Goal: Task Accomplishment & Management: Manage account settings

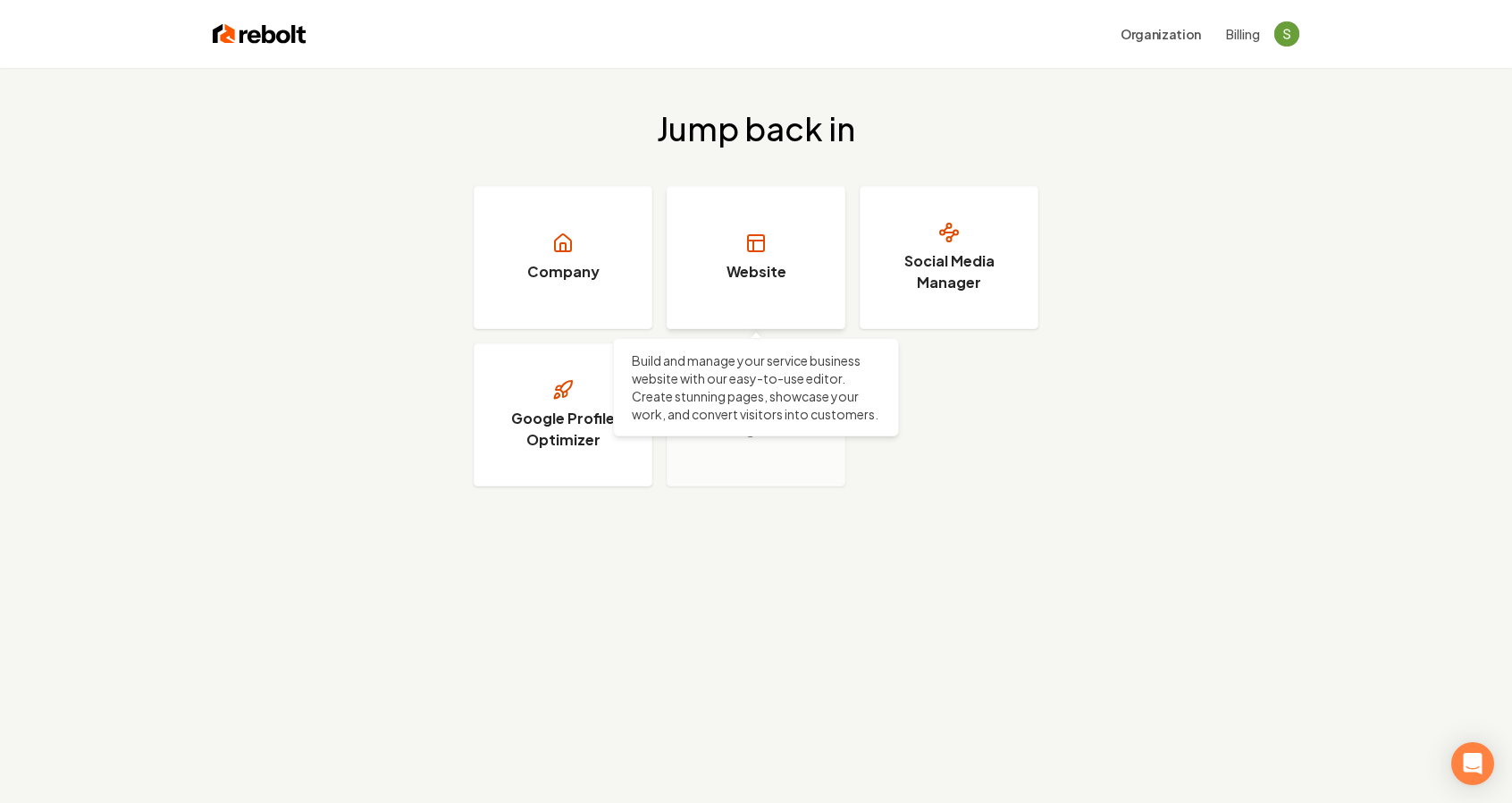
click at [726, 258] on link "Website" at bounding box center [756, 257] width 179 height 143
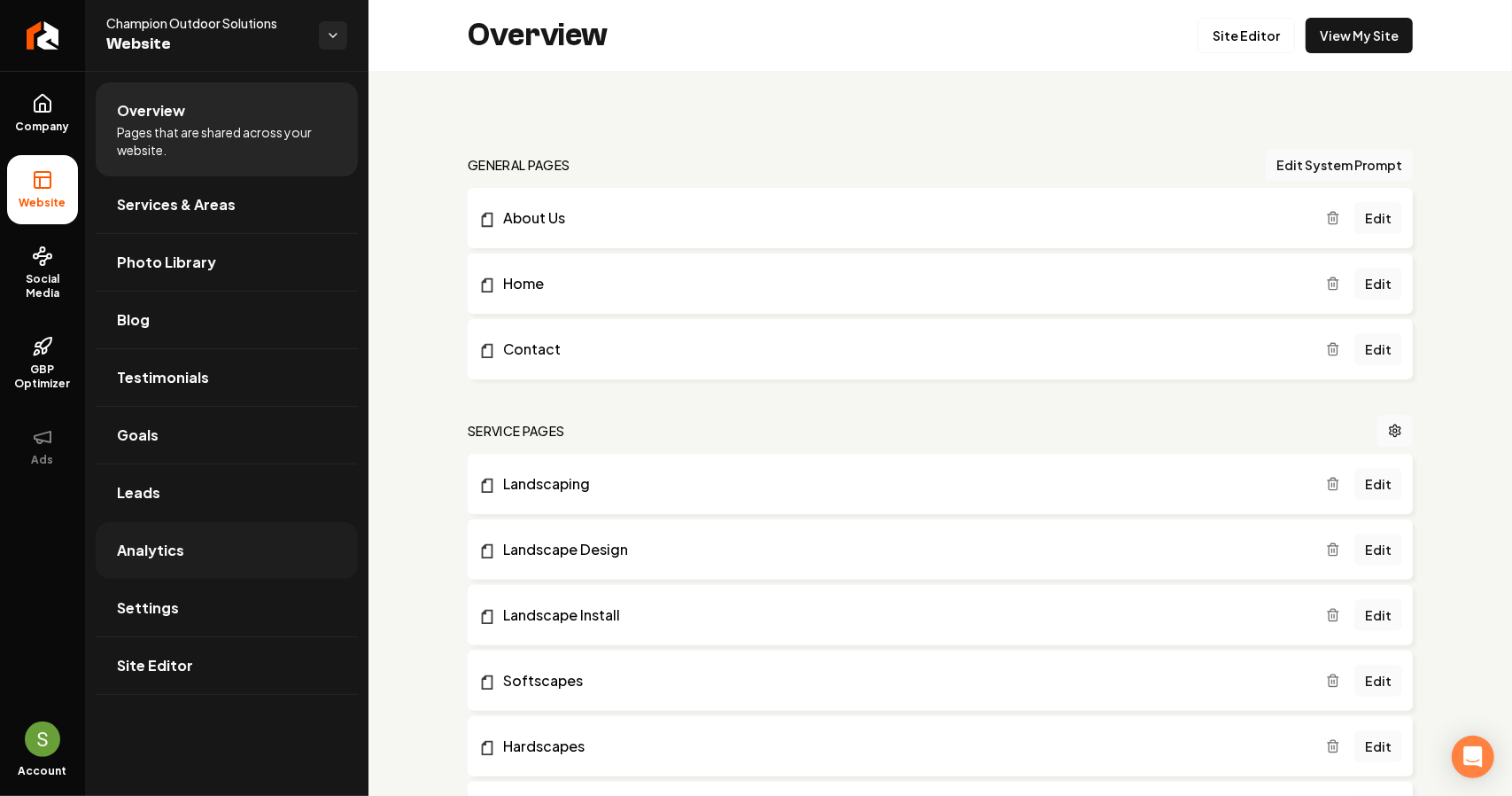
click at [179, 540] on span "Analytics" at bounding box center [150, 550] width 67 height 21
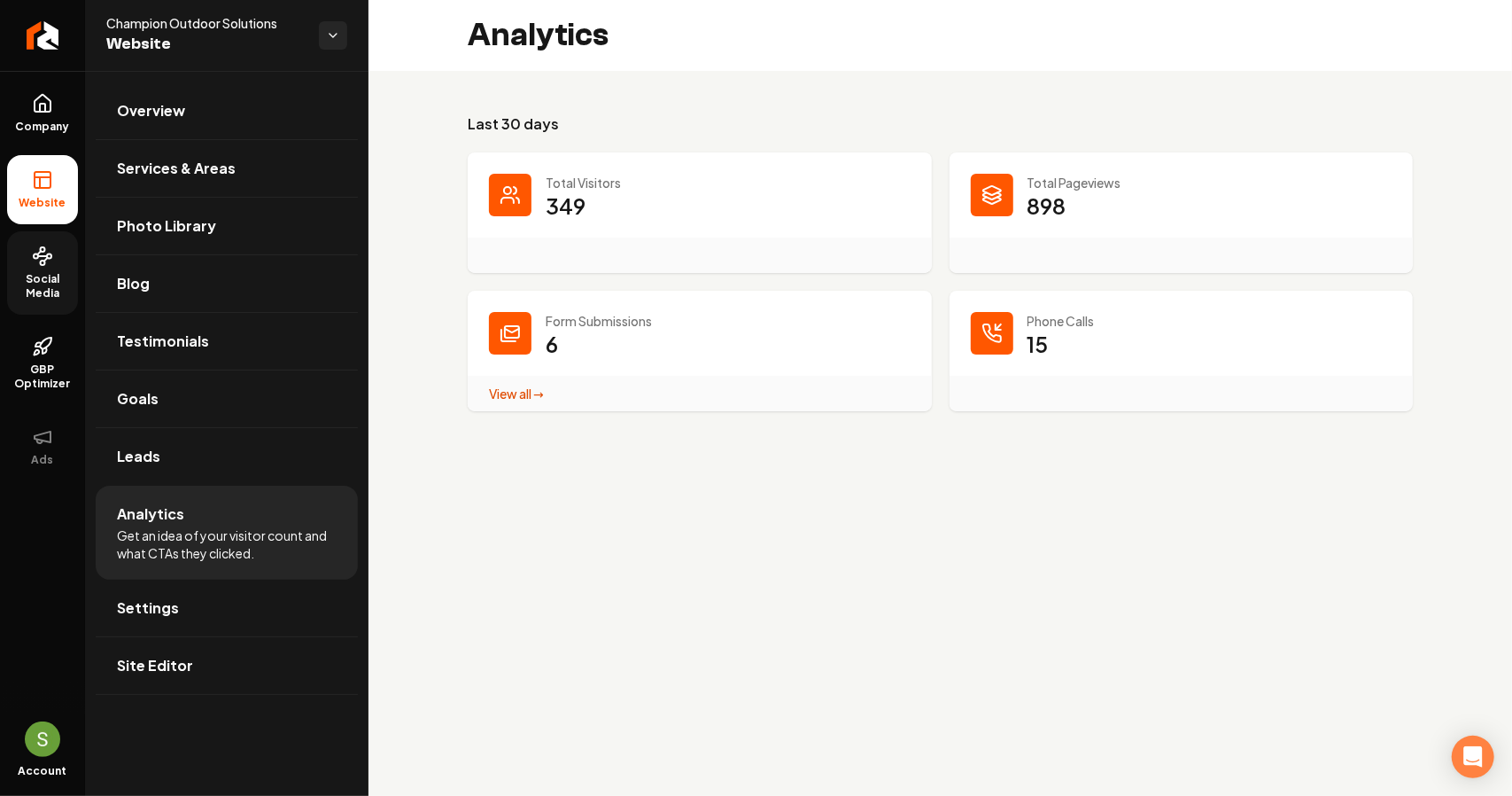
click at [33, 278] on span "Social Media" at bounding box center [42, 285] width 71 height 28
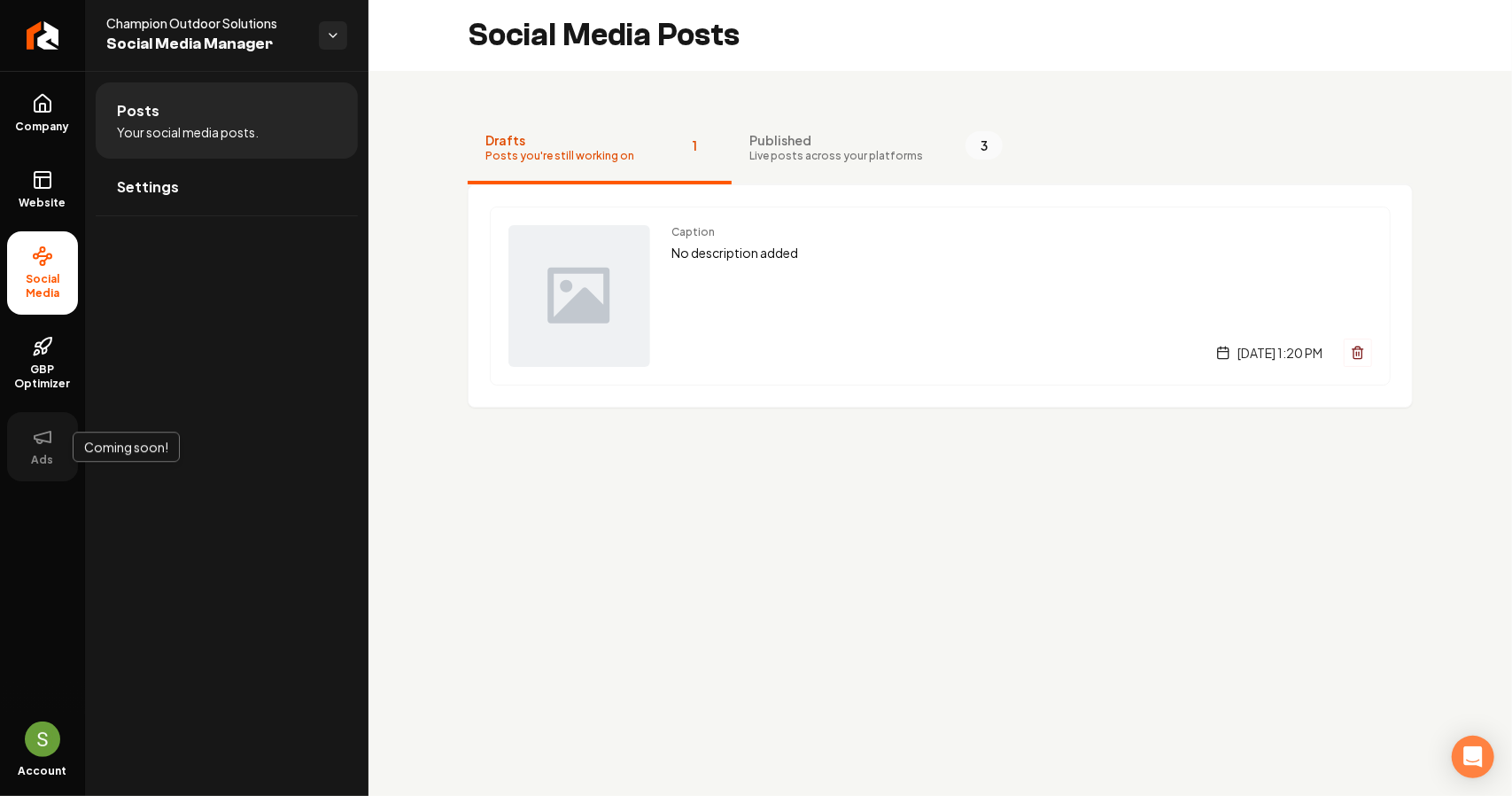
click at [35, 439] on icon at bounding box center [43, 436] width 21 height 21
click at [37, 389] on span "GBP Optimizer" at bounding box center [42, 376] width 71 height 28
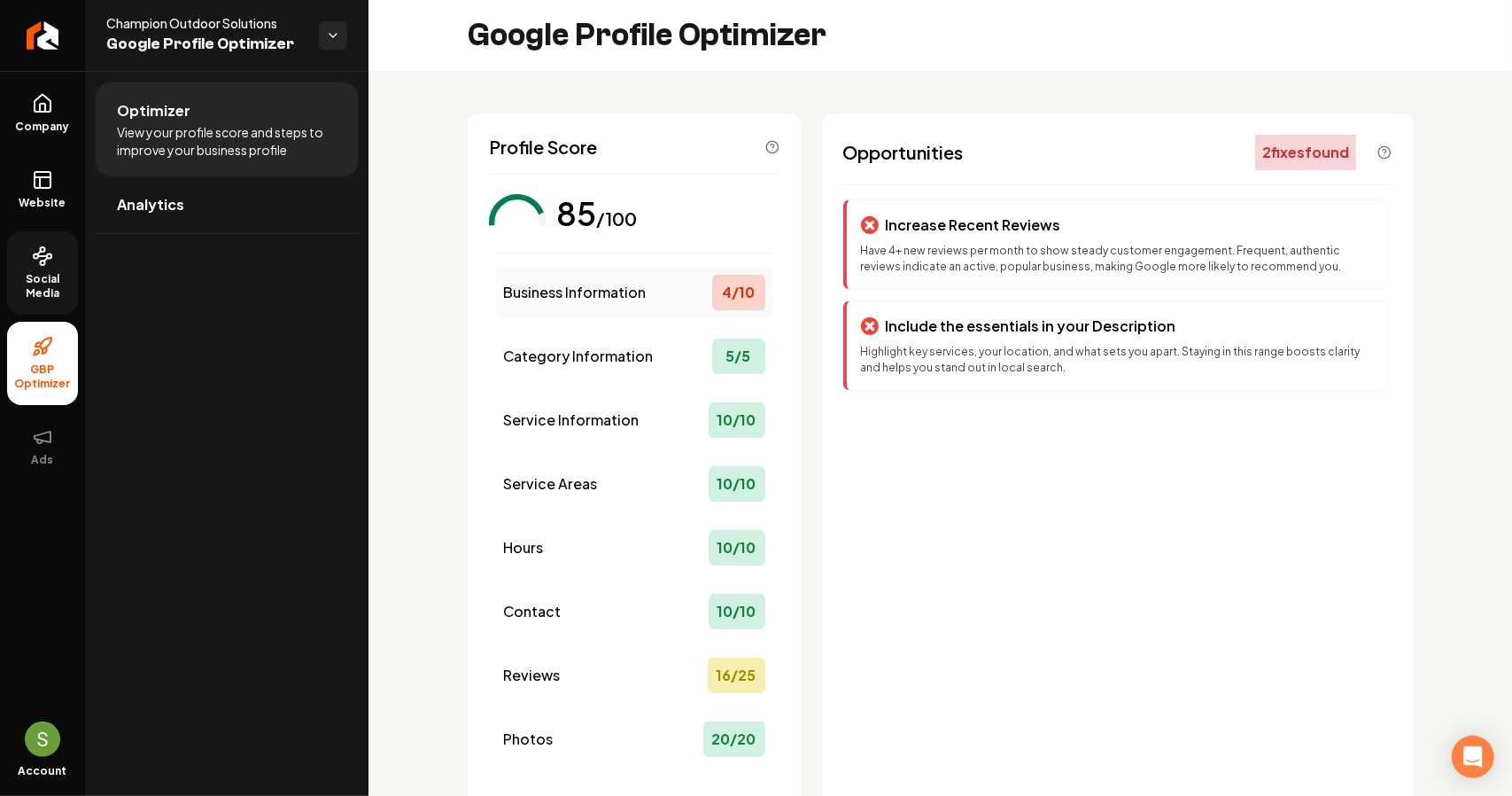
click at [727, 295] on div "4 / 10" at bounding box center [738, 292] width 54 height 35
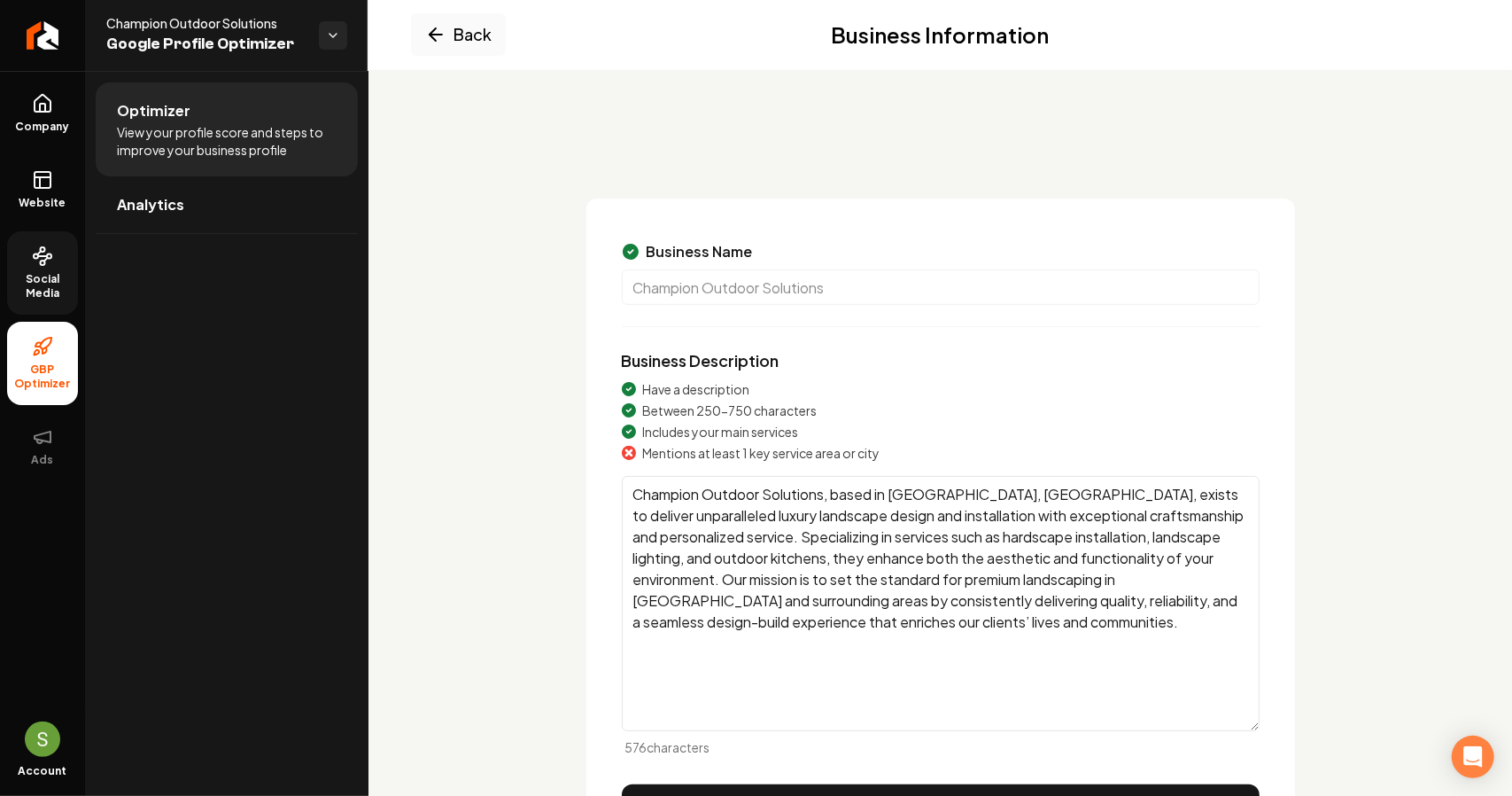
click at [946, 493] on textarea "Champion Outdoor Solutions, based in Austin, TX, exists to deliver unparalleled…" at bounding box center [940, 603] width 638 height 255
click at [951, 495] on textarea "Champion Outdoor Solutions, based in Austin, TX, exists to deliver unparalleled…" at bounding box center [940, 603] width 638 height 255
click at [983, 654] on textarea "Champion Outdoor Solutions, based in Austin, Texas, exists to deliver unparalle…" at bounding box center [940, 603] width 638 height 255
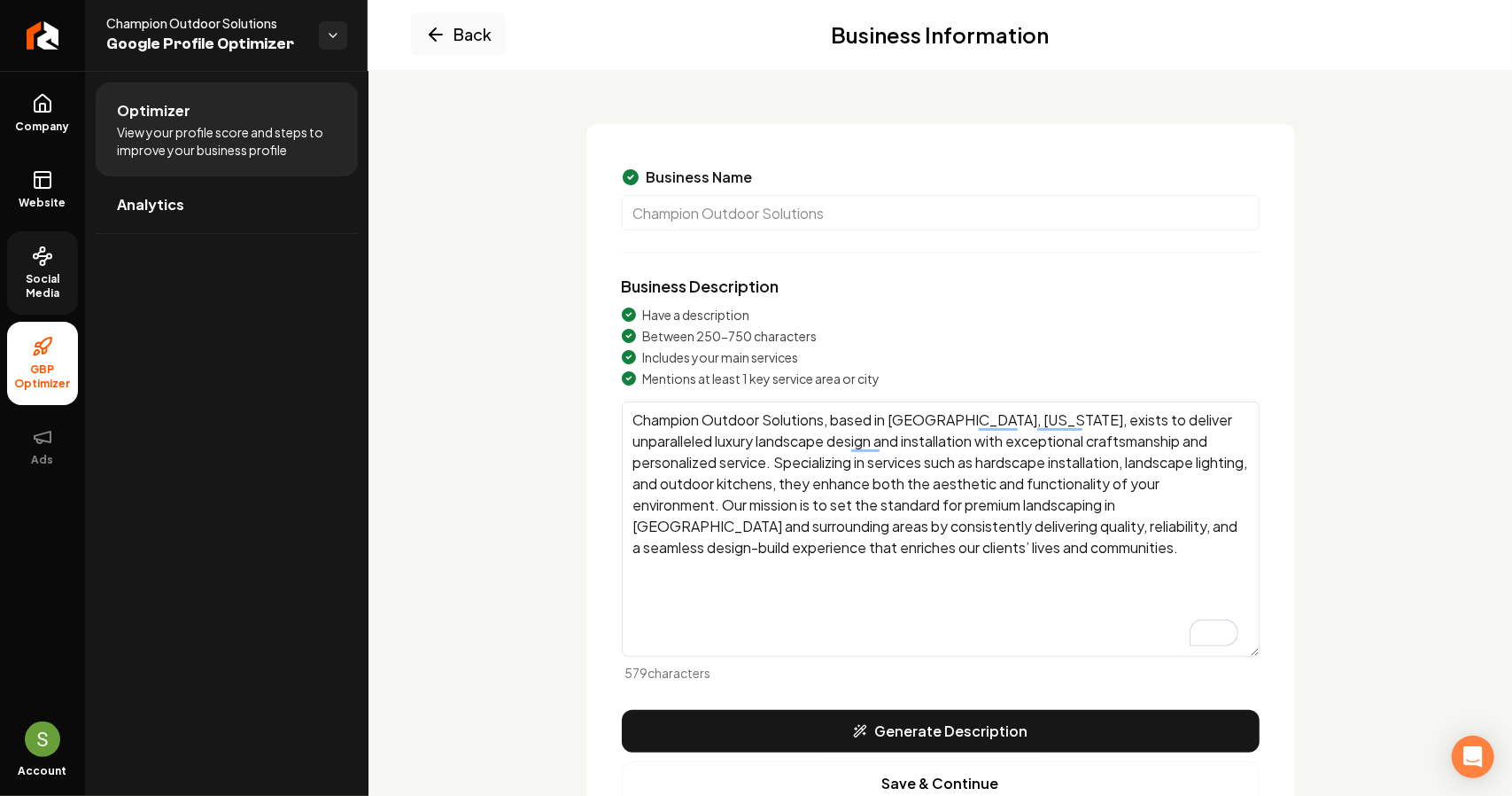
scroll to position [169, 0]
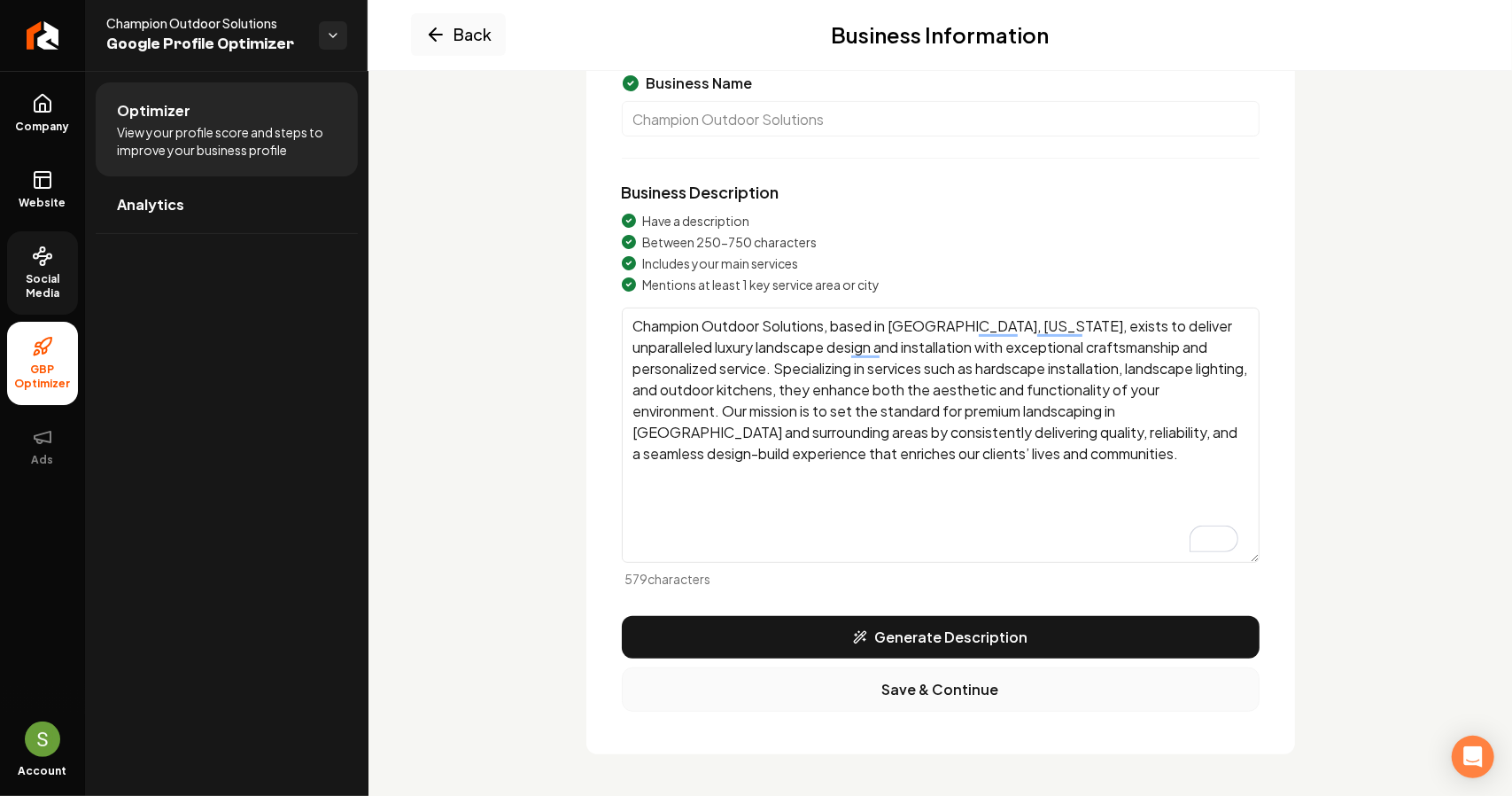
type textarea "Champion Outdoor Solutions, based in Austin, Texas, exists to deliver unparalle…"
click at [962, 695] on button "Save & Continue" at bounding box center [940, 689] width 638 height 44
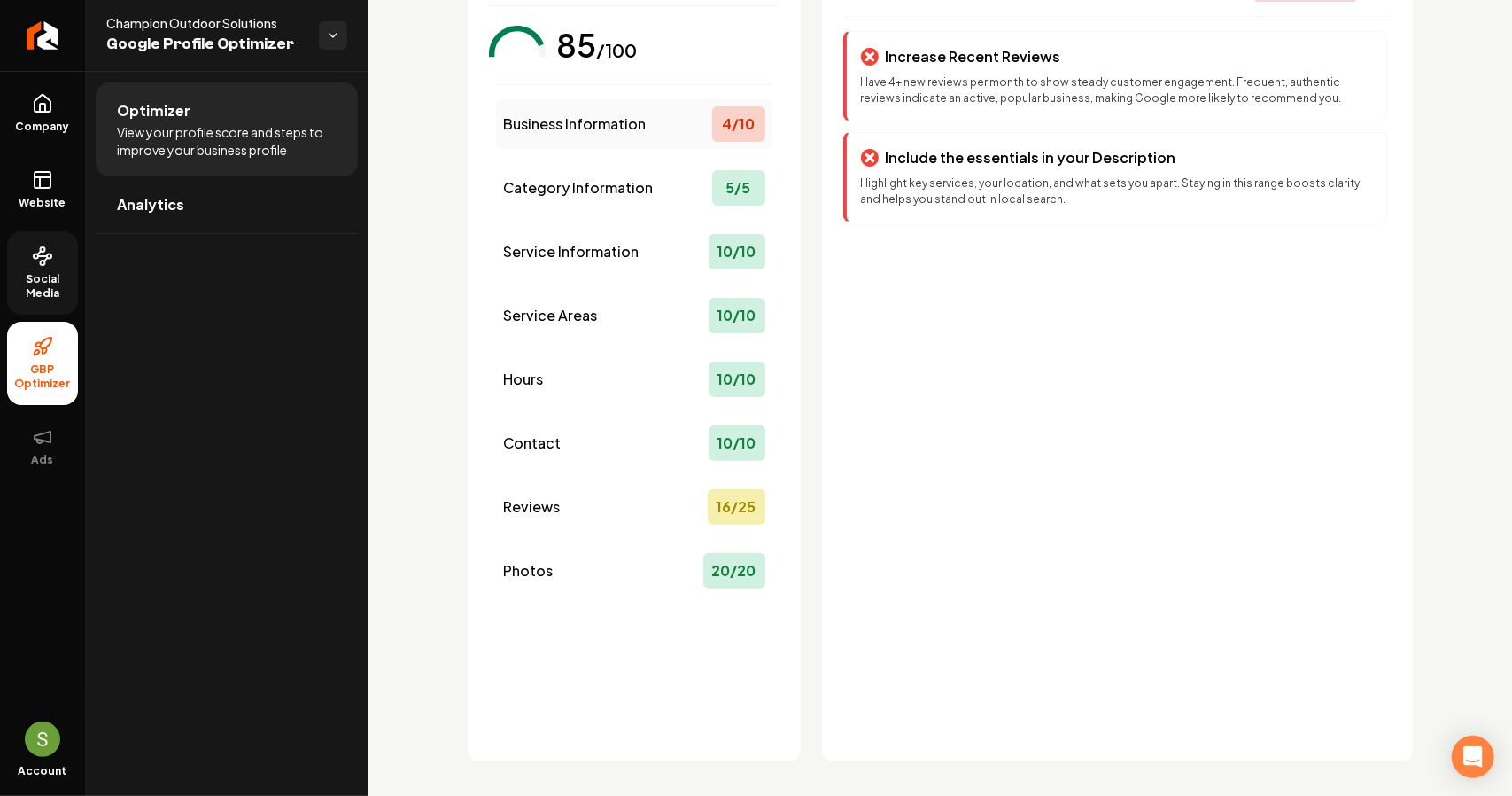
click at [756, 109] on div "4 / 10" at bounding box center [738, 124] width 54 height 35
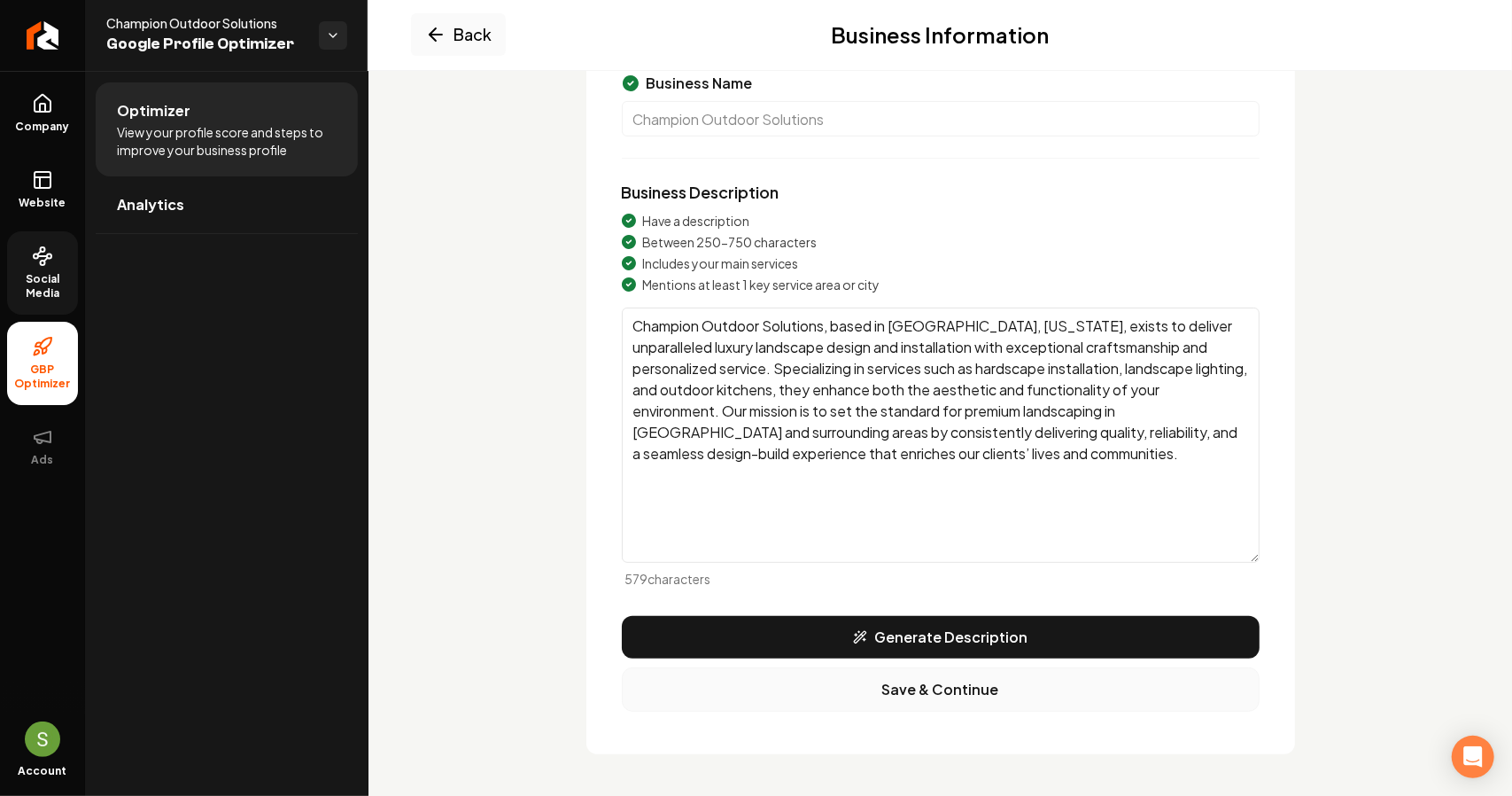
click at [978, 691] on button "Save & Continue" at bounding box center [940, 689] width 638 height 44
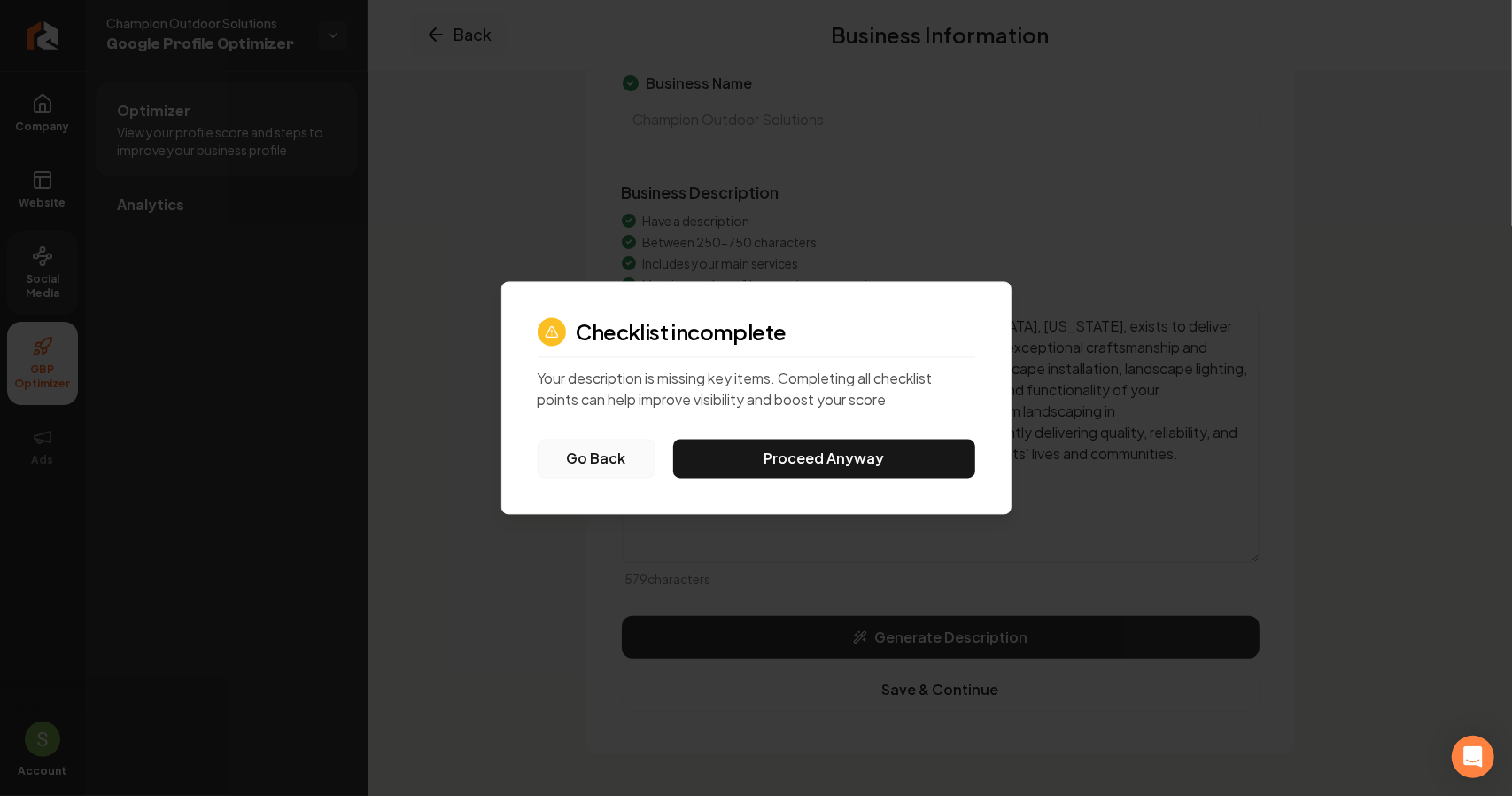
click at [615, 448] on button "Go Back" at bounding box center [596, 459] width 118 height 39
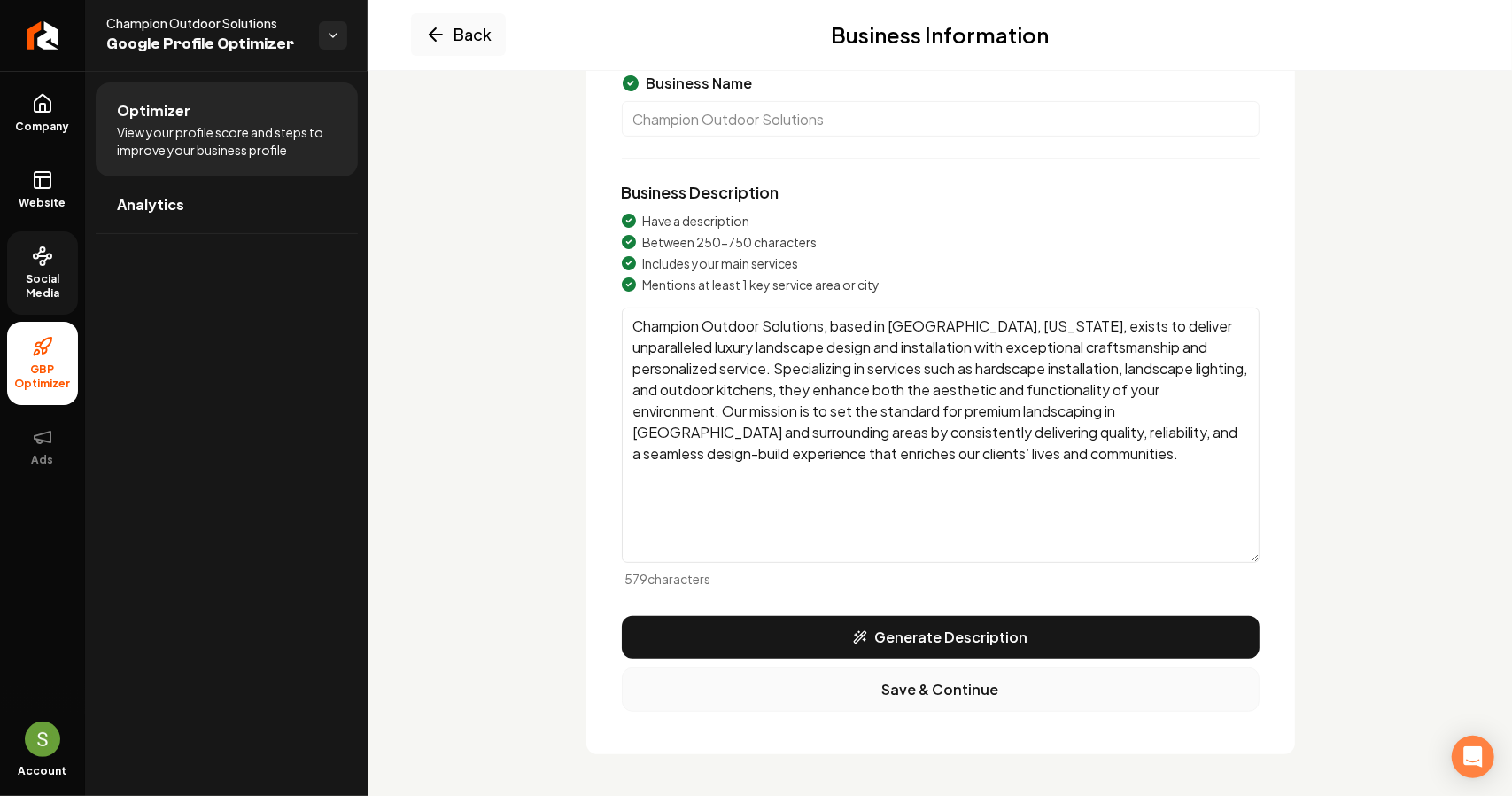
click at [864, 693] on button "Save & Continue" at bounding box center [940, 689] width 638 height 44
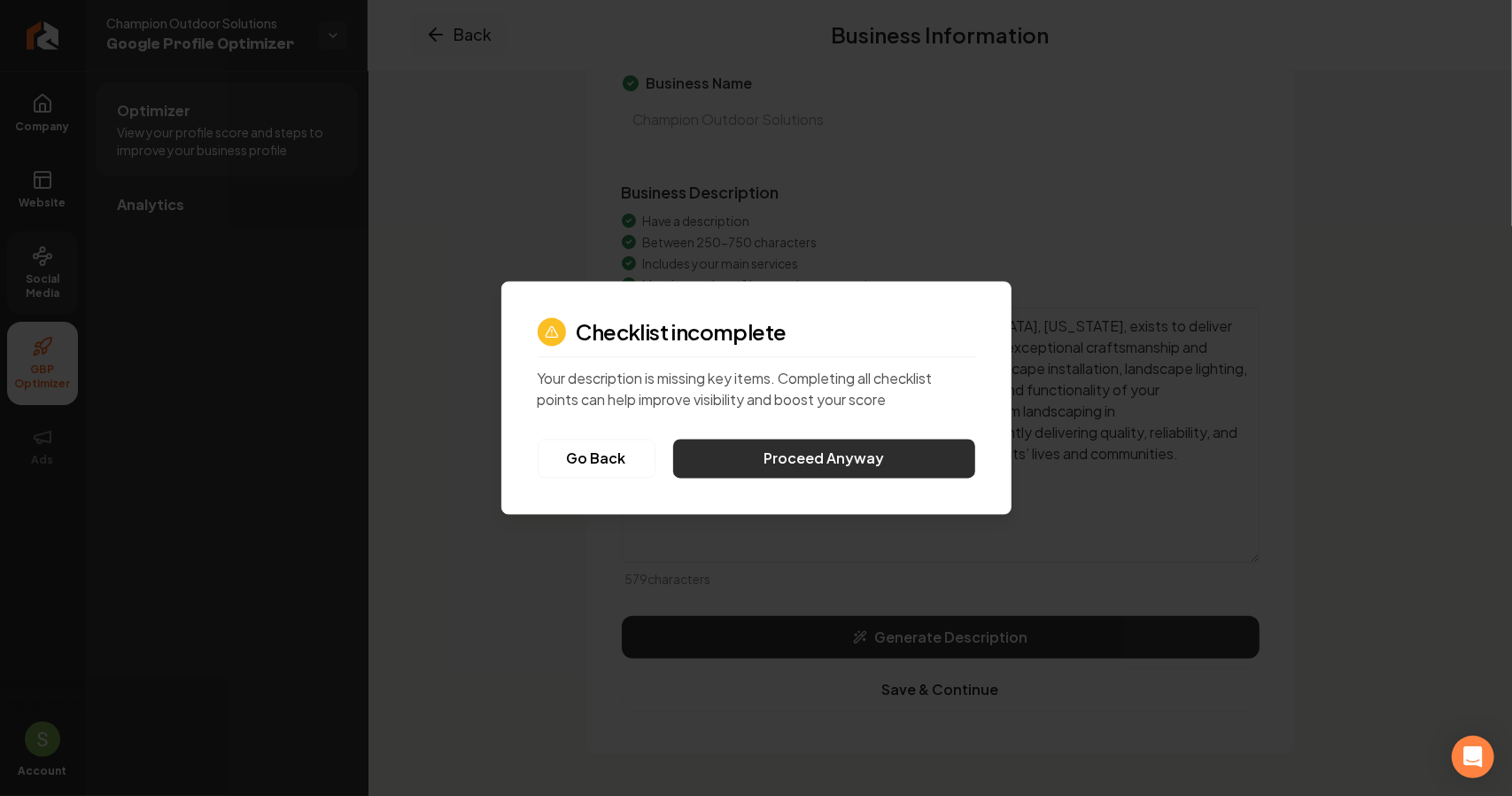
click at [847, 464] on button "Proceed Anyway" at bounding box center [824, 459] width 302 height 39
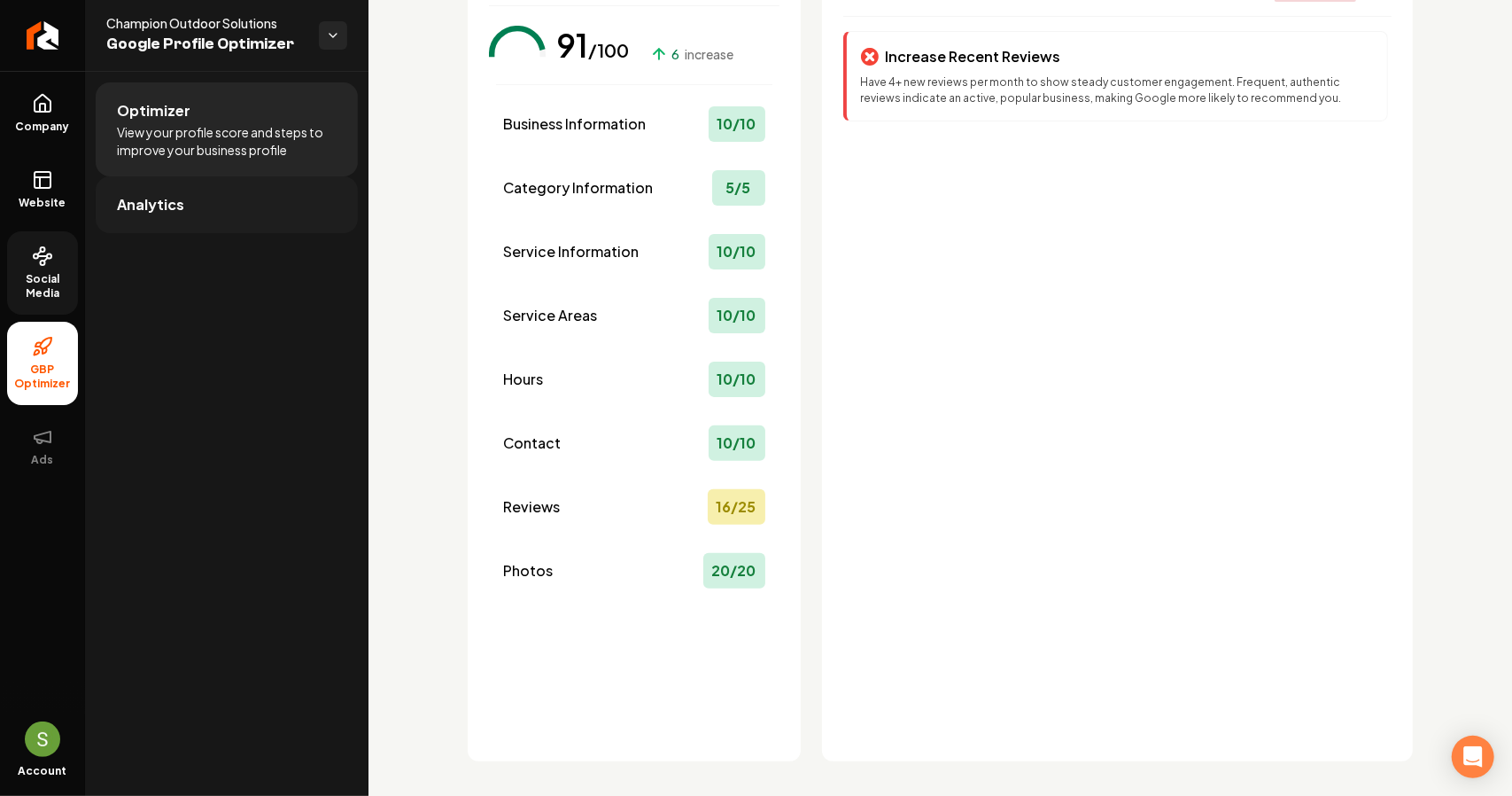
click at [176, 197] on span "Analytics" at bounding box center [150, 205] width 67 height 21
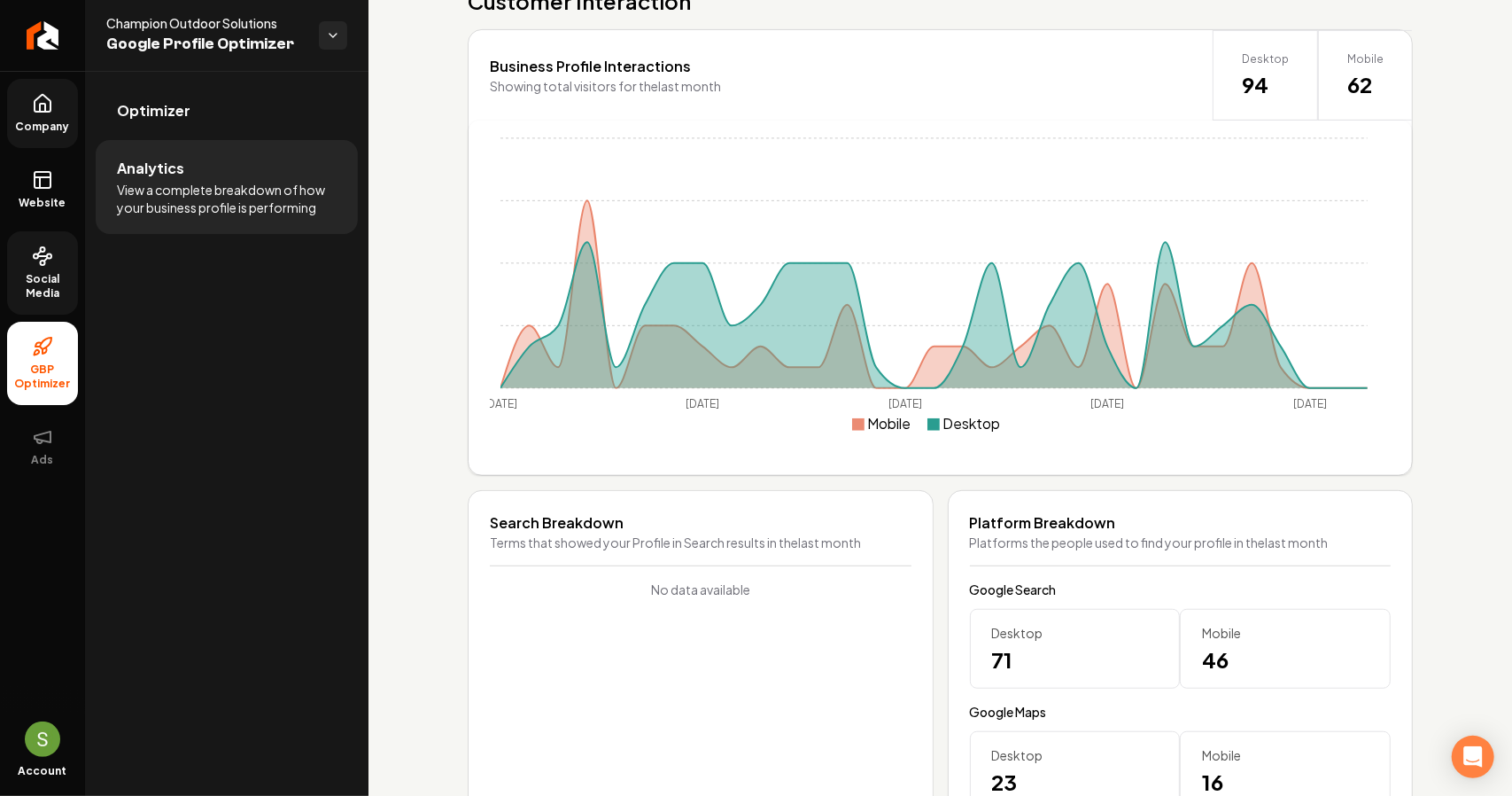
click at [50, 122] on span "Company" at bounding box center [43, 127] width 68 height 15
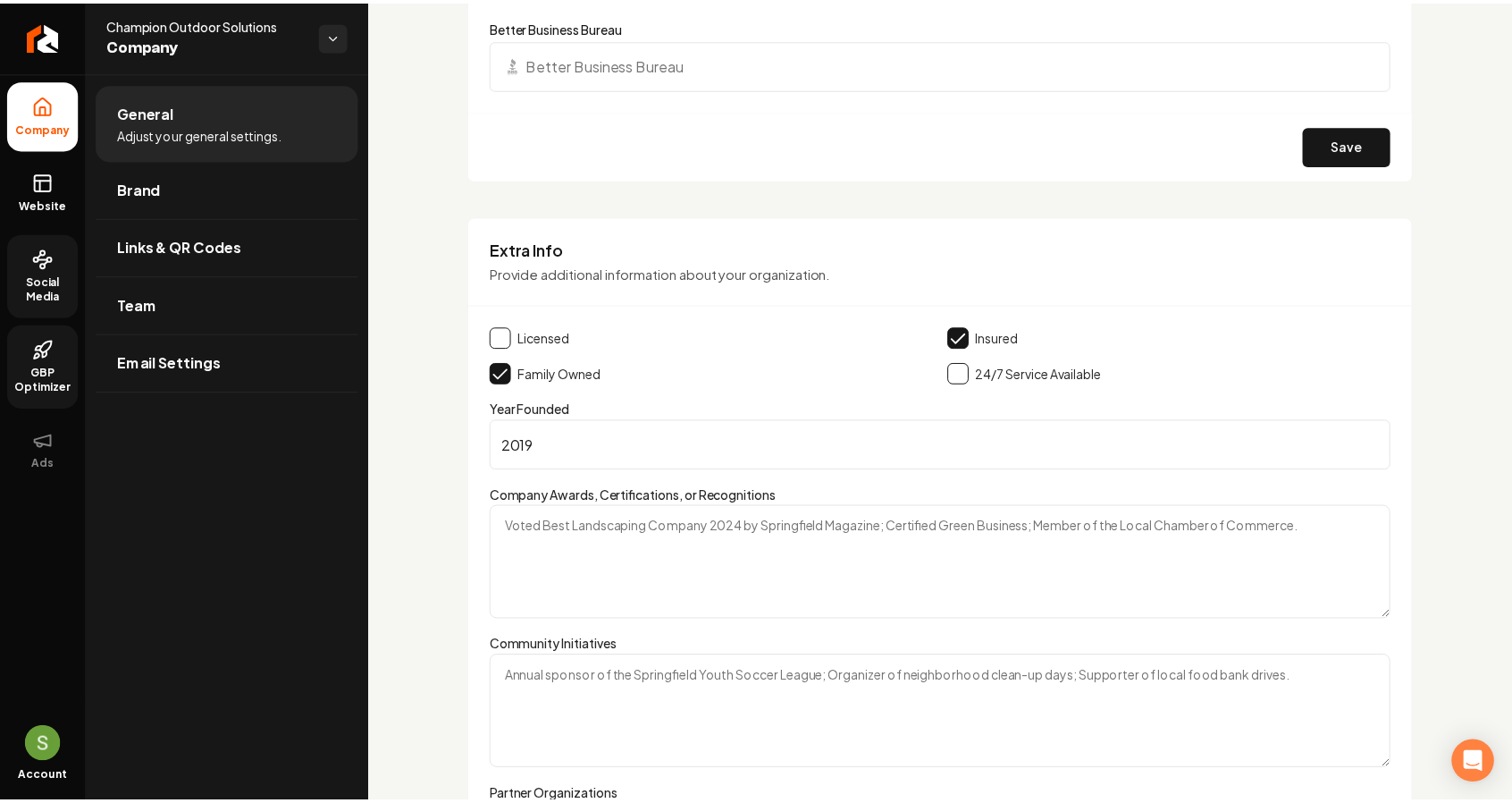
scroll to position [2404, 0]
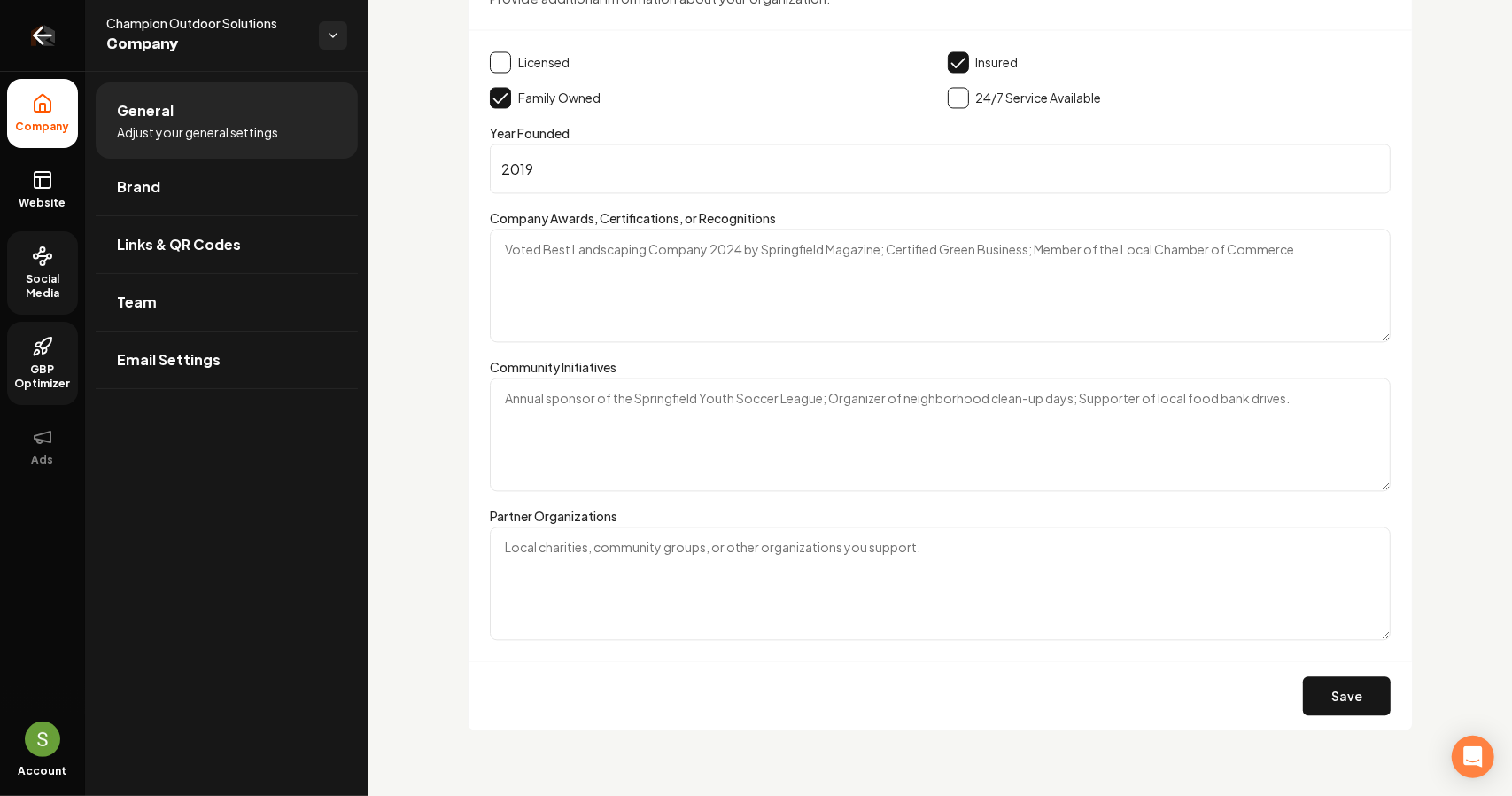
click at [47, 36] on icon "Return to dashboard" at bounding box center [42, 35] width 28 height 28
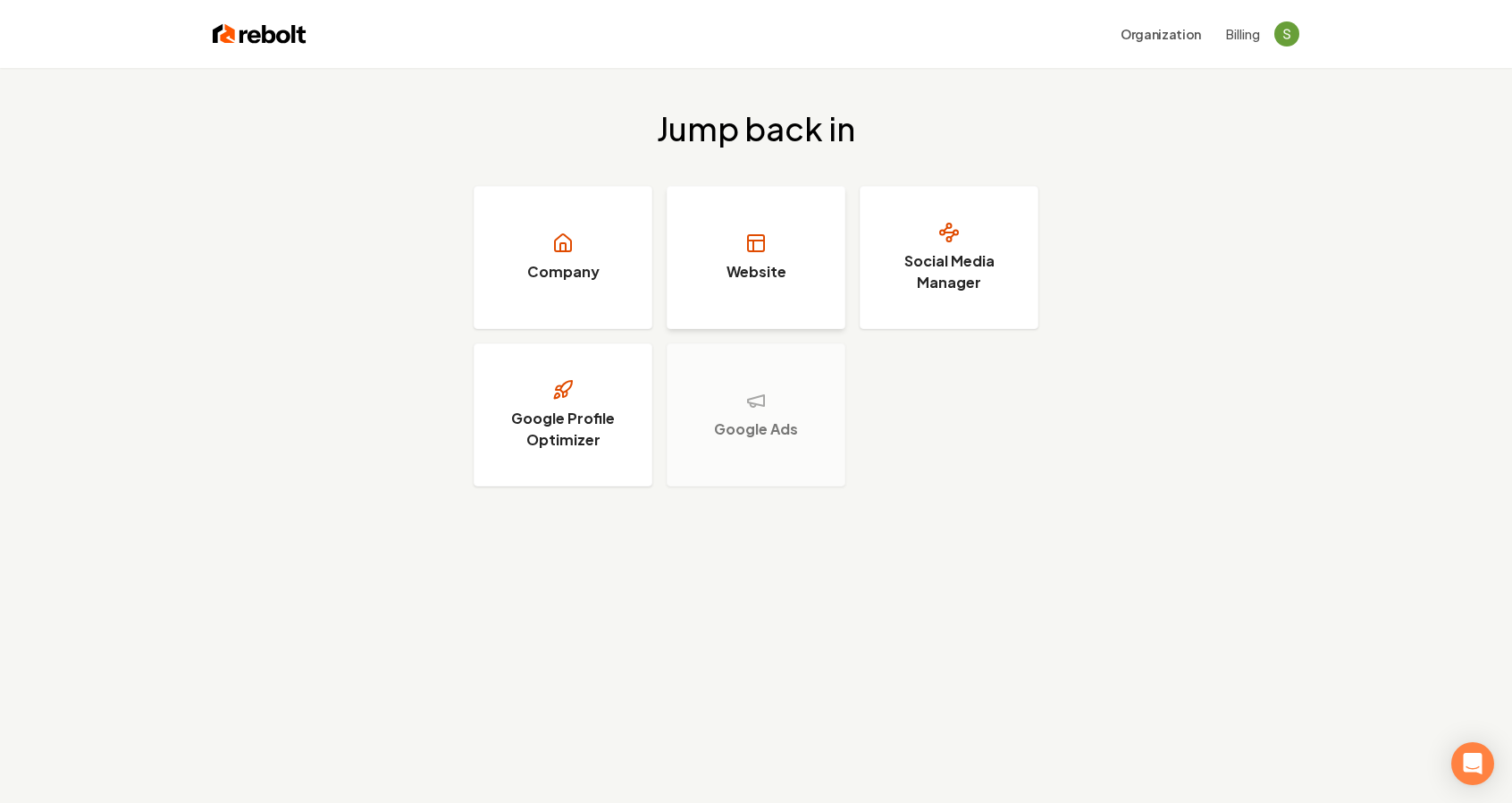
click at [757, 277] on h3 "Website" at bounding box center [756, 272] width 60 height 22
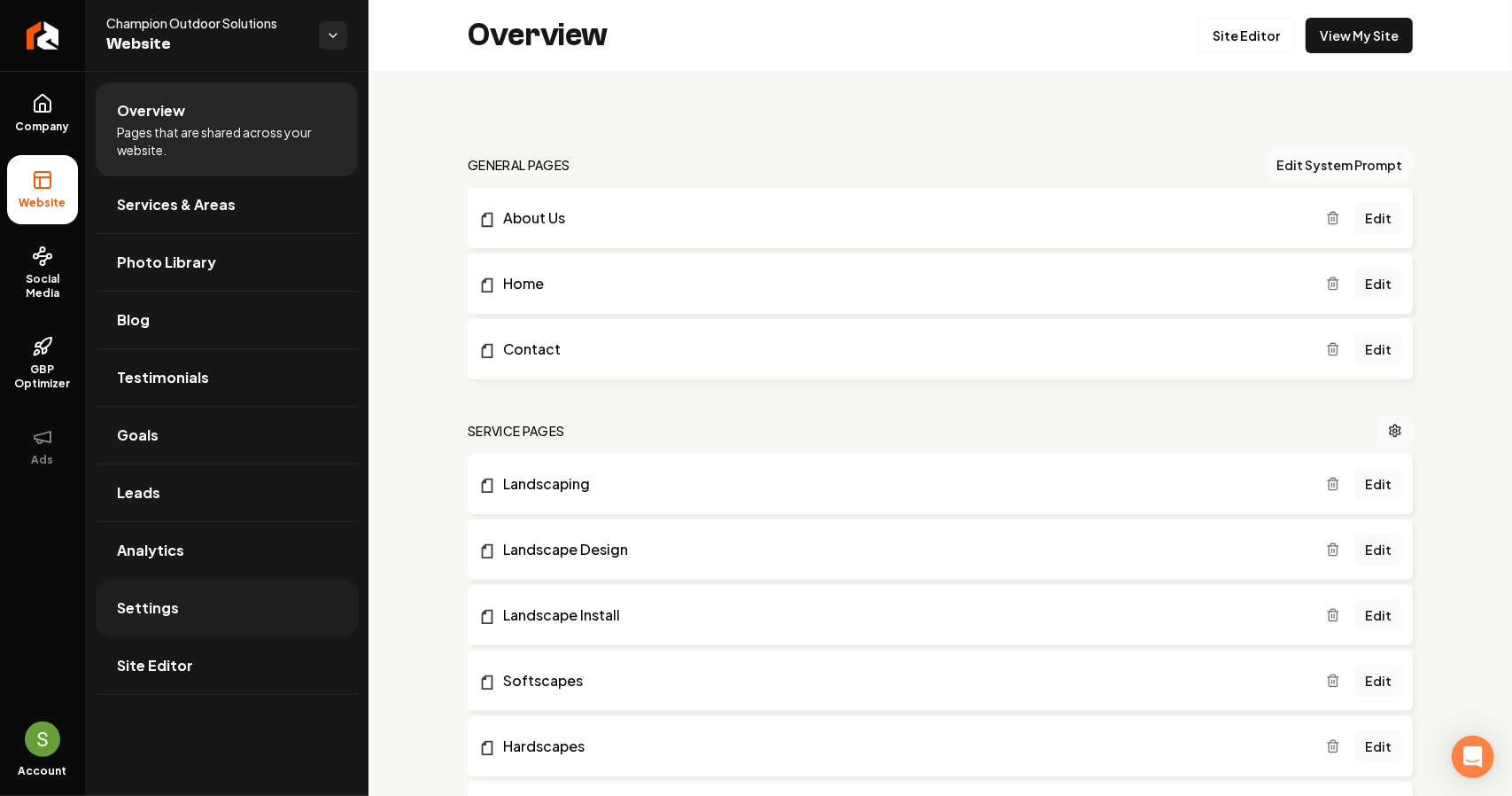
click at [169, 621] on link "Settings" at bounding box center [226, 608] width 262 height 57
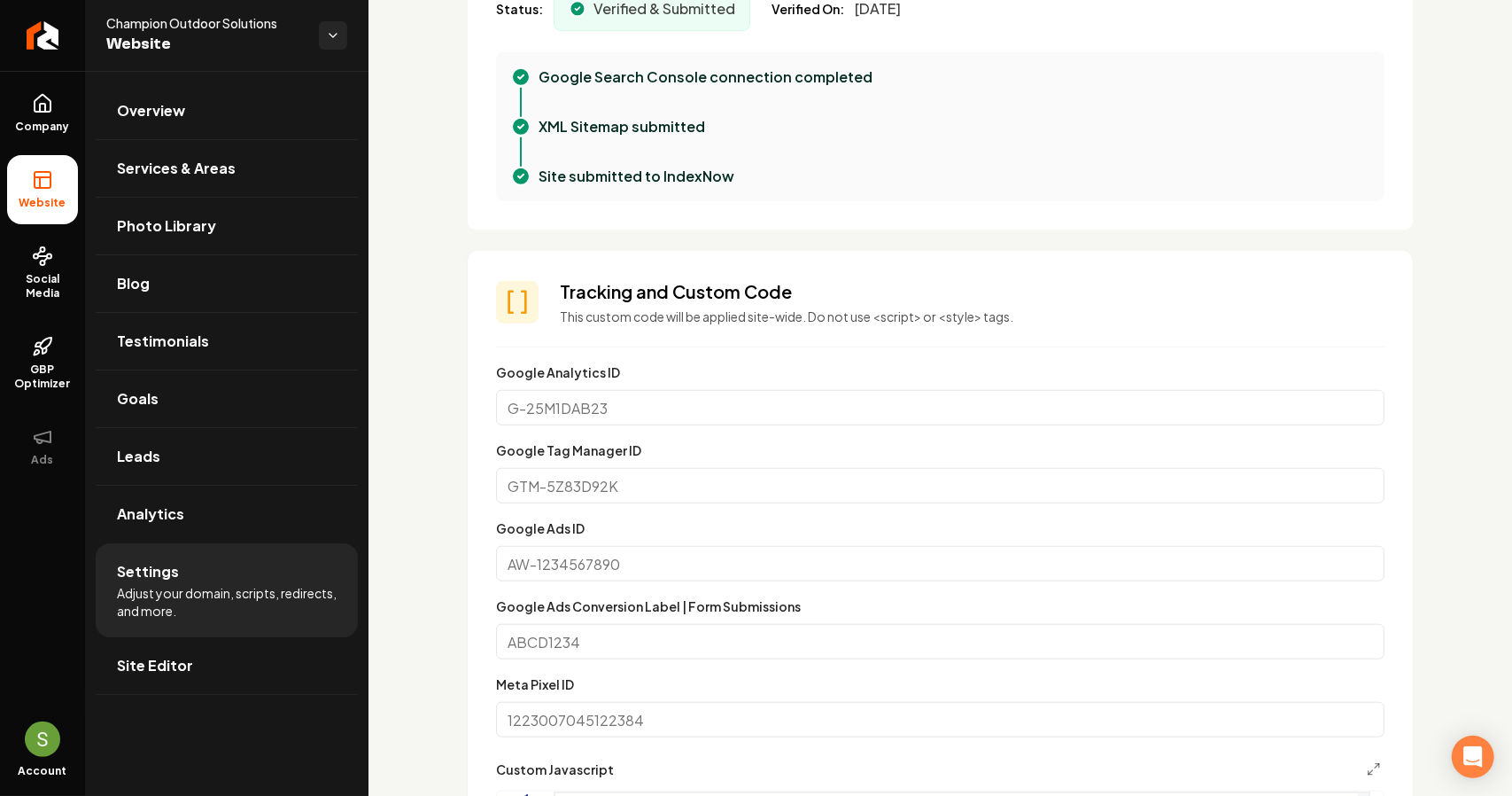
scroll to position [701, 0]
click at [637, 555] on input "Google Ads ID" at bounding box center [940, 562] width 888 height 35
paste input "AW-17342349215"
type input "AW-17342349215"
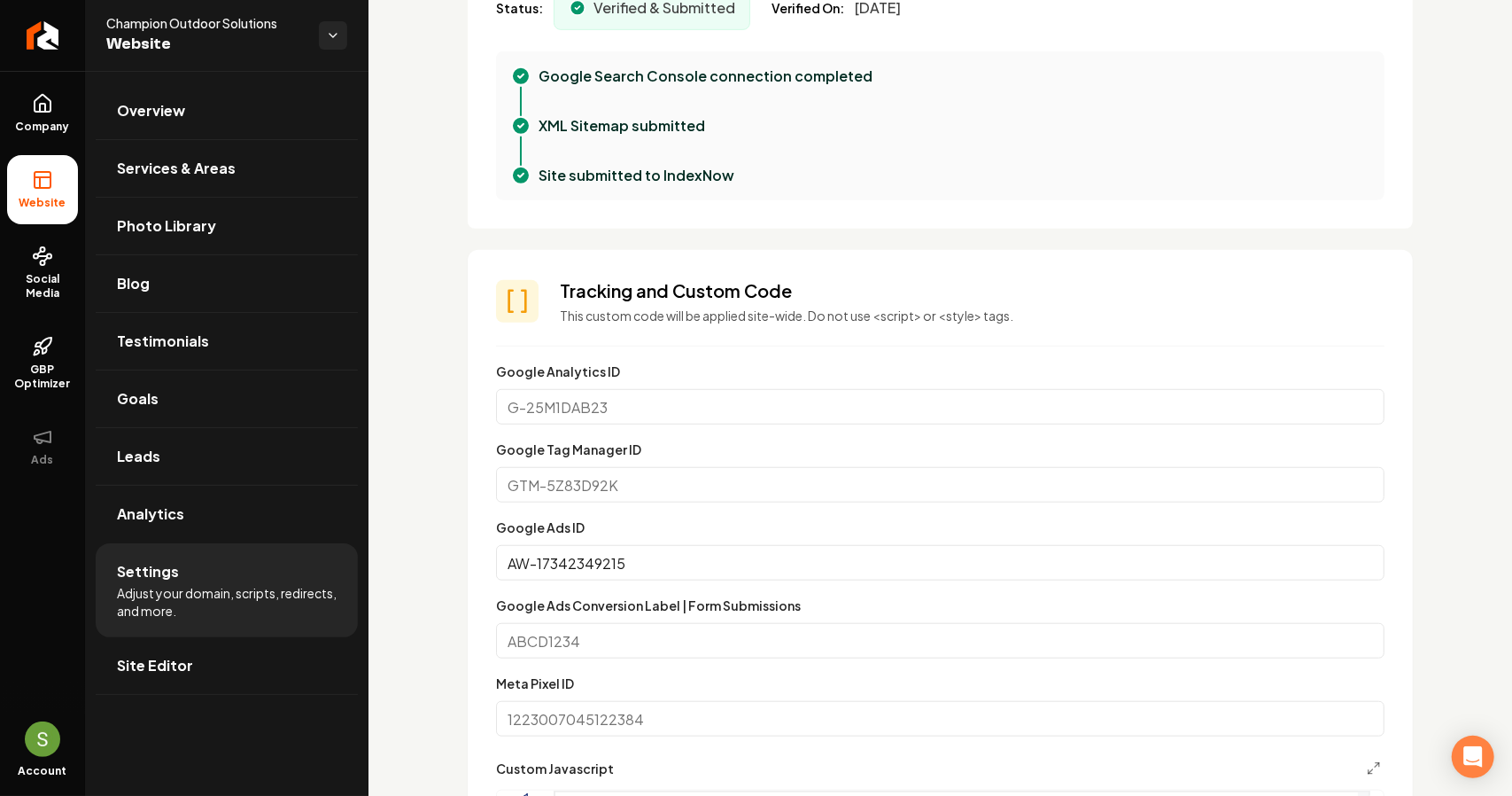
click at [1398, 568] on section "**********" at bounding box center [940, 701] width 945 height 905
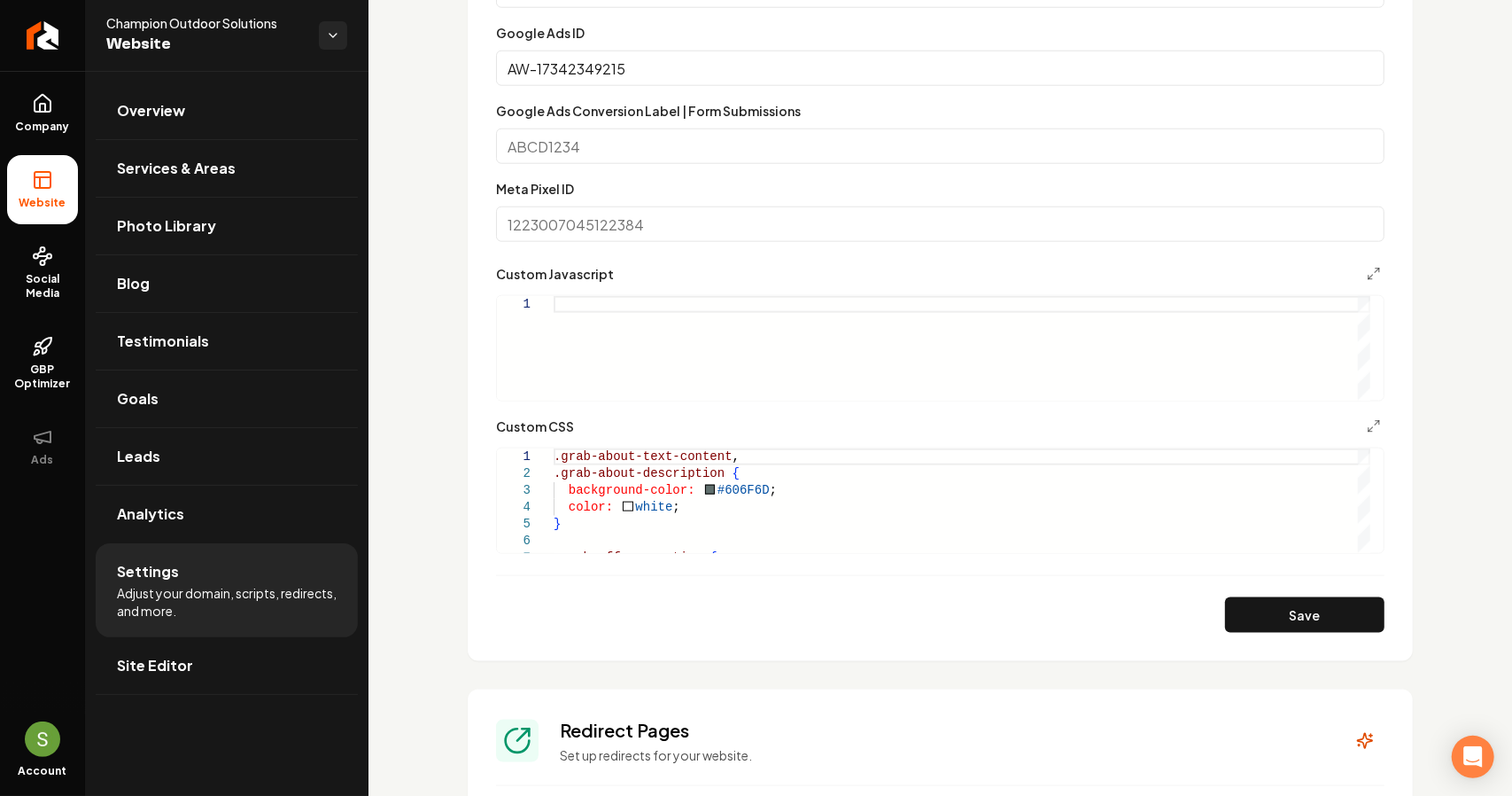
scroll to position [1197, 0]
click at [1305, 605] on button "Save" at bounding box center [1305, 613] width 160 height 35
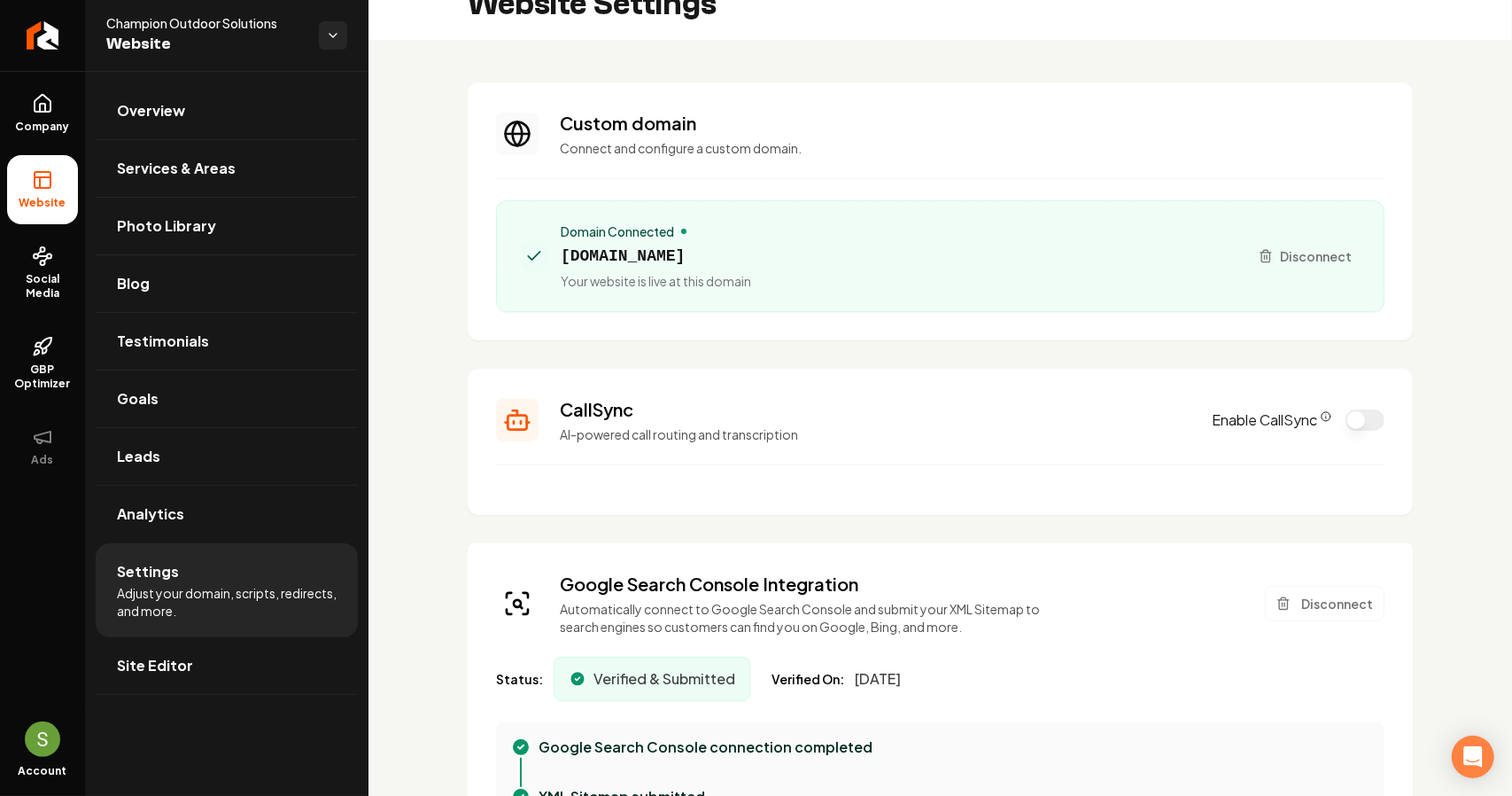
scroll to position [0, 0]
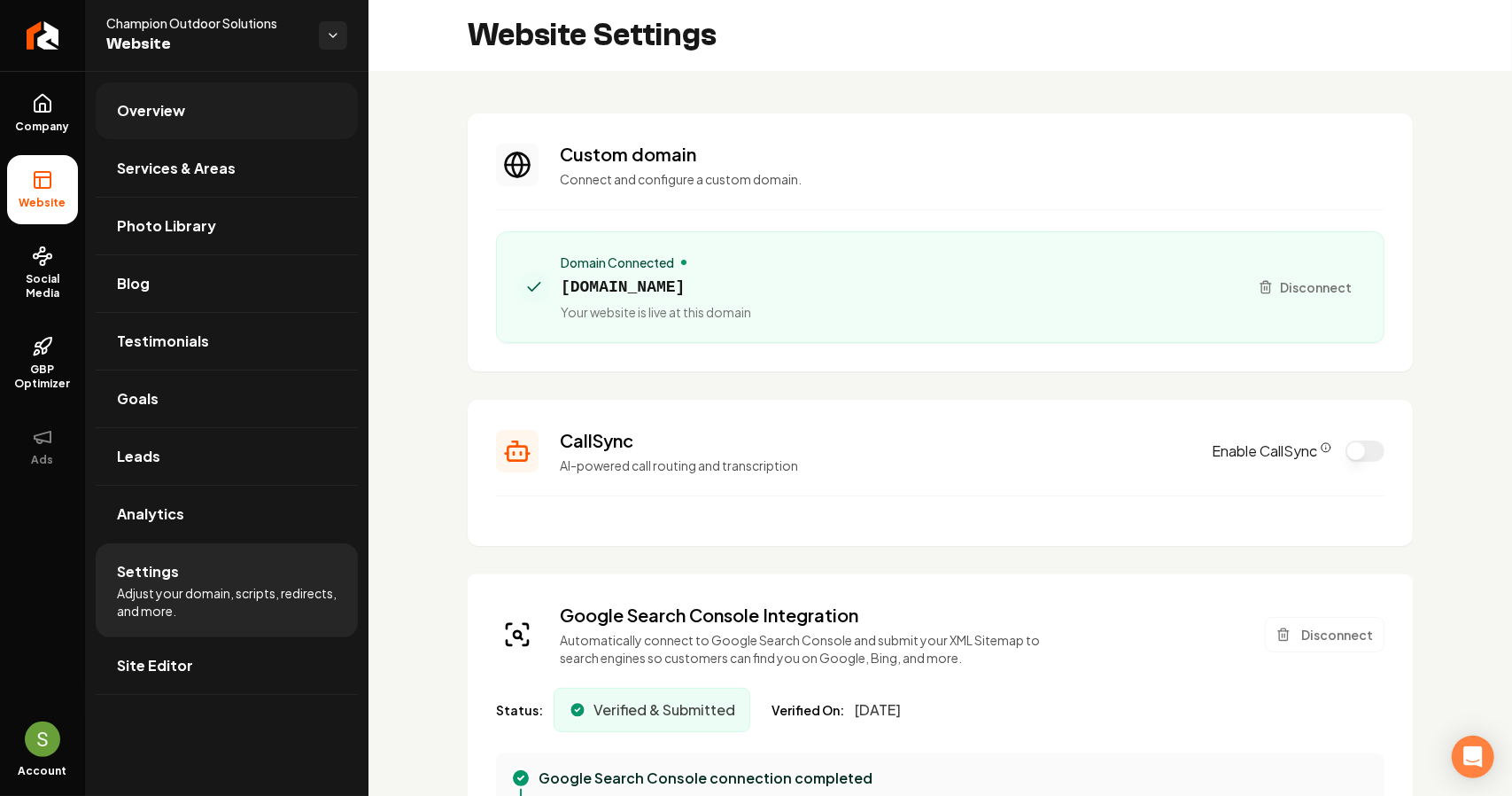
click at [190, 122] on link "Overview" at bounding box center [226, 111] width 262 height 57
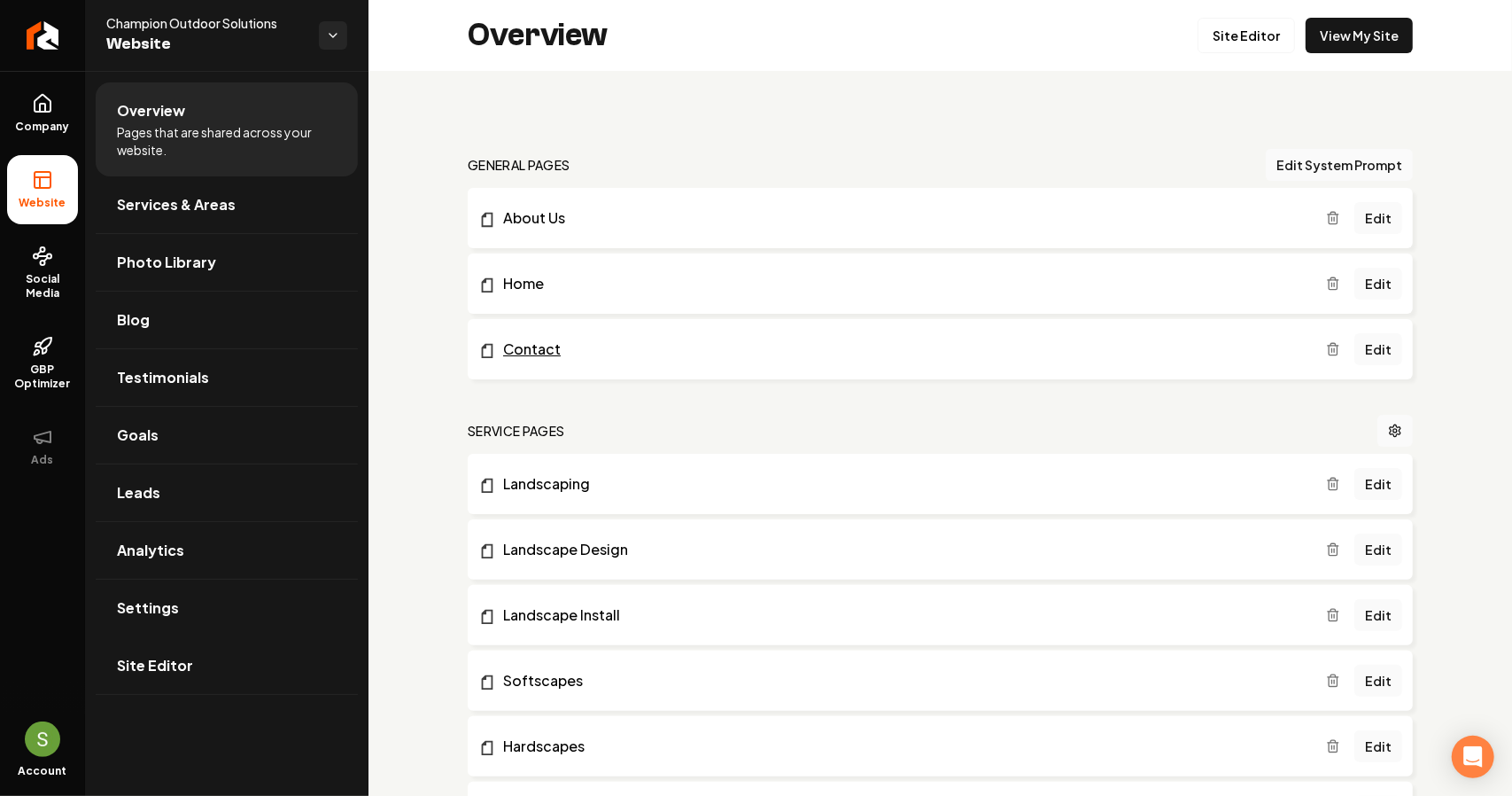
click at [800, 355] on link "Contact" at bounding box center [902, 349] width 848 height 21
click at [1366, 341] on link "Edit" at bounding box center [1378, 349] width 48 height 32
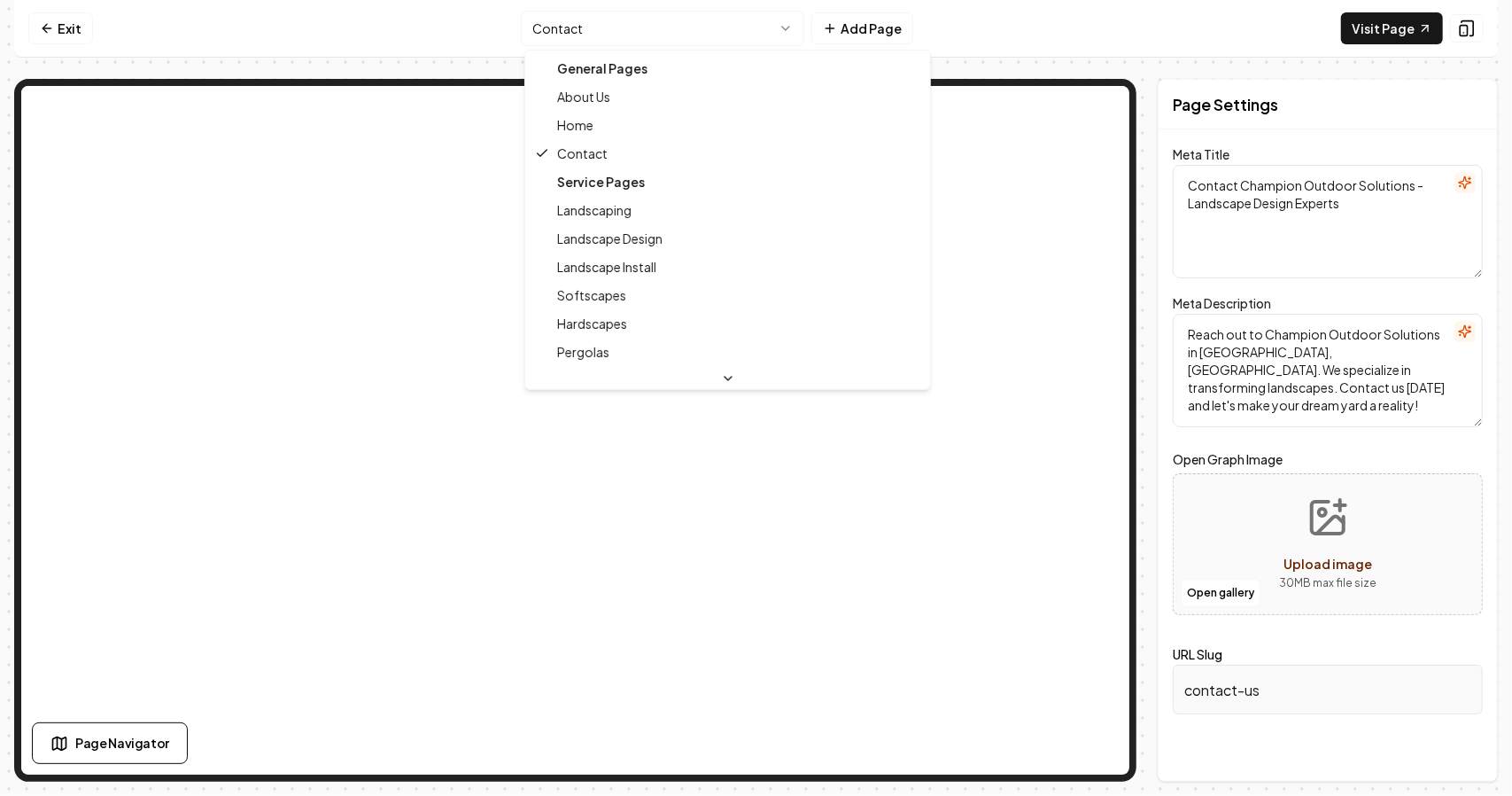
click at [774, 24] on html "Computer Required This feature is only available on a computer. Please switch t…" at bounding box center [756, 398] width 1512 height 796
click at [1430, 66] on html "Computer Required This feature is only available on a computer. Please switch t…" at bounding box center [756, 398] width 1512 height 796
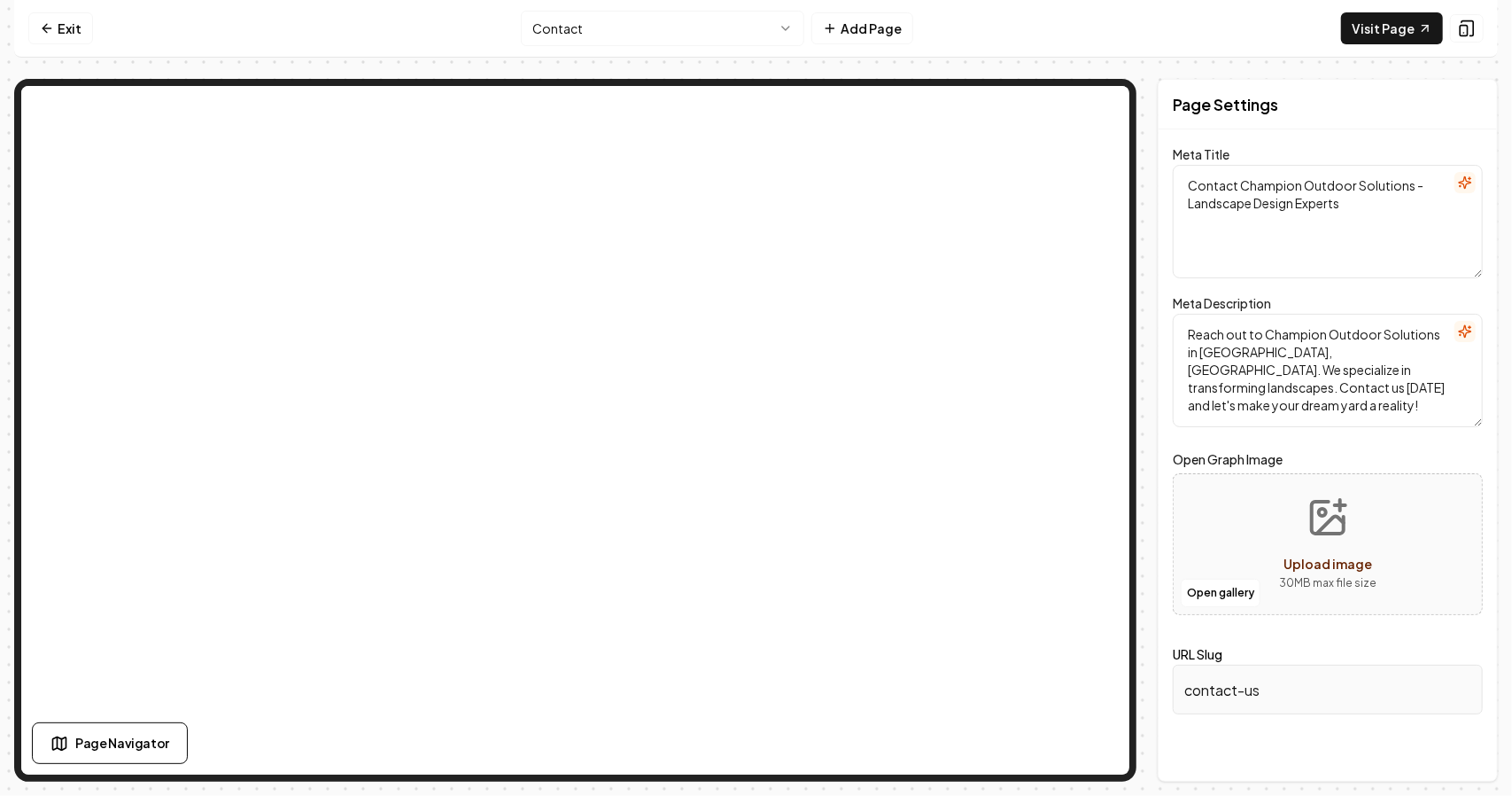
drag, startPoint x: 1381, startPoint y: 210, endPoint x: 1418, endPoint y: 217, distance: 37.7
click at [1418, 217] on textarea "Contact Champion Outdoor Solutions - Landscape Design Experts" at bounding box center [1328, 221] width 310 height 113
click at [52, 24] on icon at bounding box center [47, 28] width 15 height 15
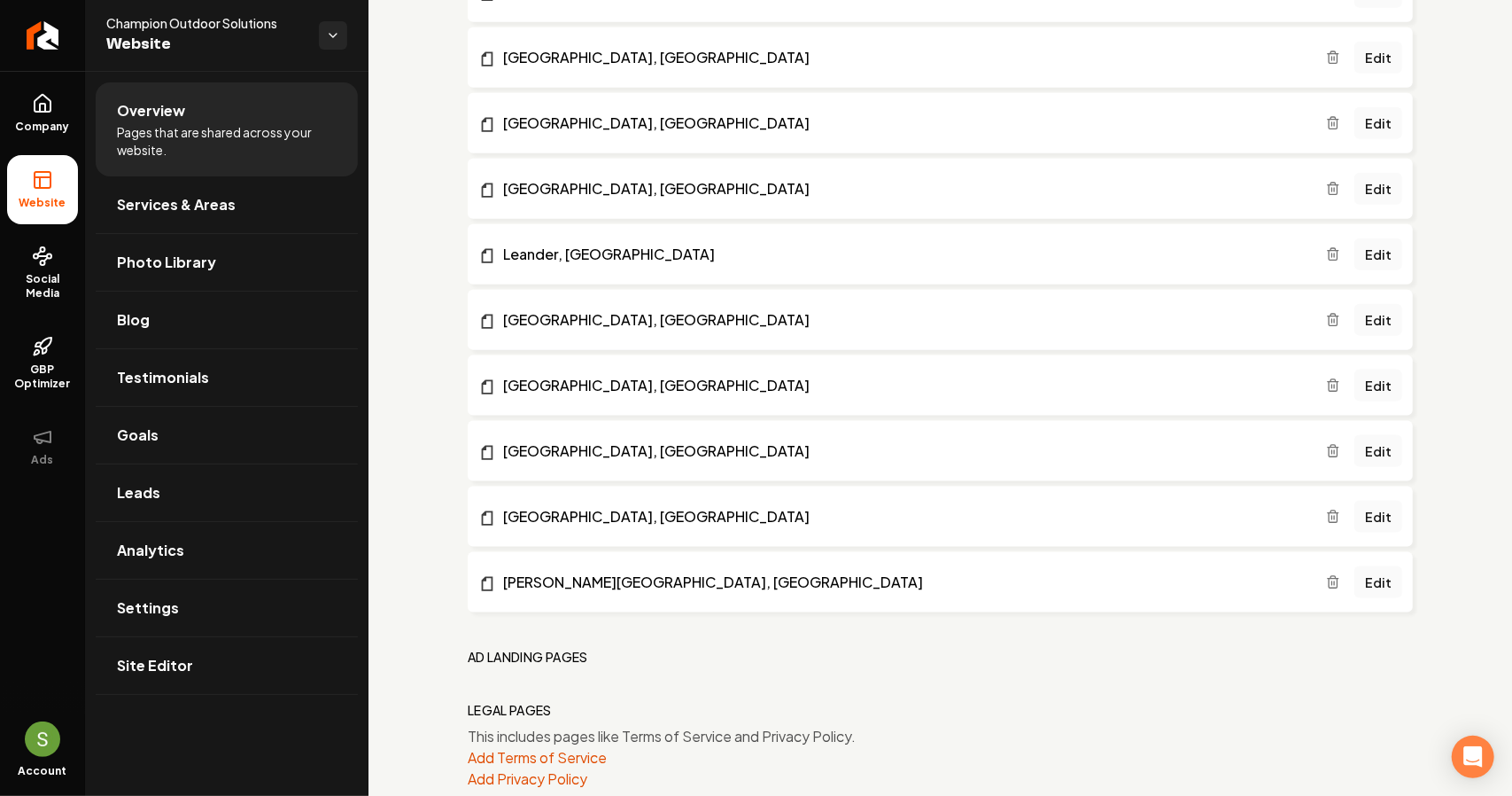
scroll to position [1384, 0]
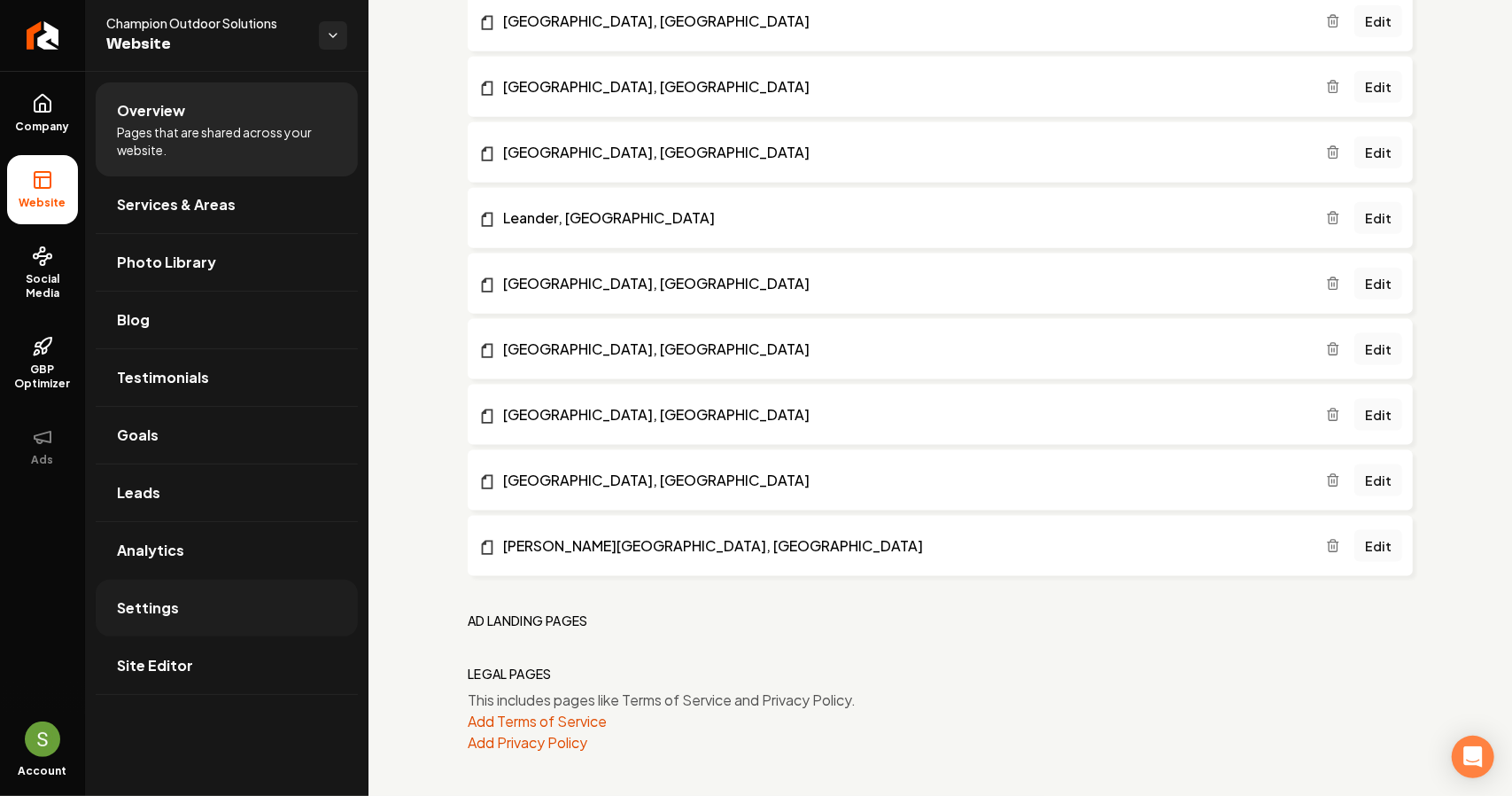
click at [202, 623] on link "Settings" at bounding box center [226, 608] width 262 height 57
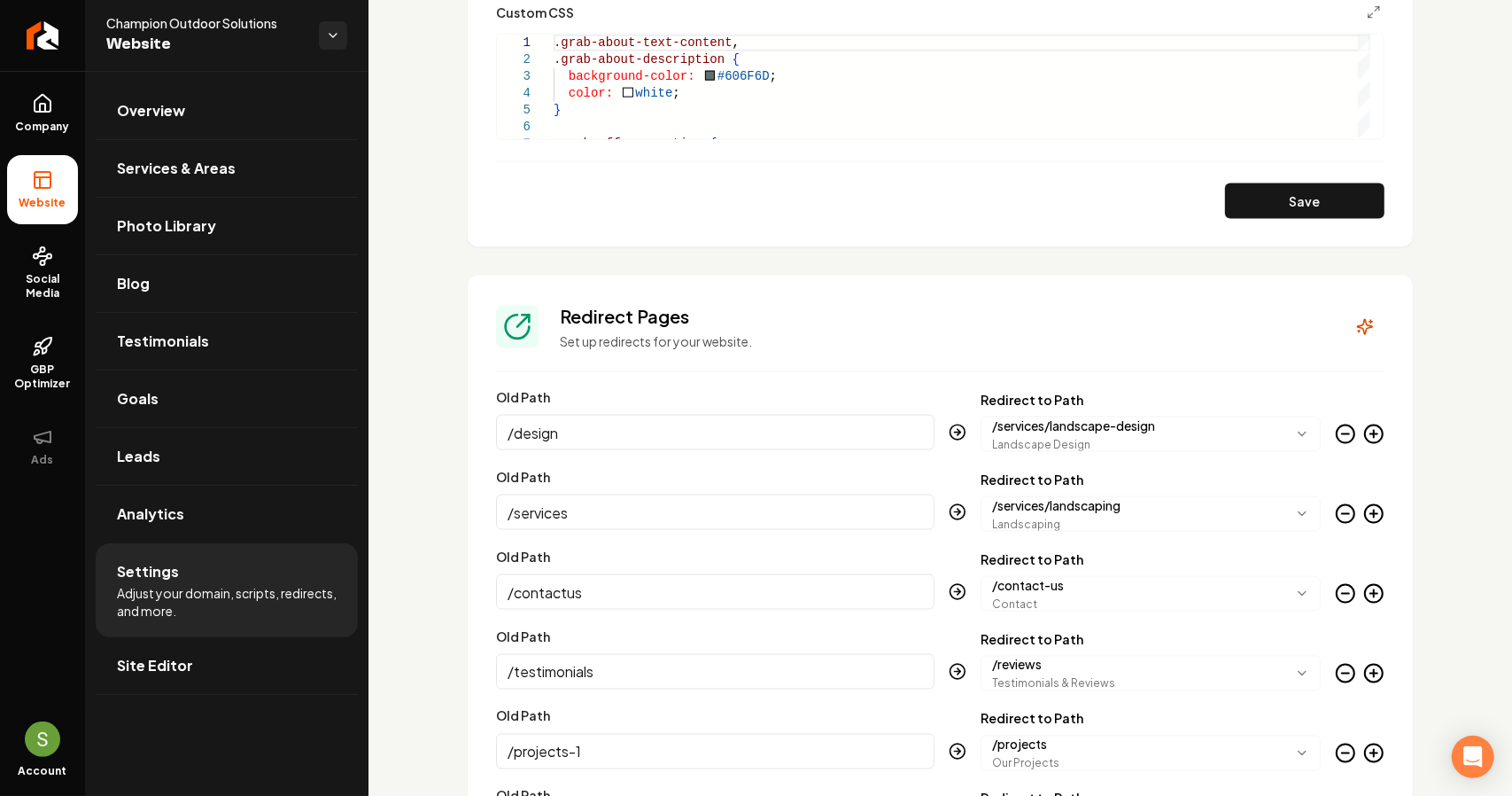
scroll to position [1611, 0]
click at [212, 679] on link "Site Editor" at bounding box center [226, 665] width 262 height 57
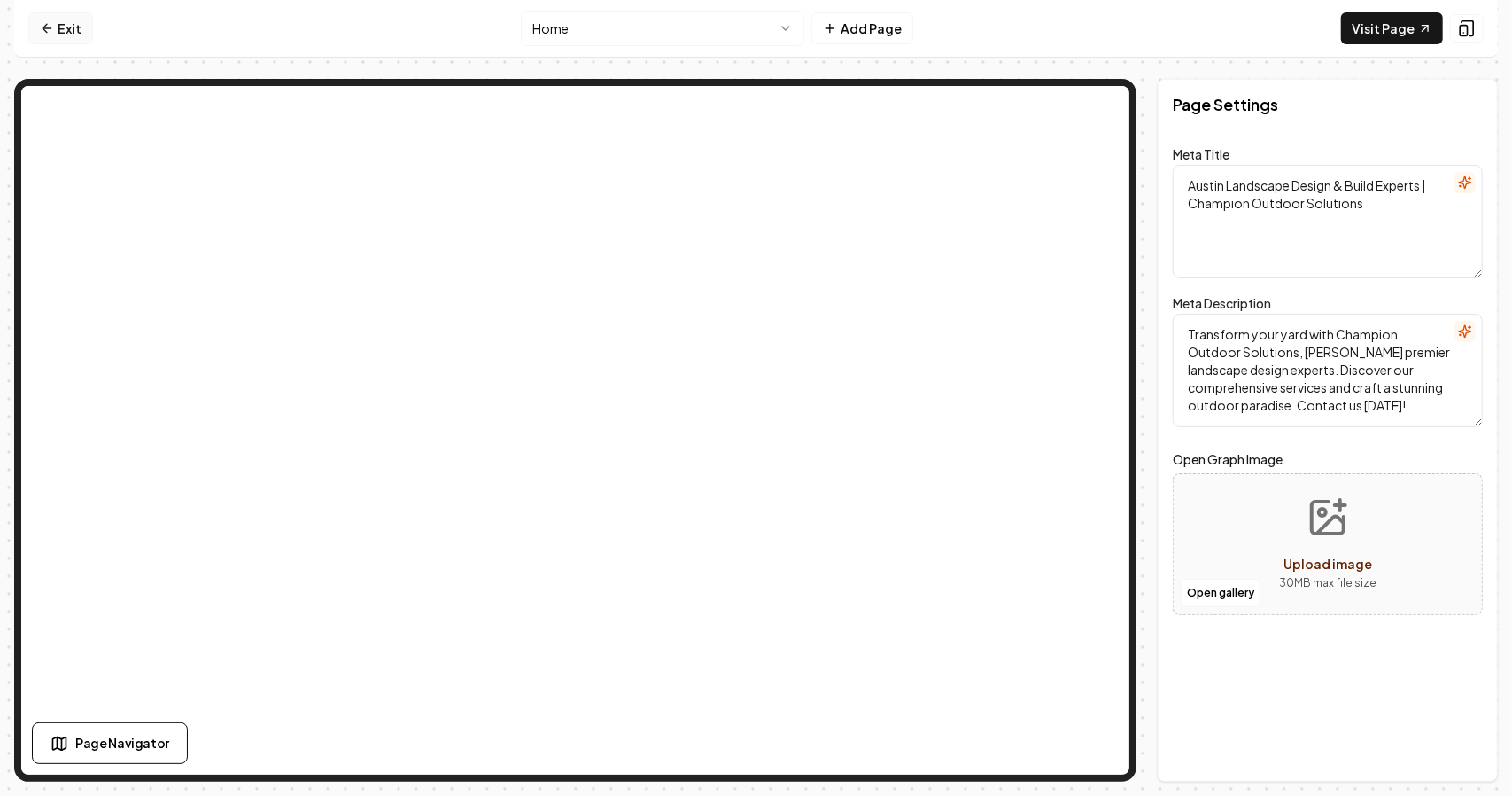
click at [67, 31] on link "Exit" at bounding box center [60, 28] width 64 height 32
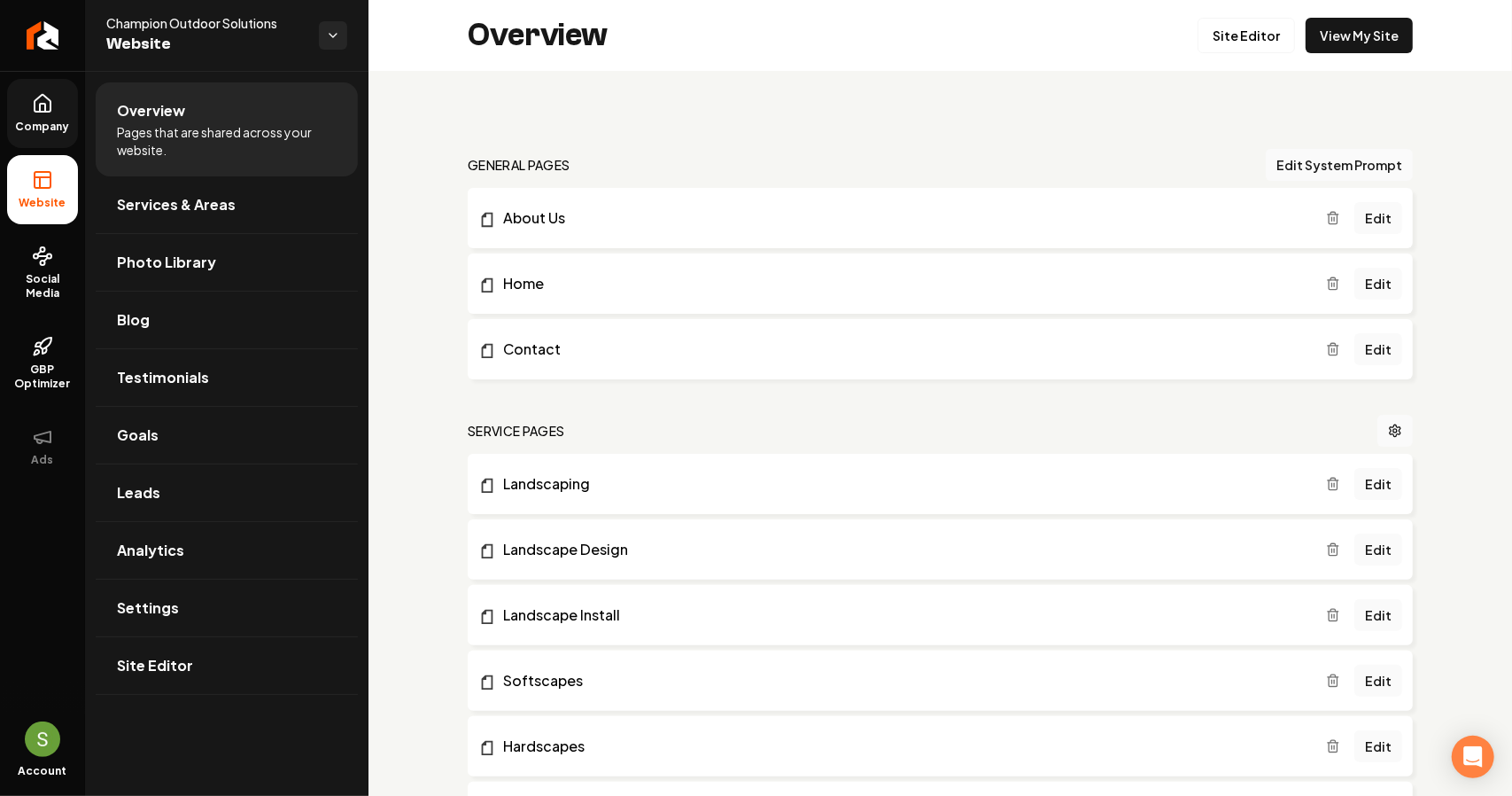
click at [55, 109] on link "Company" at bounding box center [42, 113] width 71 height 69
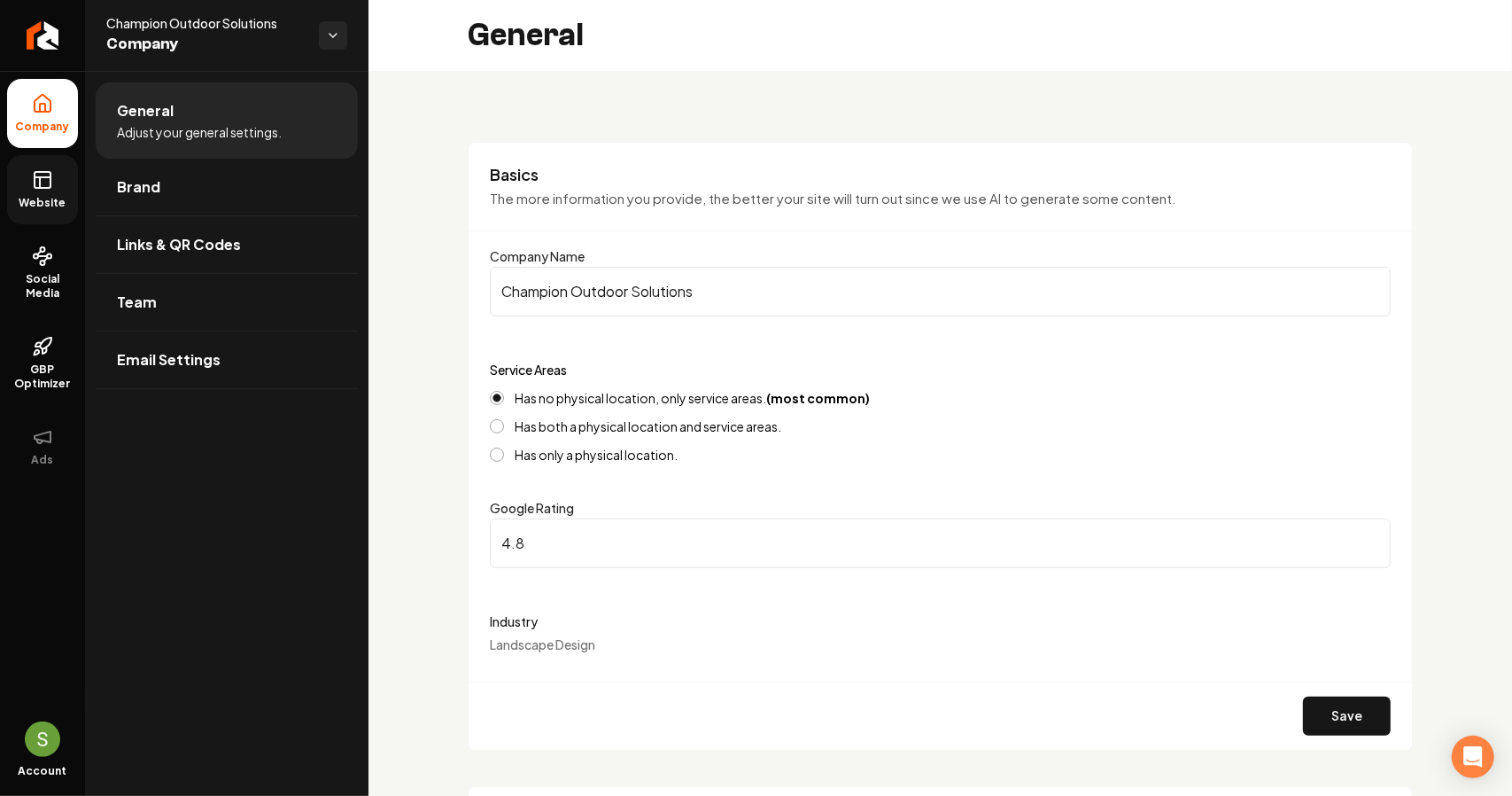
click at [53, 179] on icon at bounding box center [43, 180] width 21 height 21
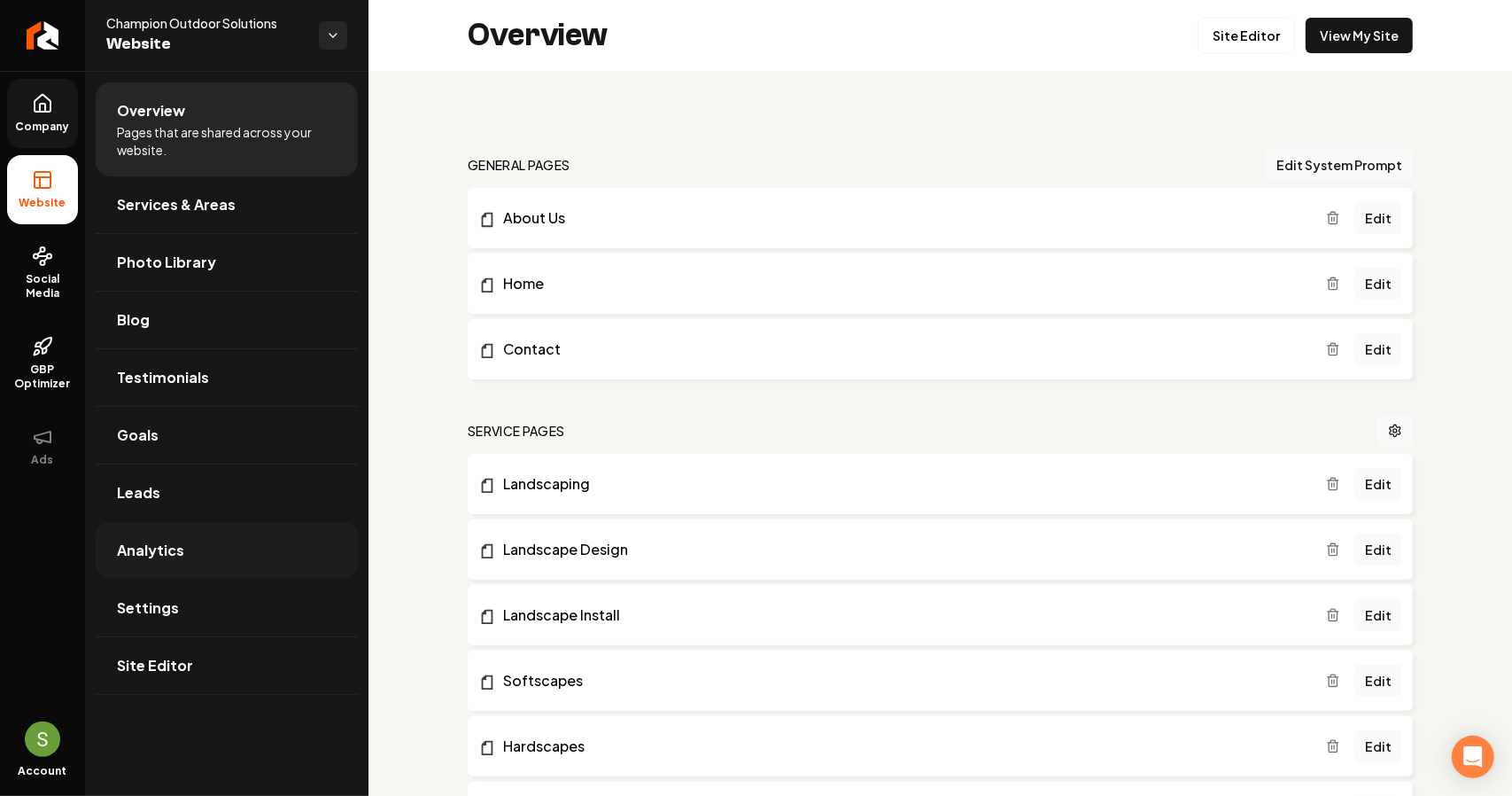
click at [129, 570] on link "Analytics" at bounding box center [226, 550] width 262 height 57
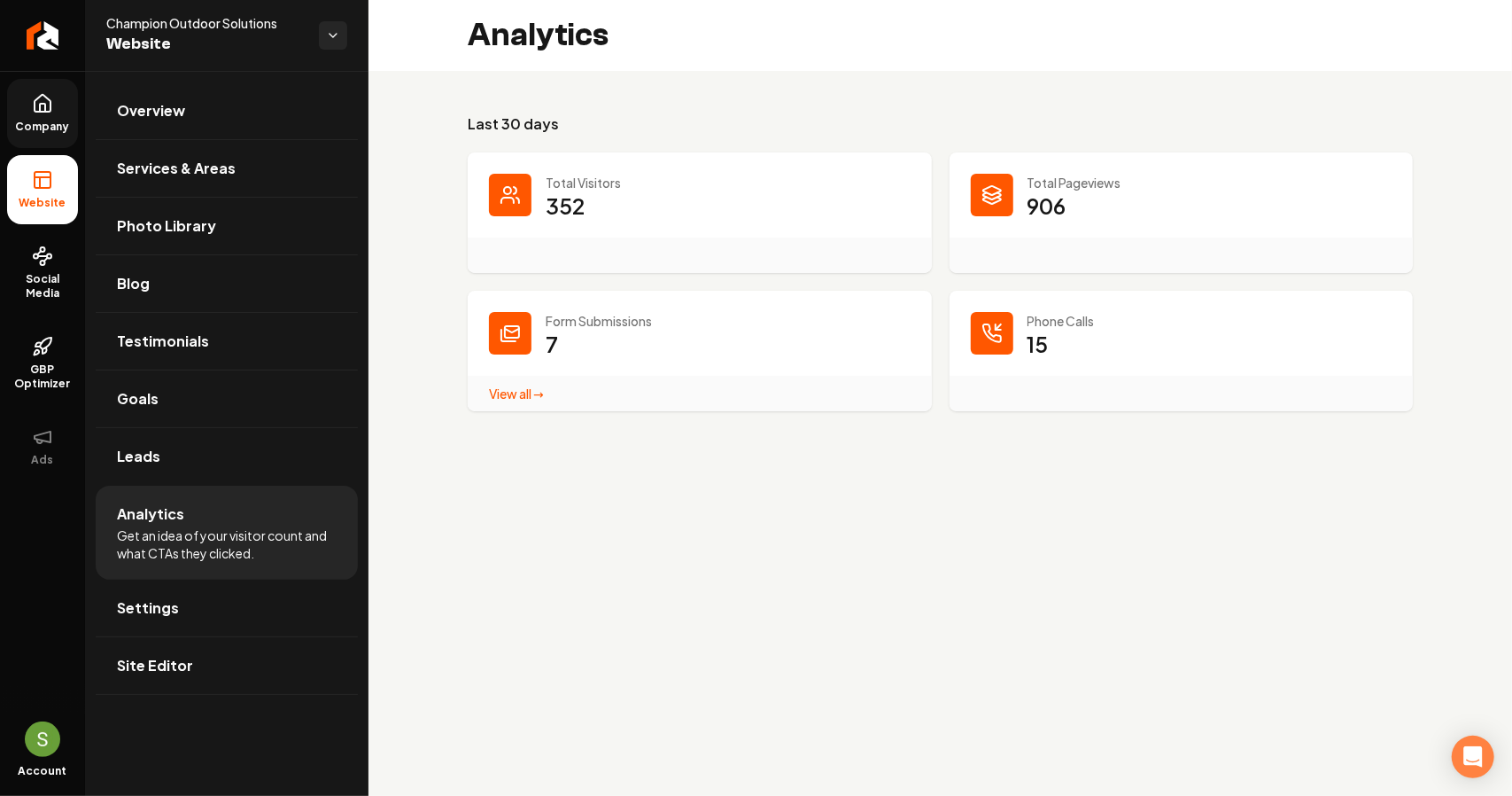
click at [517, 392] on link "View all → Form Submissions stats" at bounding box center [516, 394] width 55 height 16
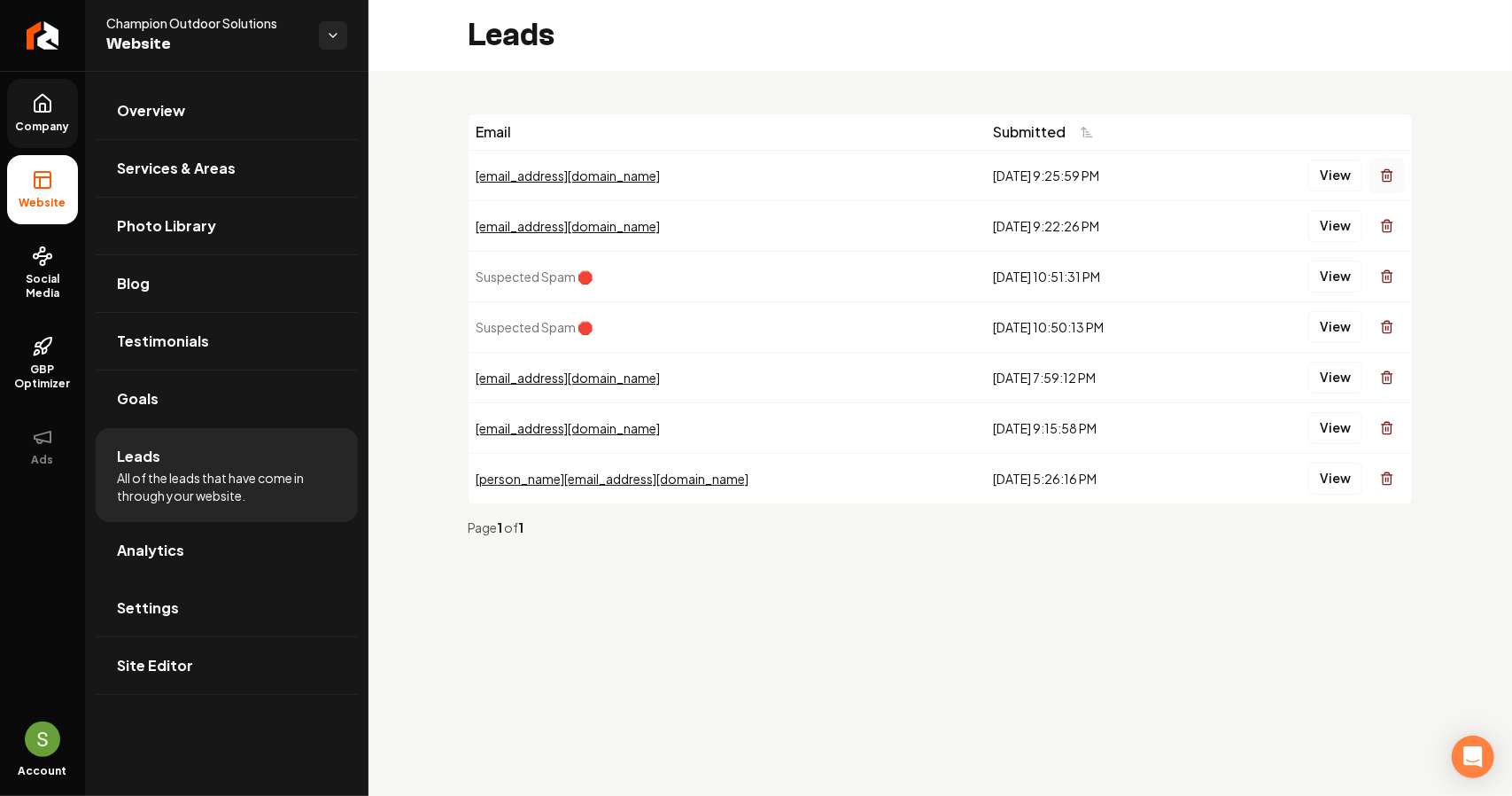
click at [1386, 181] on button "Main content area" at bounding box center [1387, 175] width 35 height 35
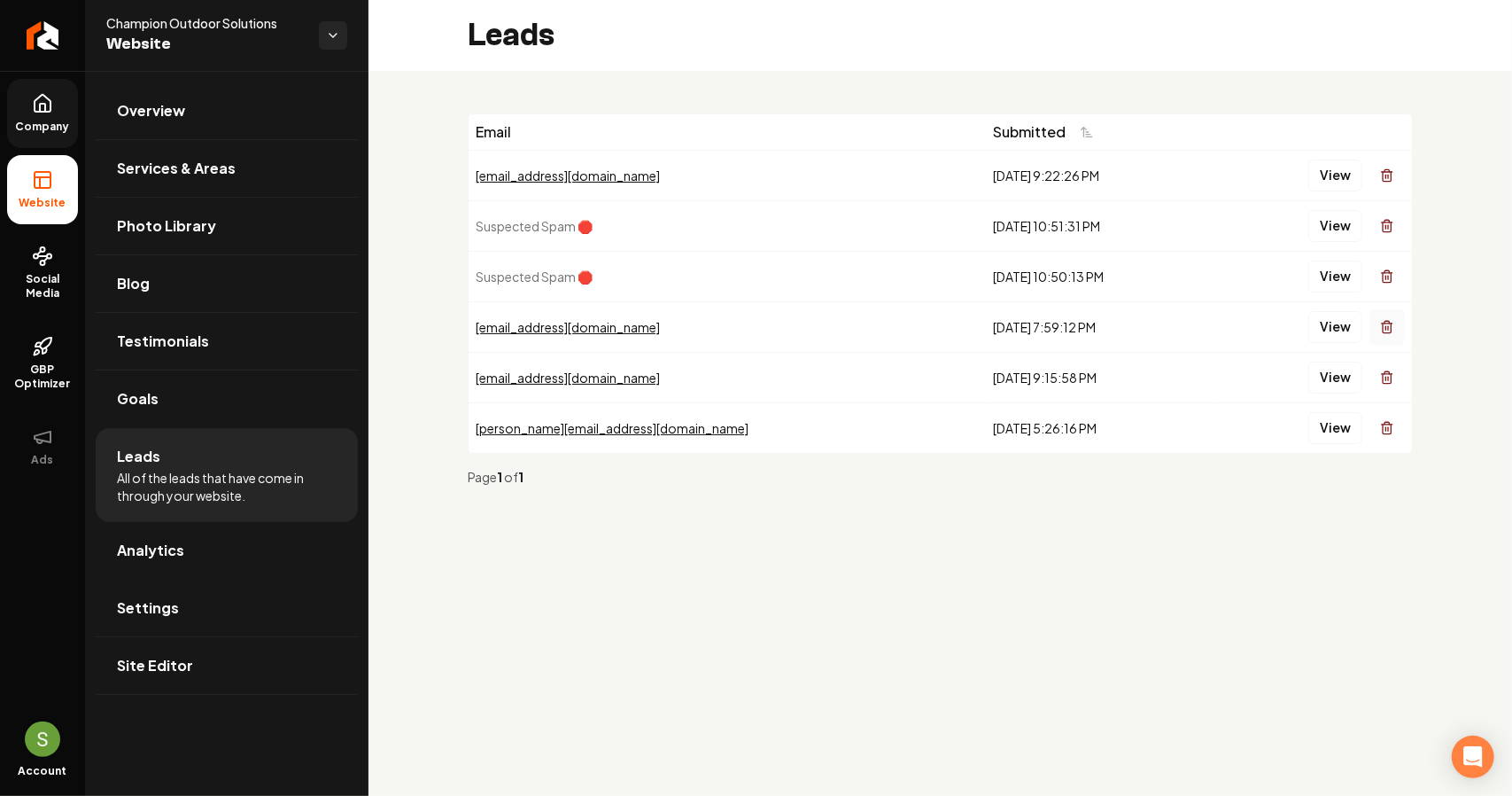
click at [1391, 326] on icon "Main content area" at bounding box center [1387, 326] width 15 height 15
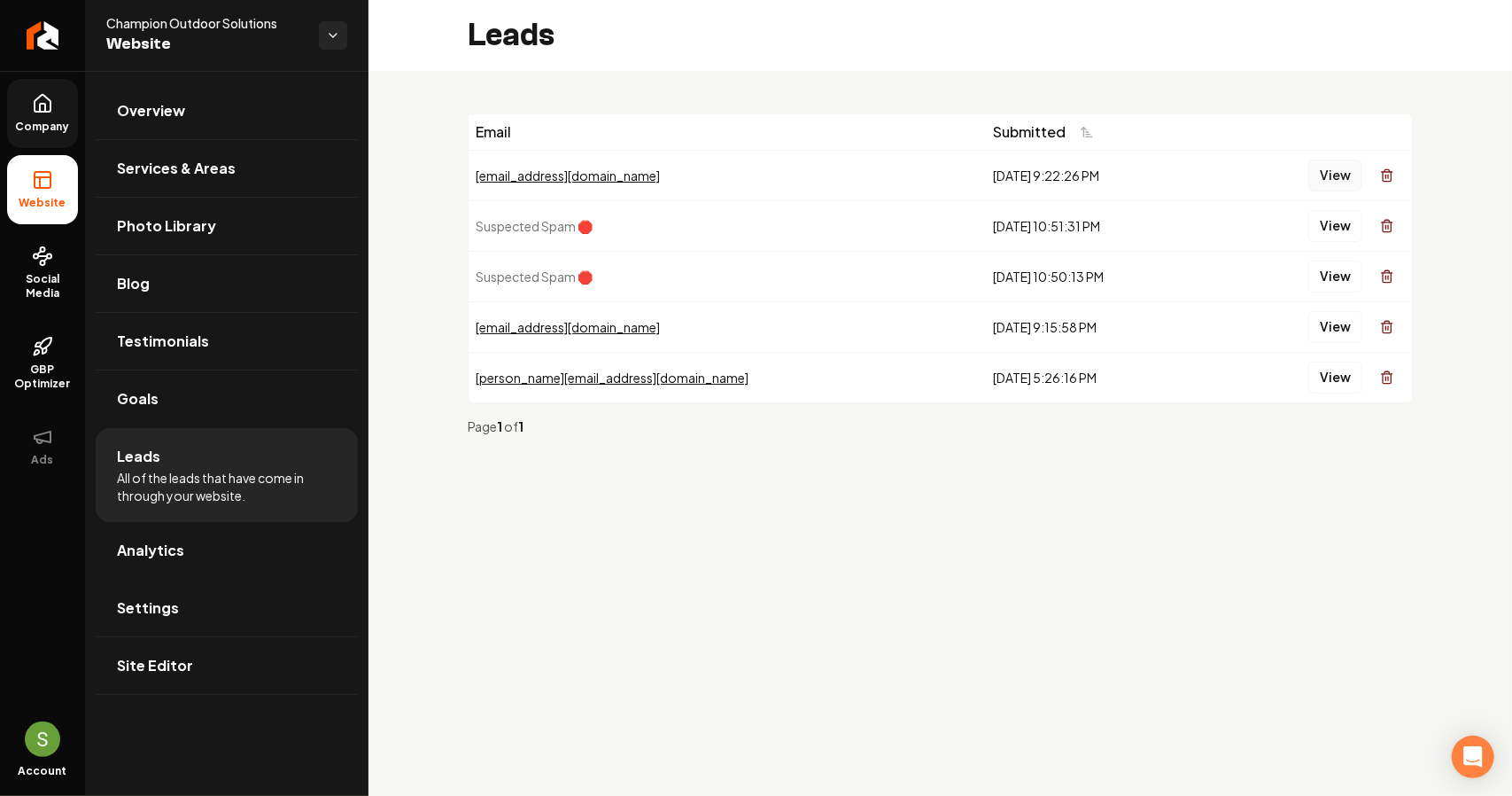
click at [1323, 183] on button "View" at bounding box center [1335, 175] width 54 height 32
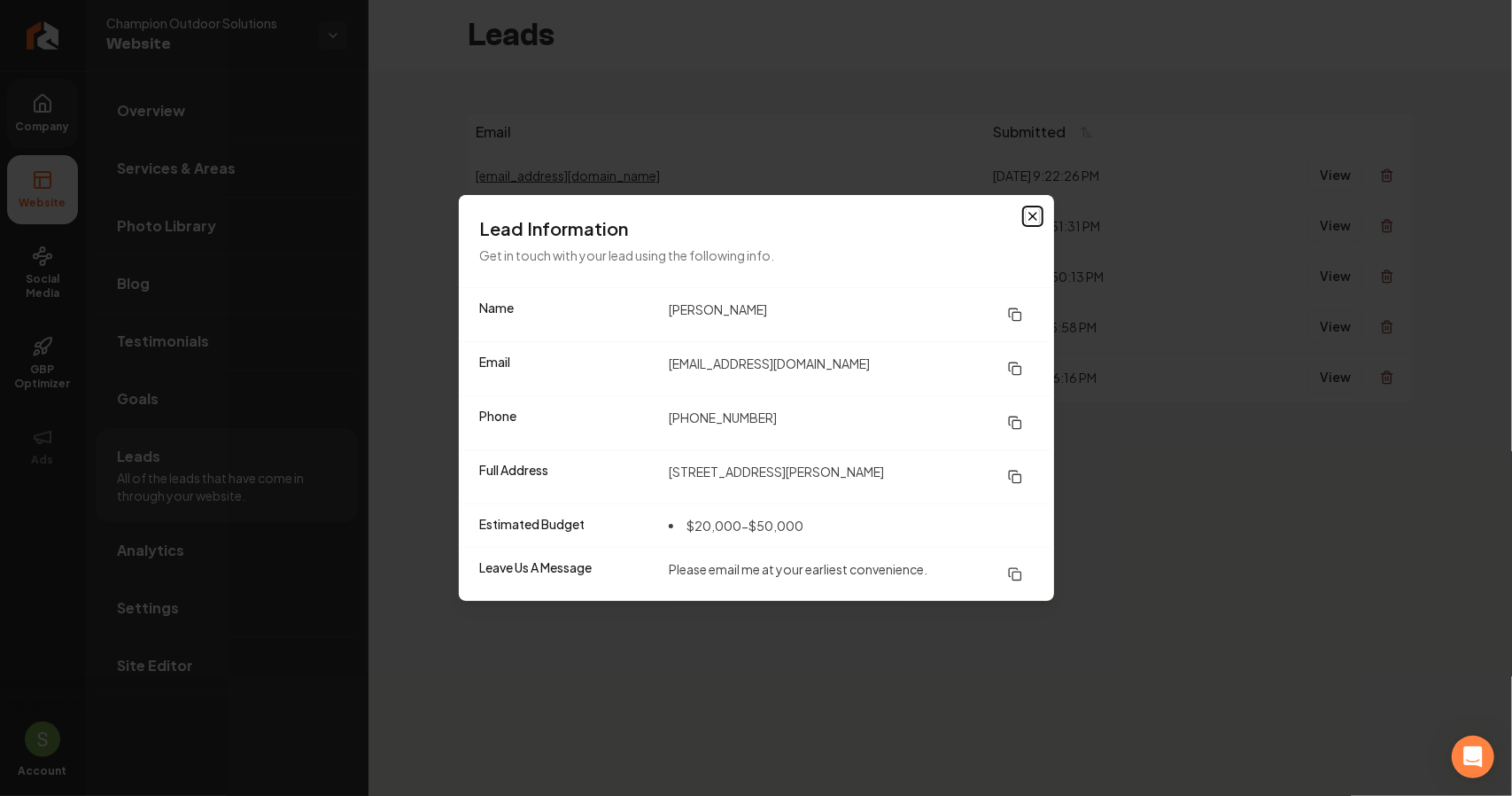
click at [1040, 212] on icon "button" at bounding box center [1033, 216] width 15 height 15
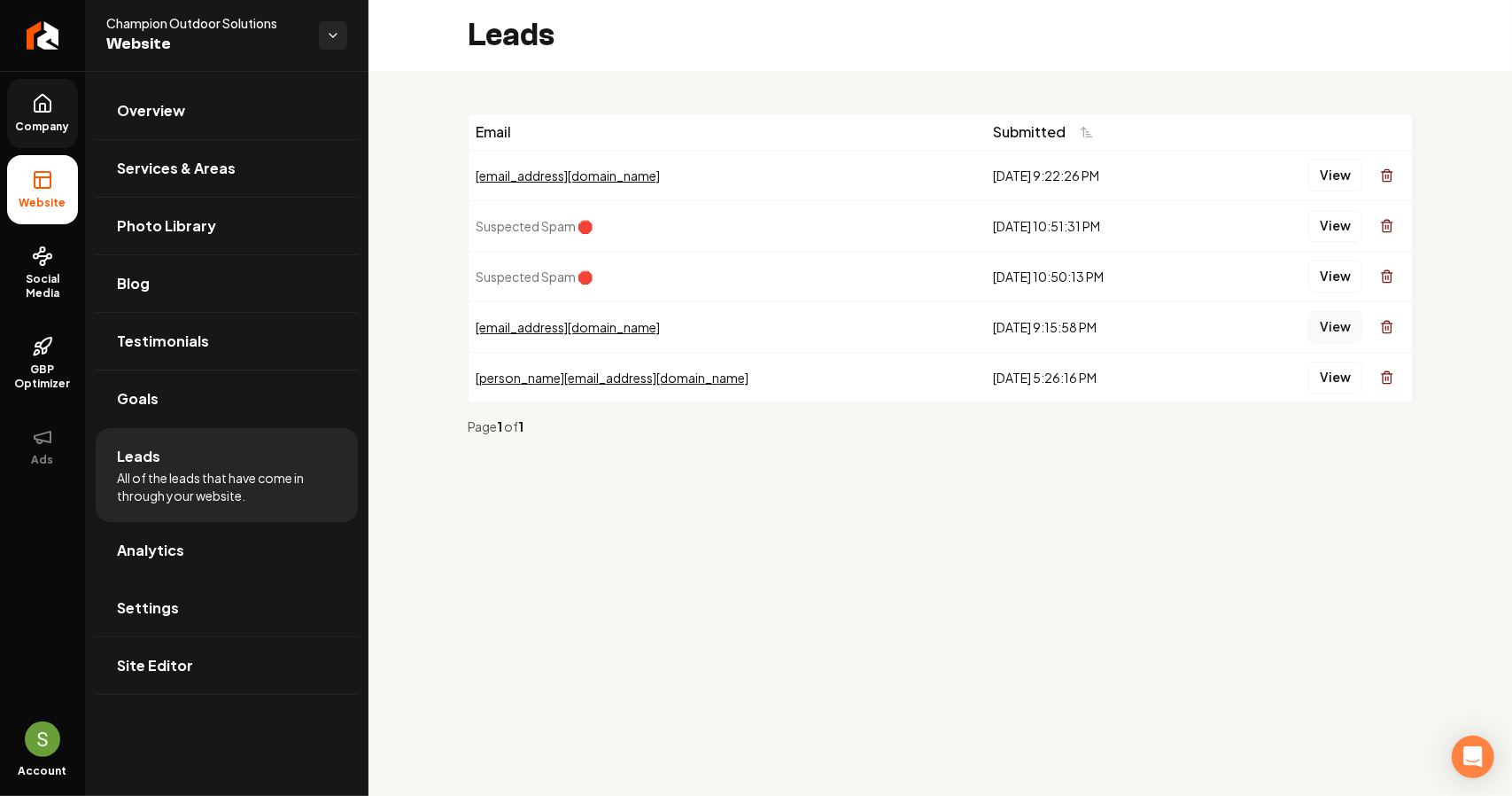
click at [1362, 337] on button "View" at bounding box center [1335, 326] width 54 height 32
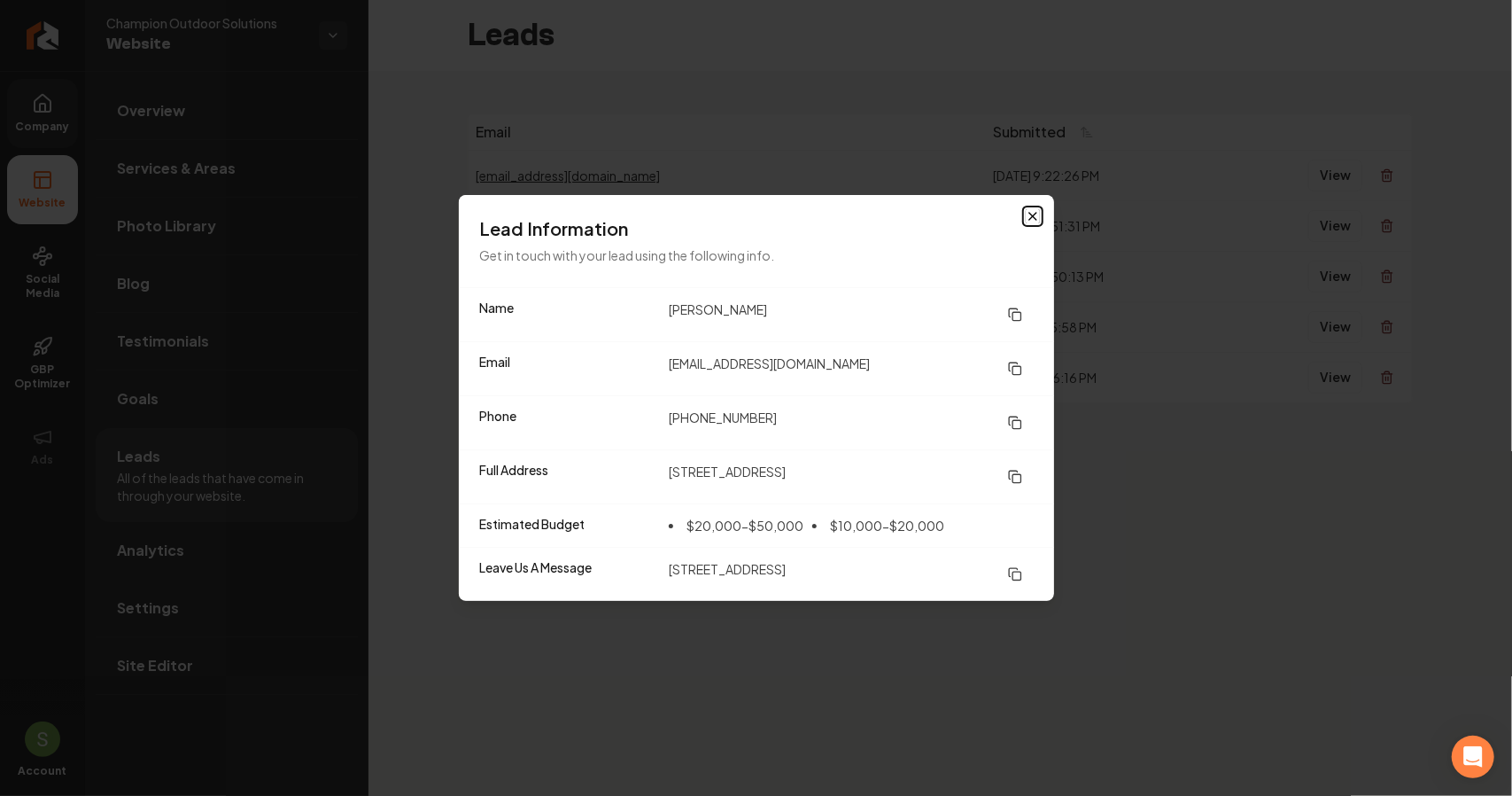
click at [1037, 210] on icon "button" at bounding box center [1033, 216] width 15 height 15
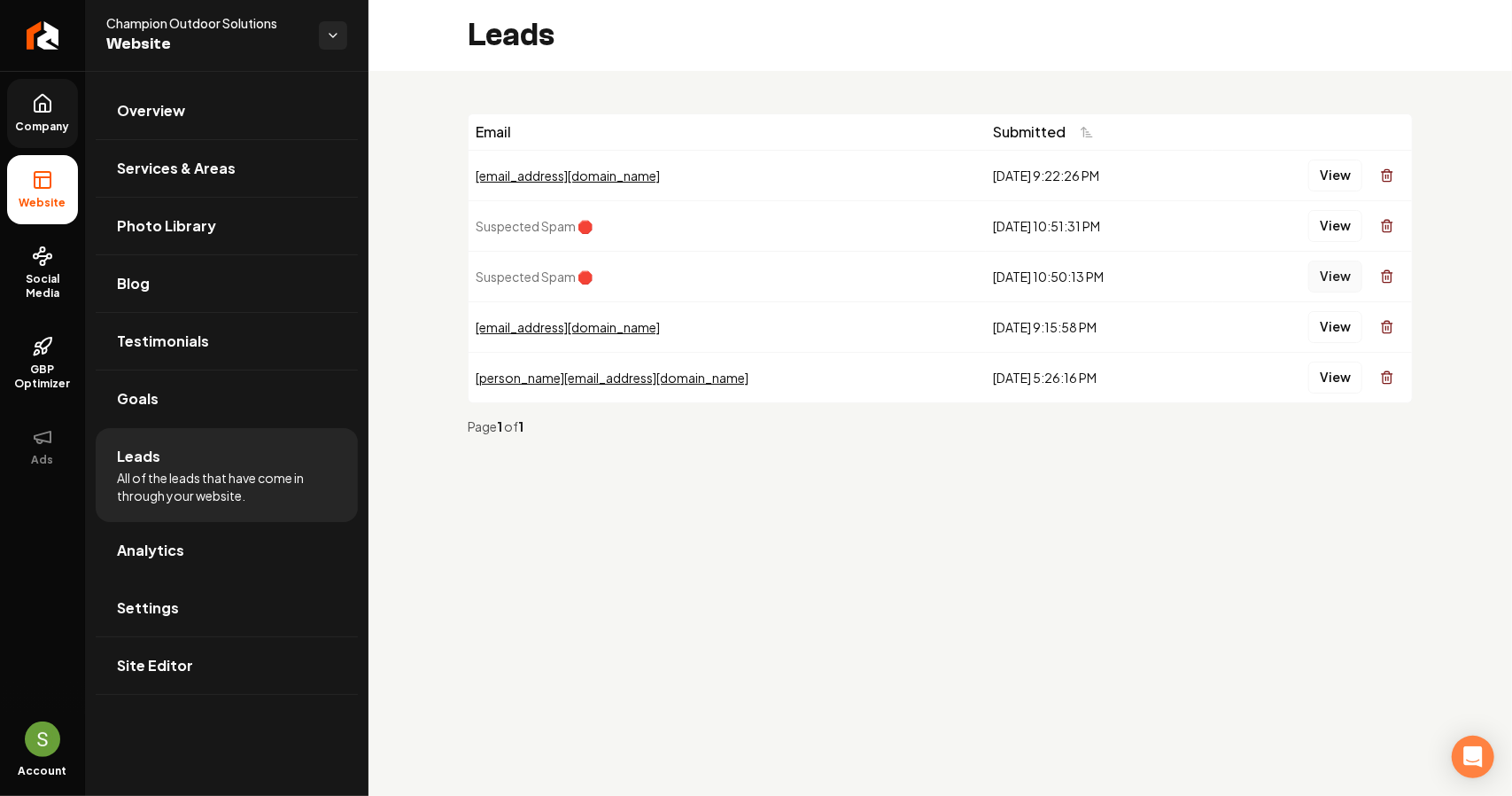
click at [1348, 278] on button "View" at bounding box center [1335, 276] width 54 height 32
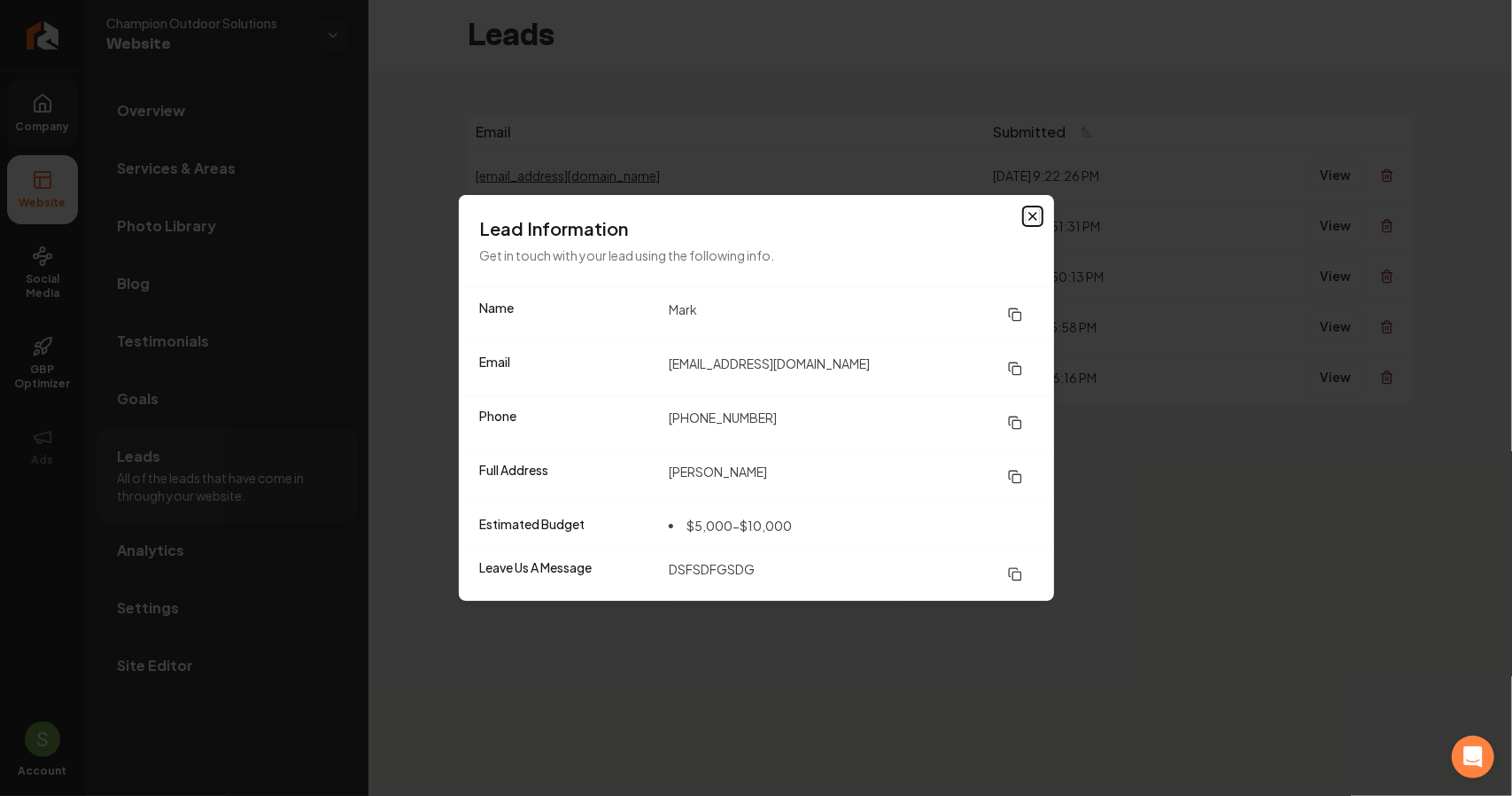
click at [1026, 215] on icon "button" at bounding box center [1033, 216] width 15 height 15
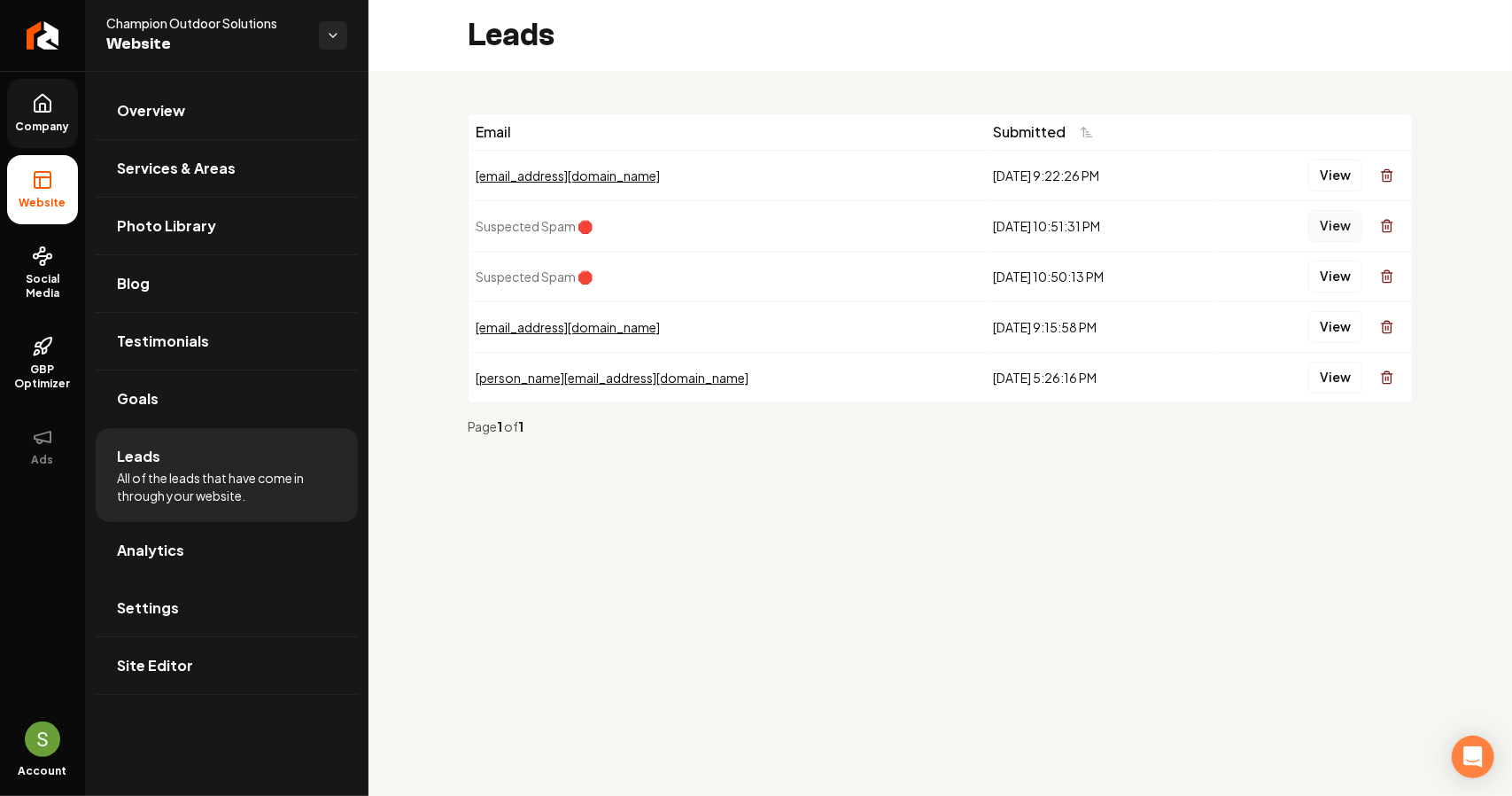
click at [1338, 231] on button "View" at bounding box center [1335, 226] width 54 height 32
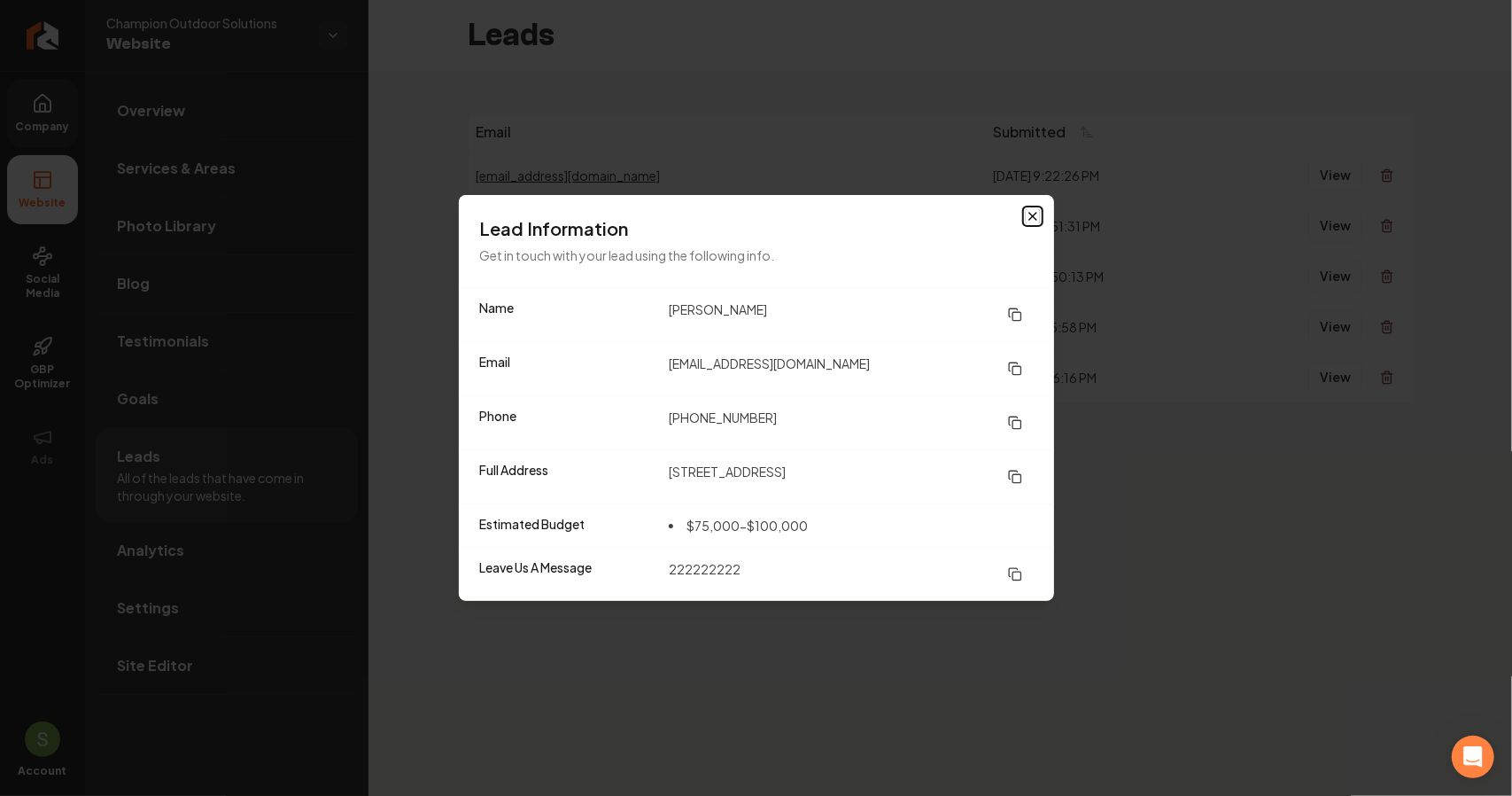
click at [1031, 217] on icon "button" at bounding box center [1033, 216] width 15 height 15
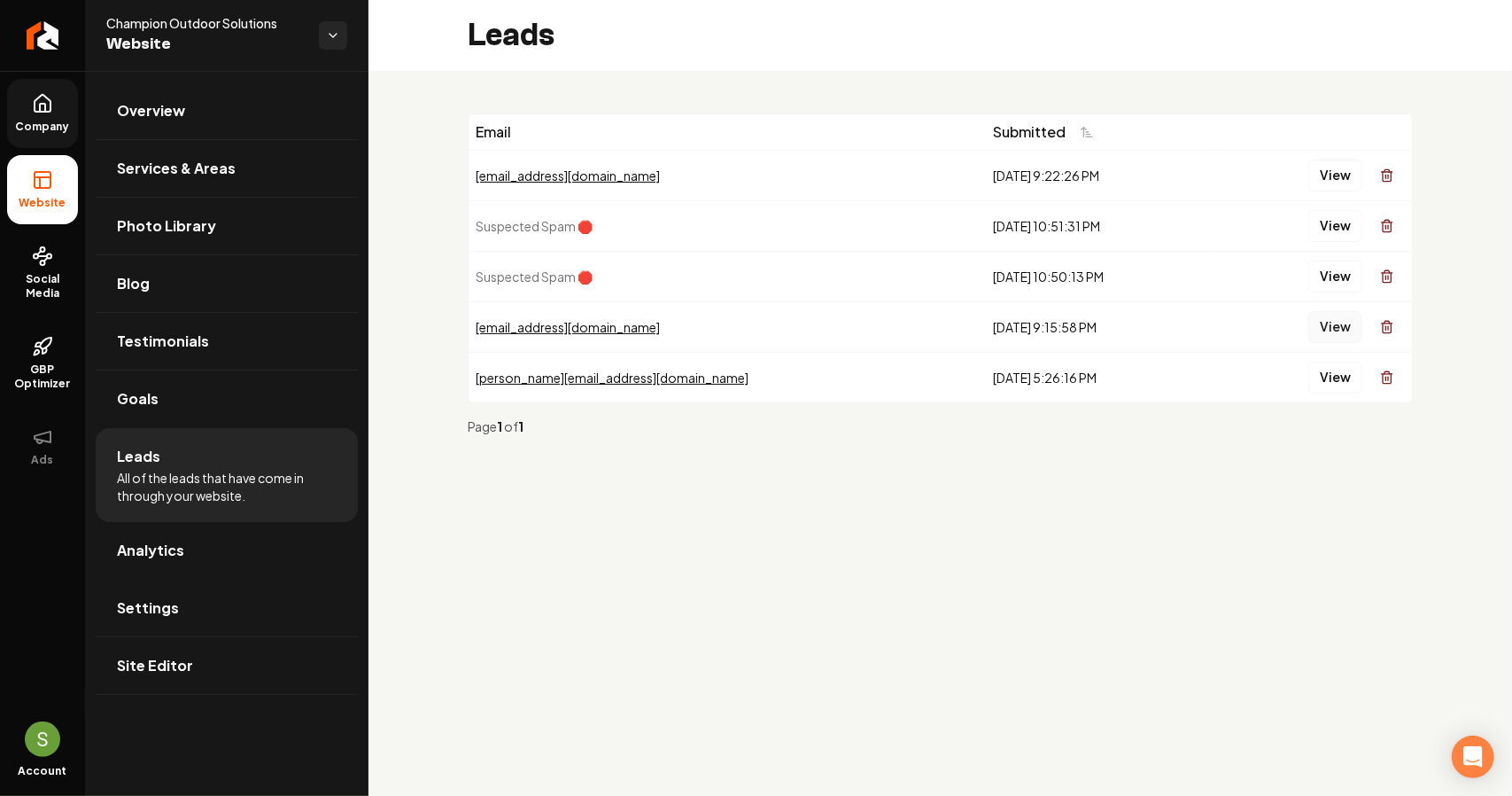
click at [1320, 328] on button "View" at bounding box center [1335, 326] width 54 height 32
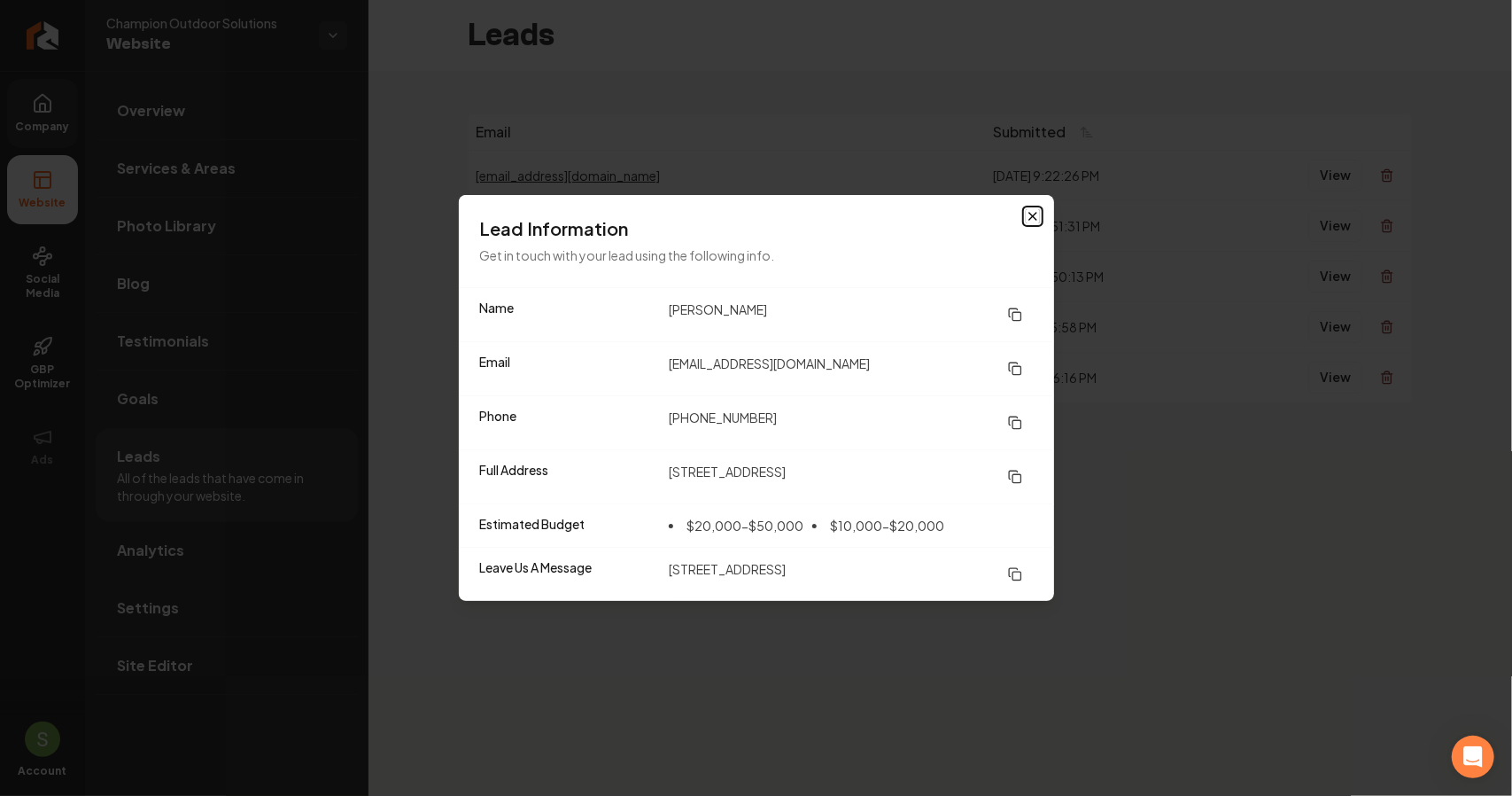
click at [1037, 220] on icon "button" at bounding box center [1033, 216] width 15 height 15
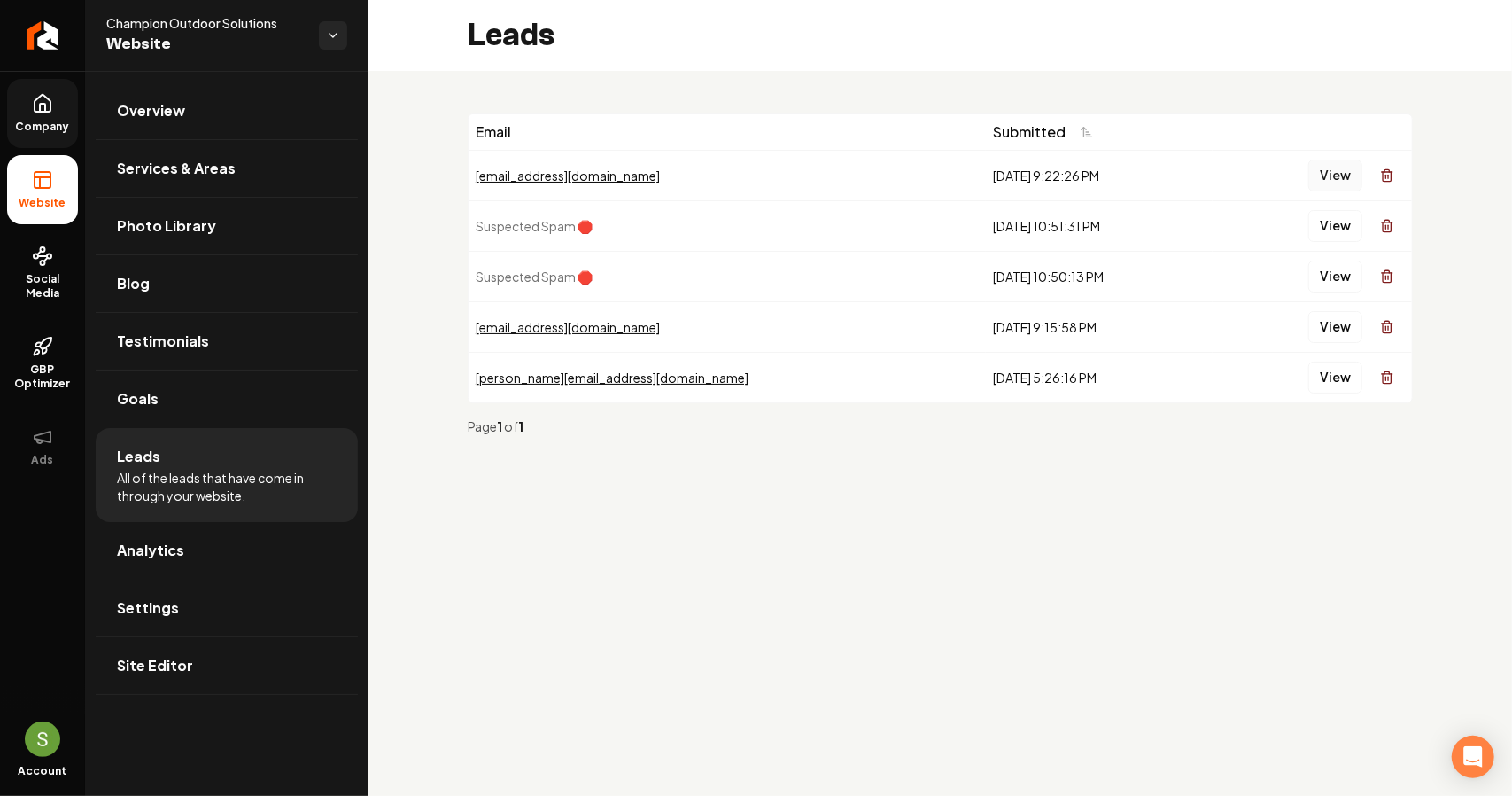
click at [1328, 181] on button "View" at bounding box center [1335, 175] width 54 height 32
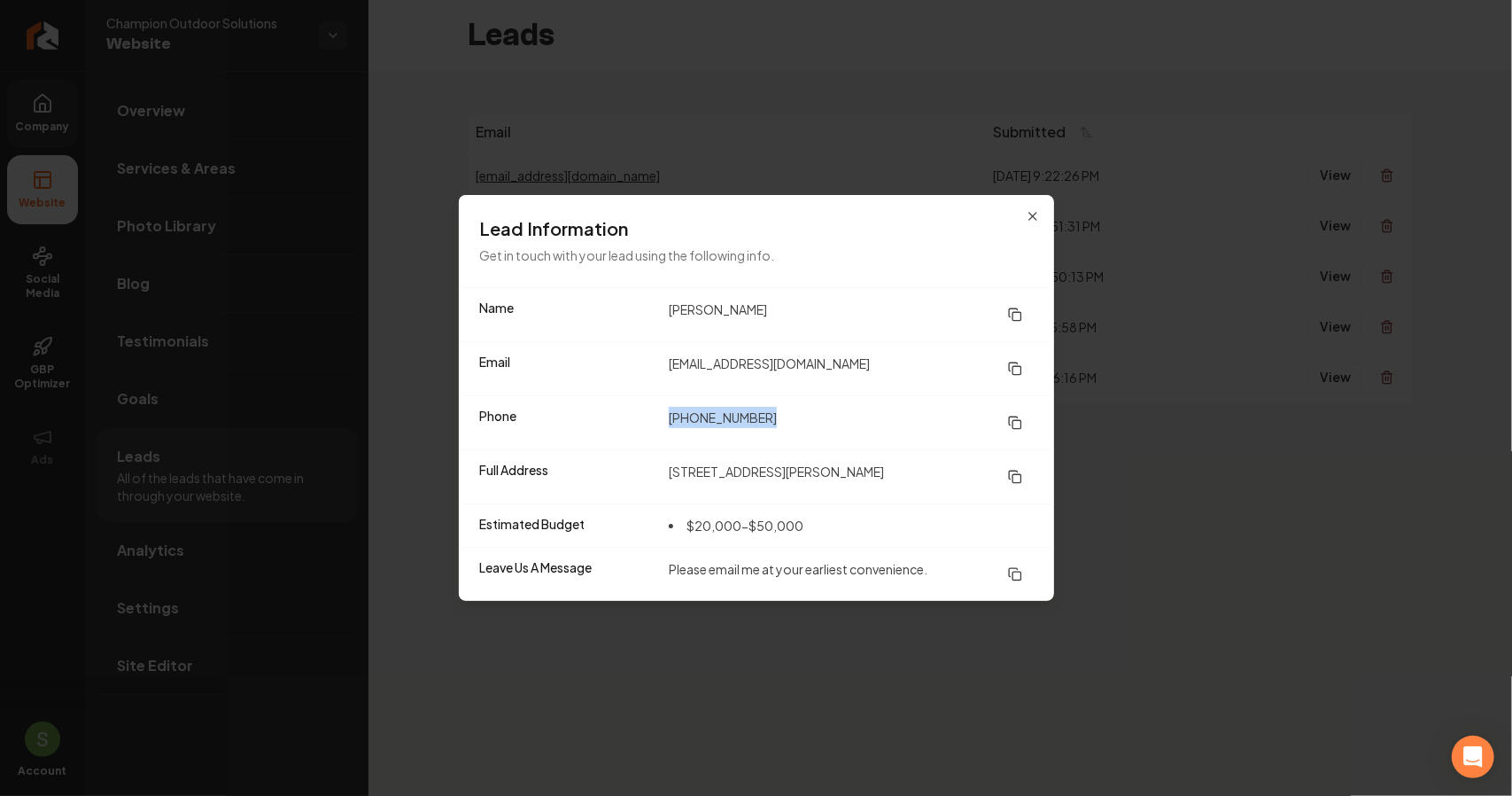
drag, startPoint x: 750, startPoint y: 415, endPoint x: 662, endPoint y: 419, distance: 88.1
click at [662, 419] on div "Phone [PHONE_NUMBER]" at bounding box center [756, 422] width 595 height 54
copy dd "[PHONE_NUMBER]"
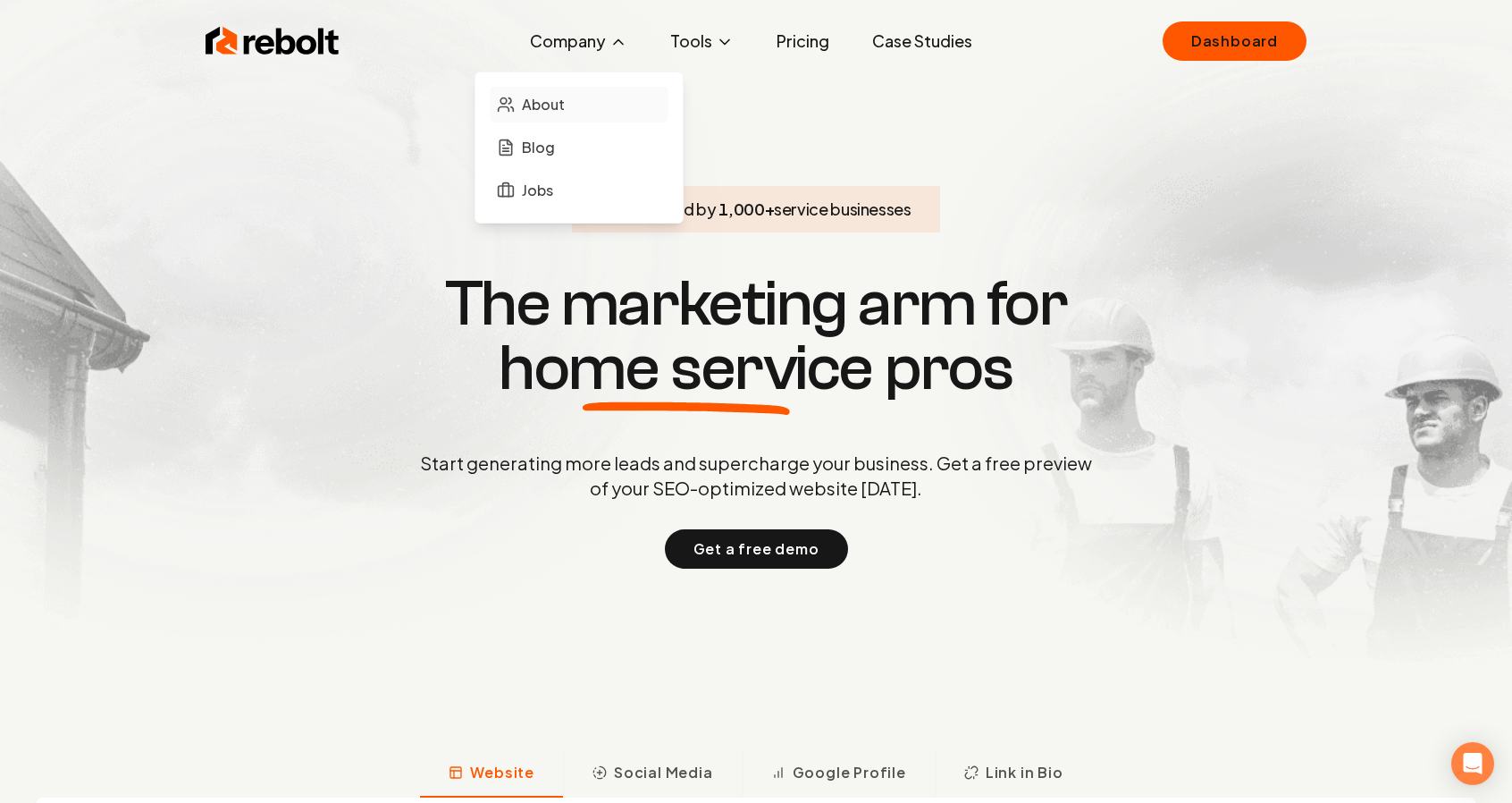
click at [576, 100] on link "About" at bounding box center [579, 104] width 179 height 35
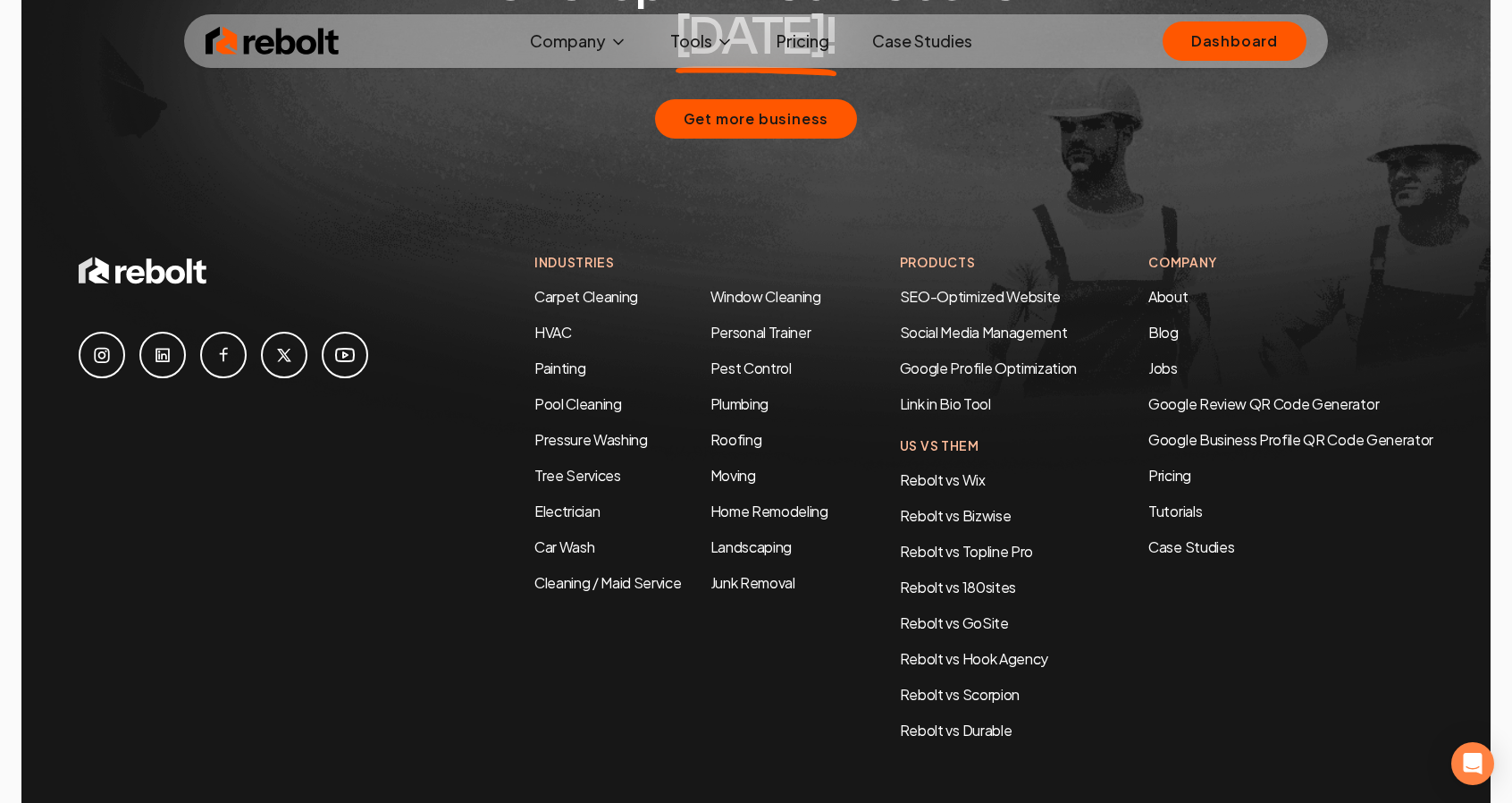
scroll to position [5535, 0]
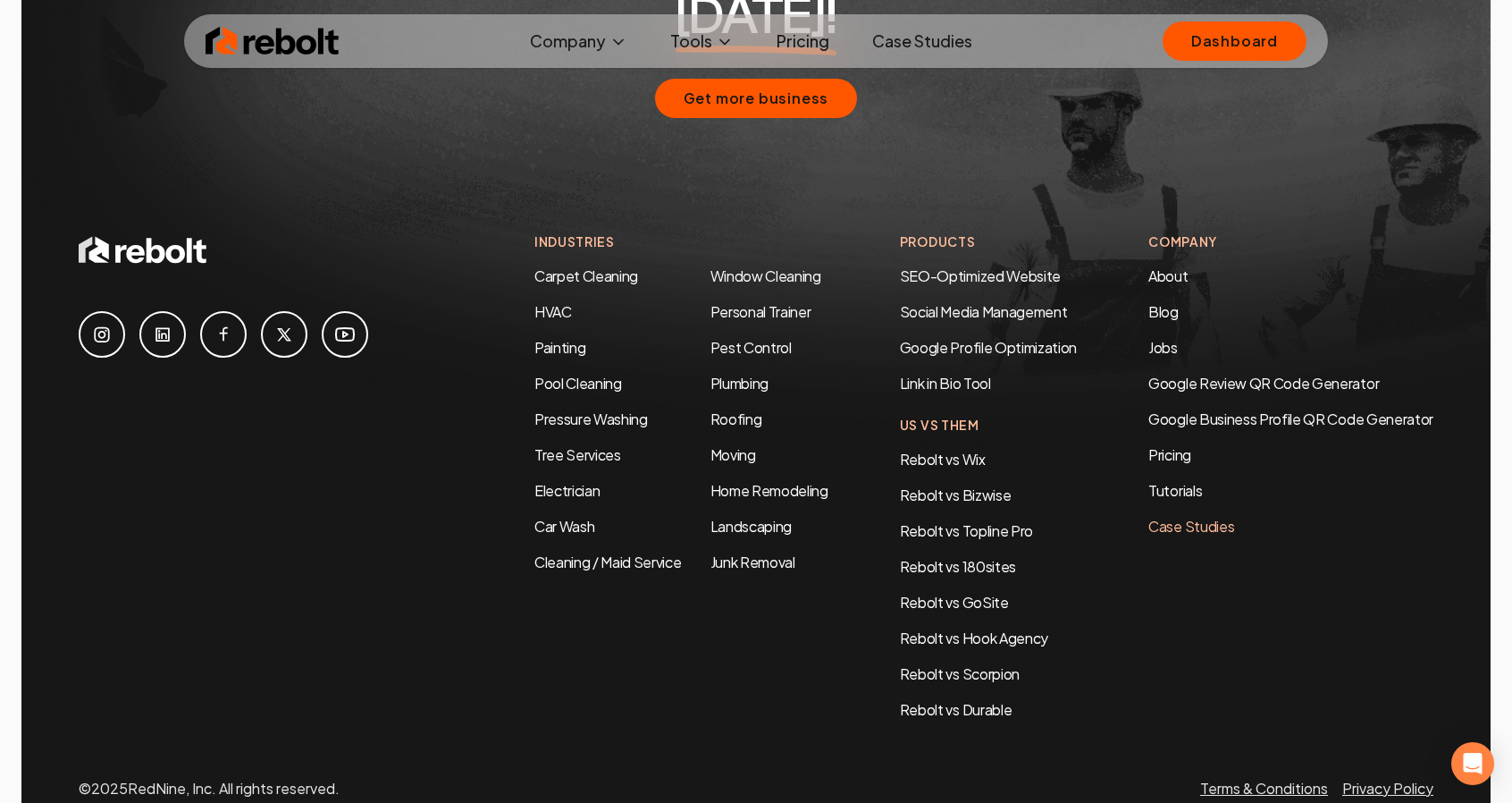
click at [1177, 516] on link "Case Studies" at bounding box center [1290, 527] width 285 height 22
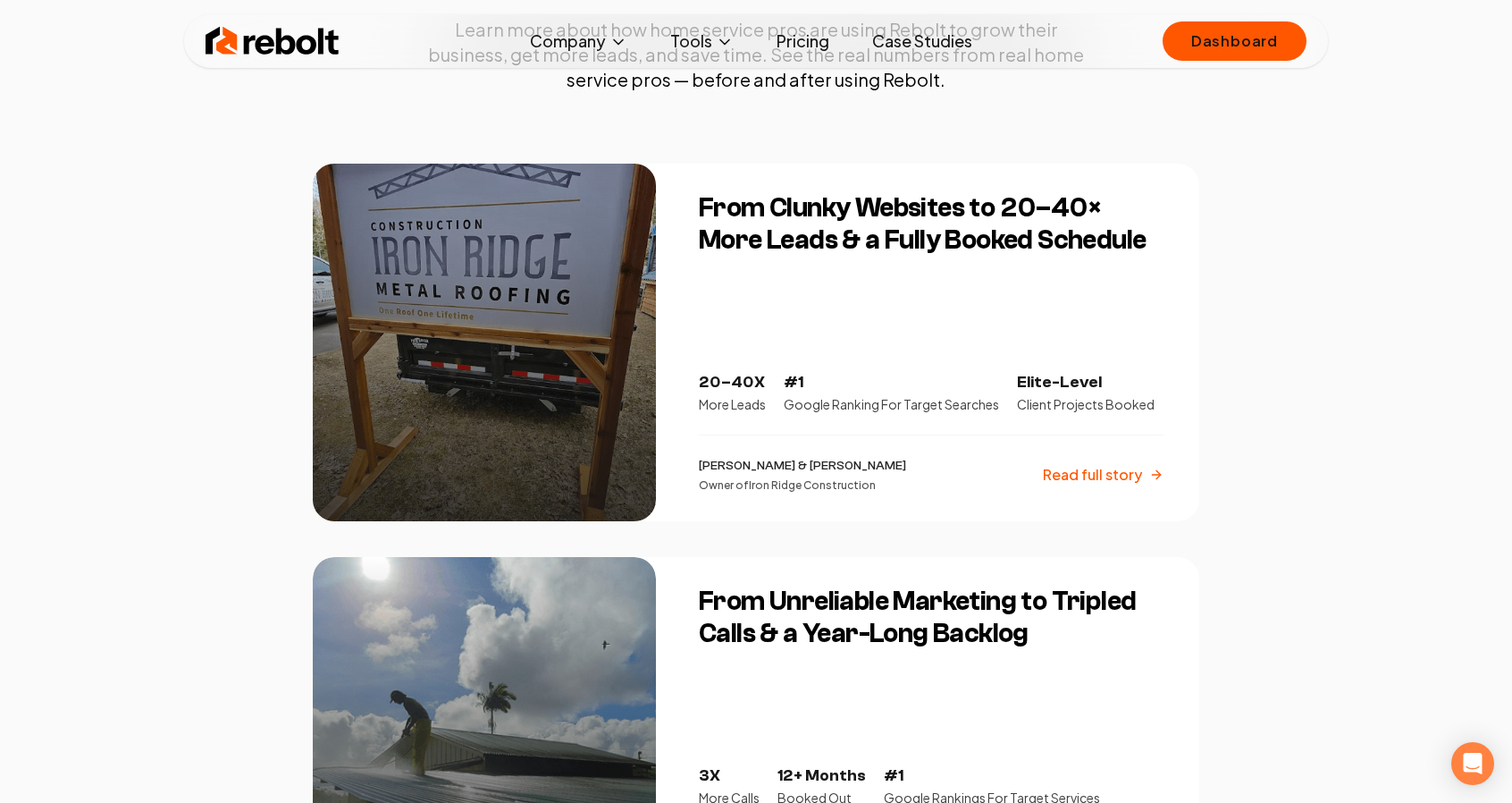
scroll to position [281, 0]
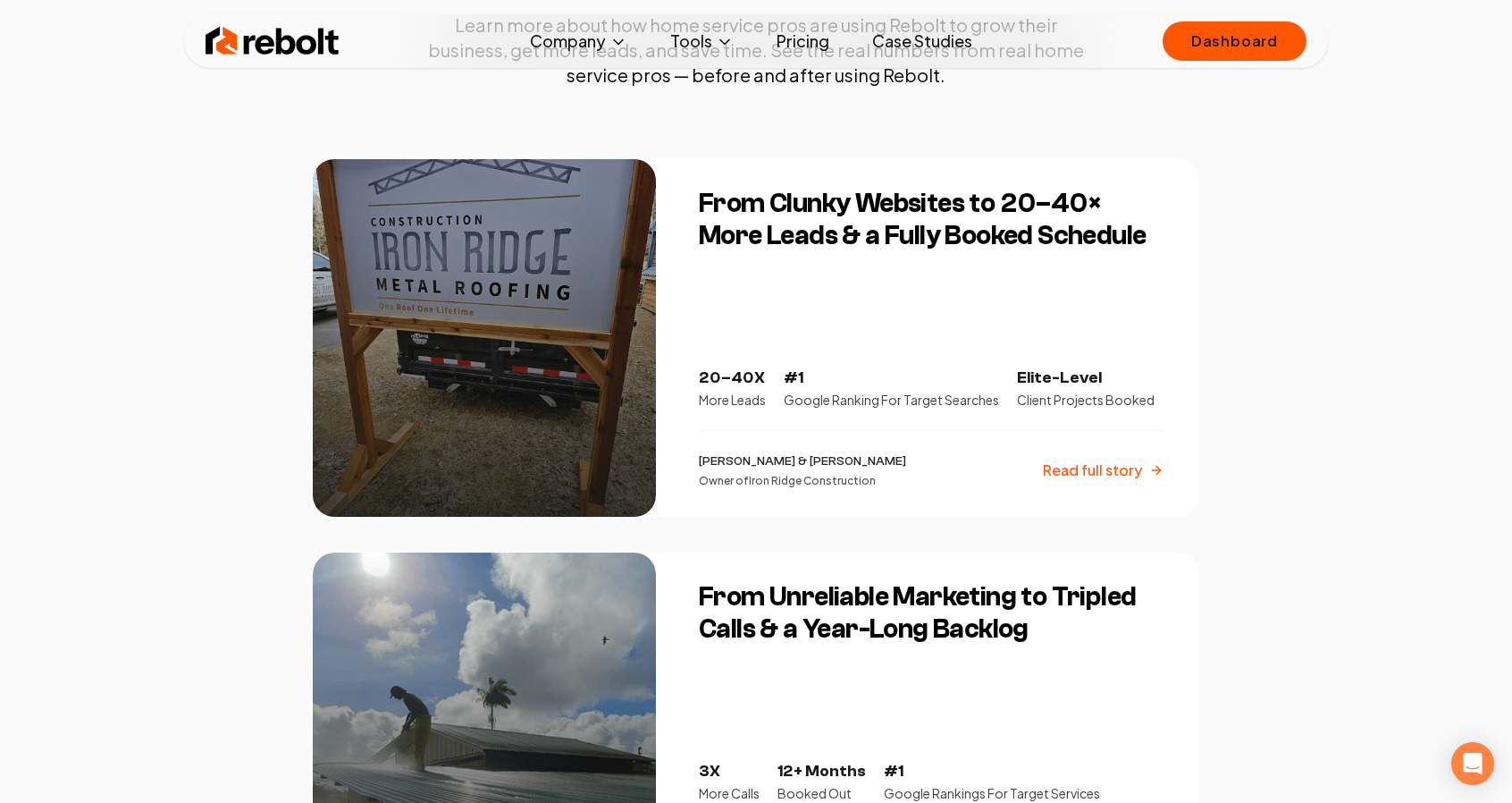
click at [1070, 469] on p "Read full story" at bounding box center [1092, 470] width 99 height 22
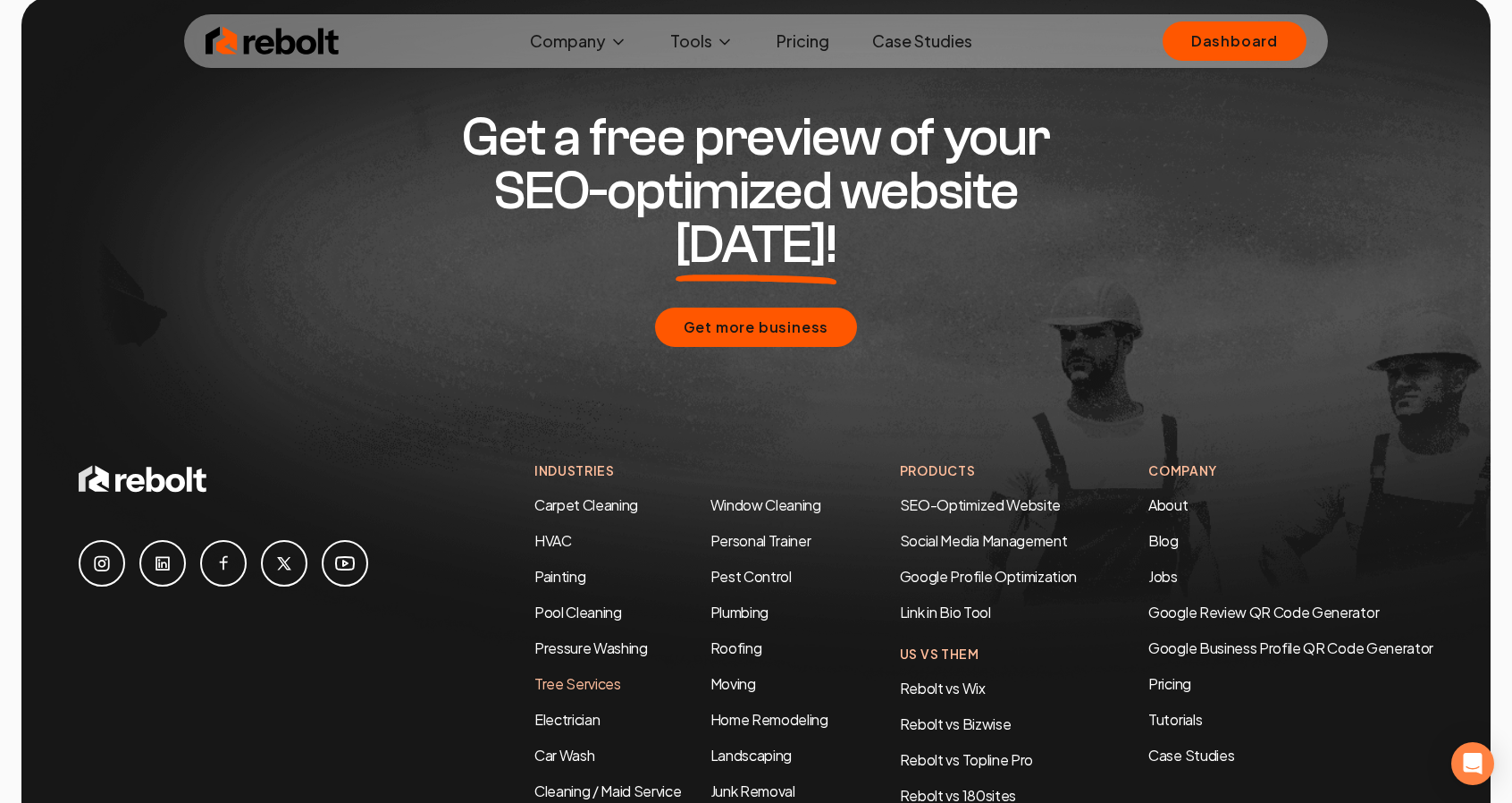
scroll to position [4839, 0]
click at [716, 744] on link "Landscaping" at bounding box center [751, 753] width 82 height 19
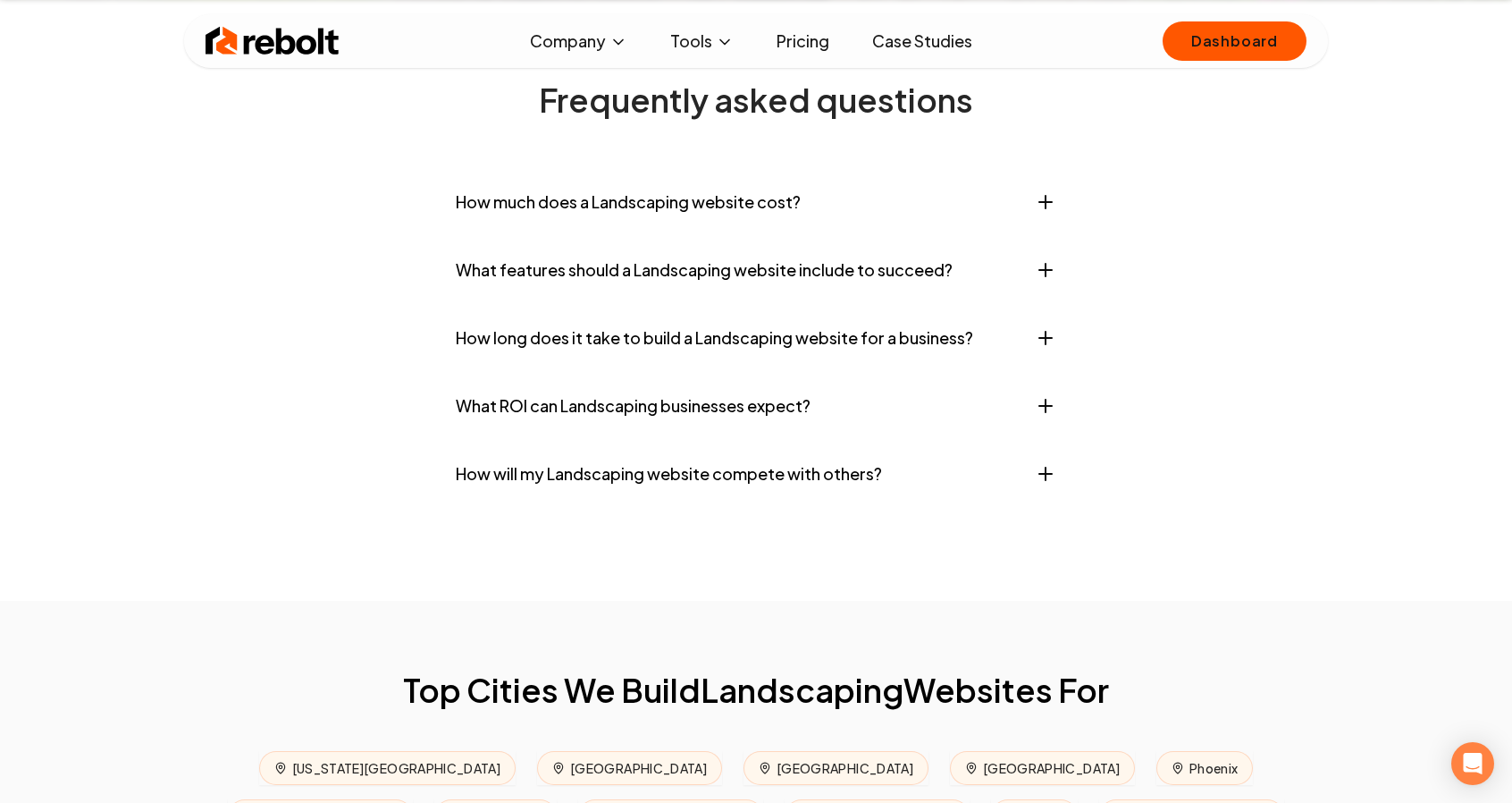
scroll to position [7206, 0]
click at [591, 431] on button "What ROI can Landscaping businesses expect?" at bounding box center [756, 405] width 600 height 54
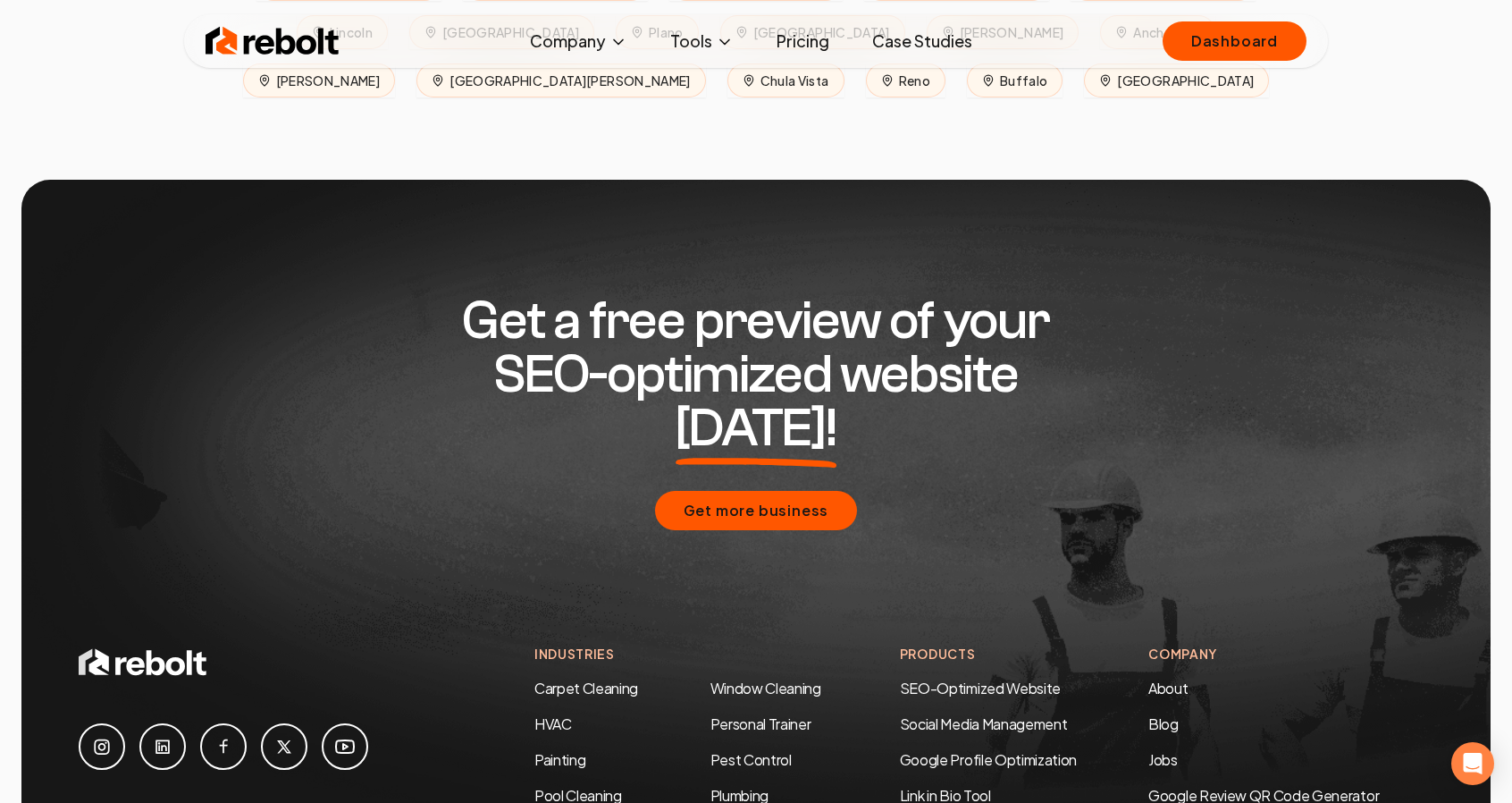
scroll to position [8933, 0]
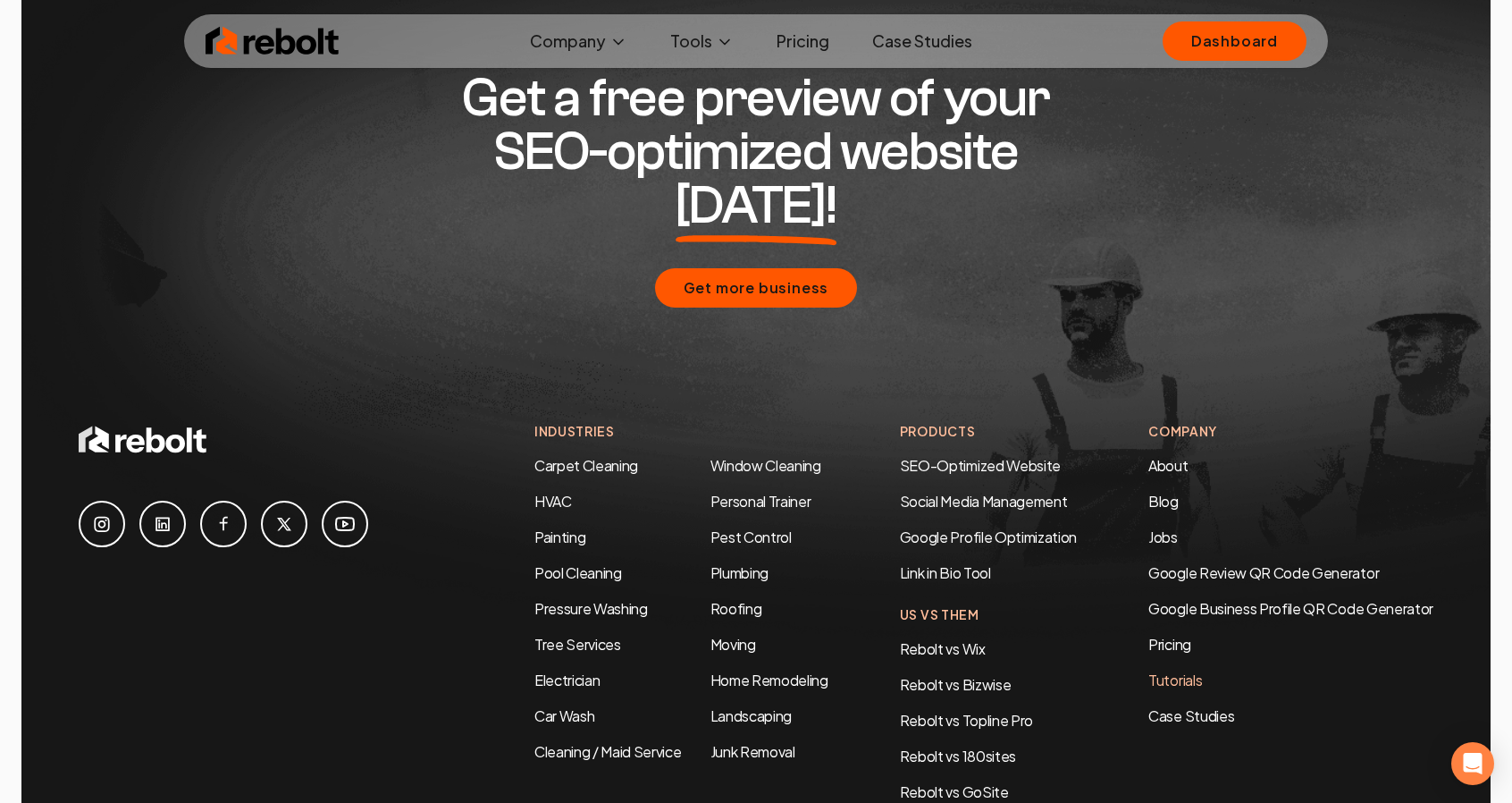
click at [1158, 669] on link "Tutorials" at bounding box center [1290, 680] width 285 height 22
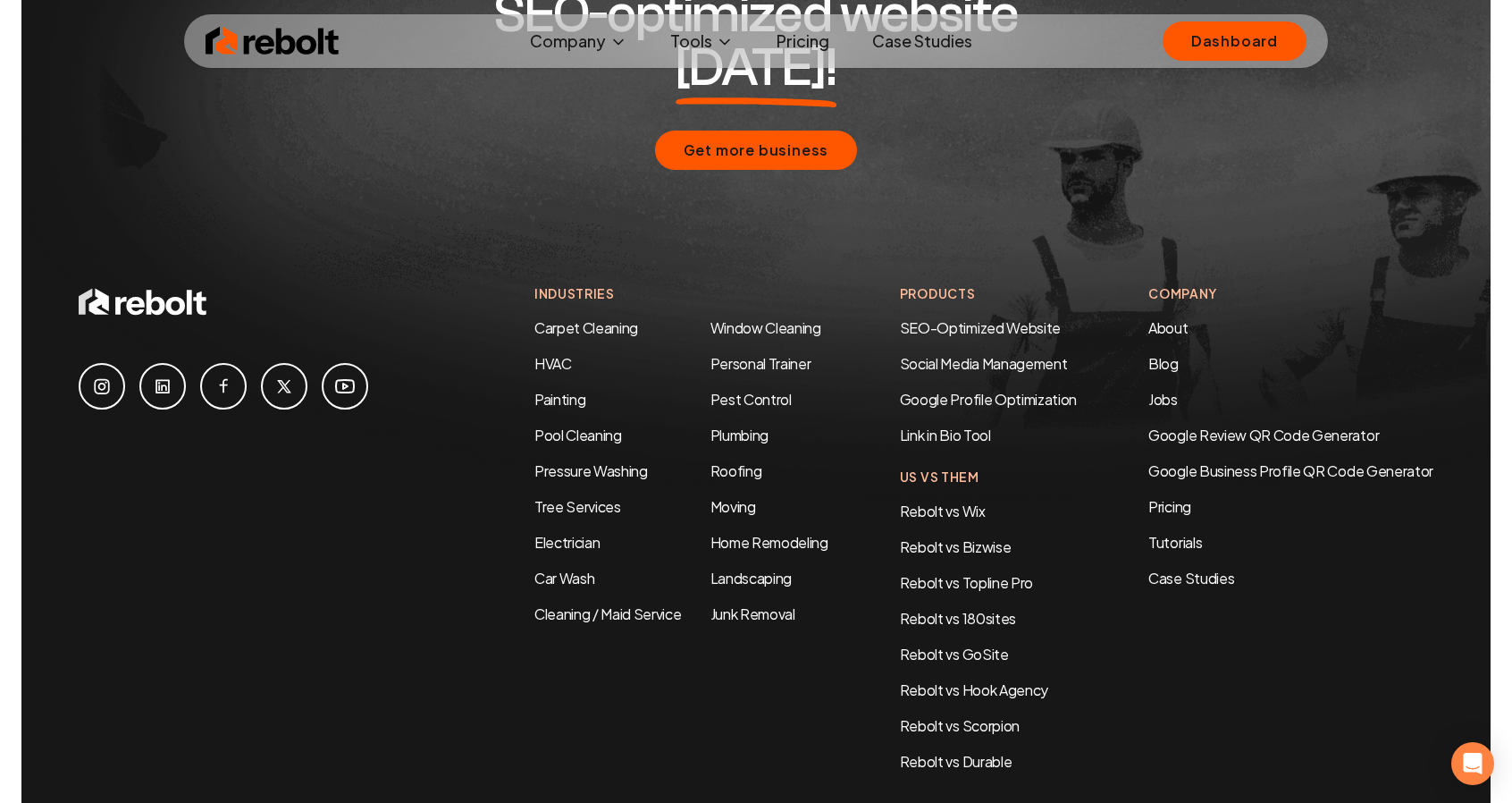
scroll to position [5294, 0]
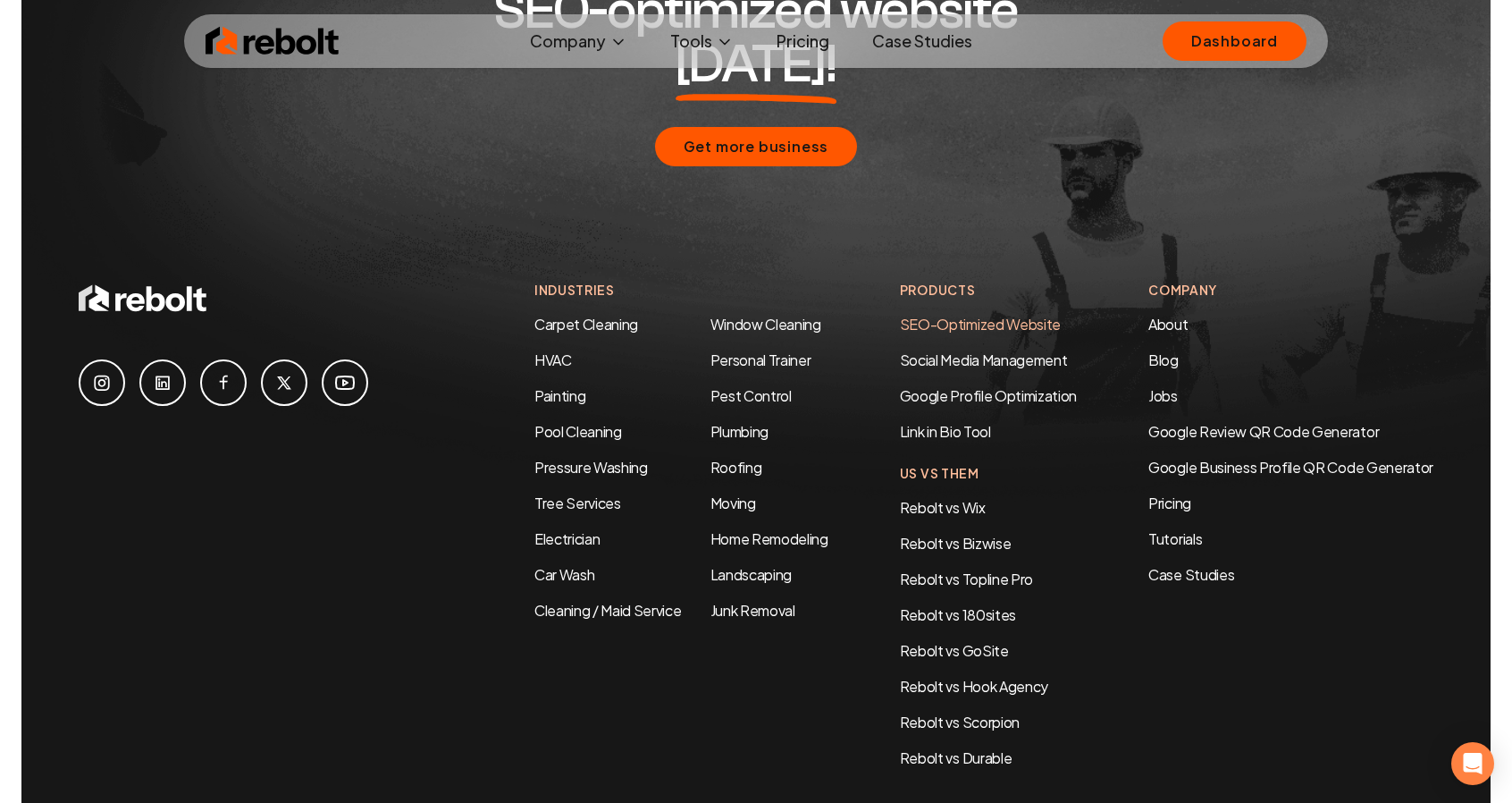
click at [964, 315] on link "SEO-Optimized Website" at bounding box center [980, 323] width 161 height 19
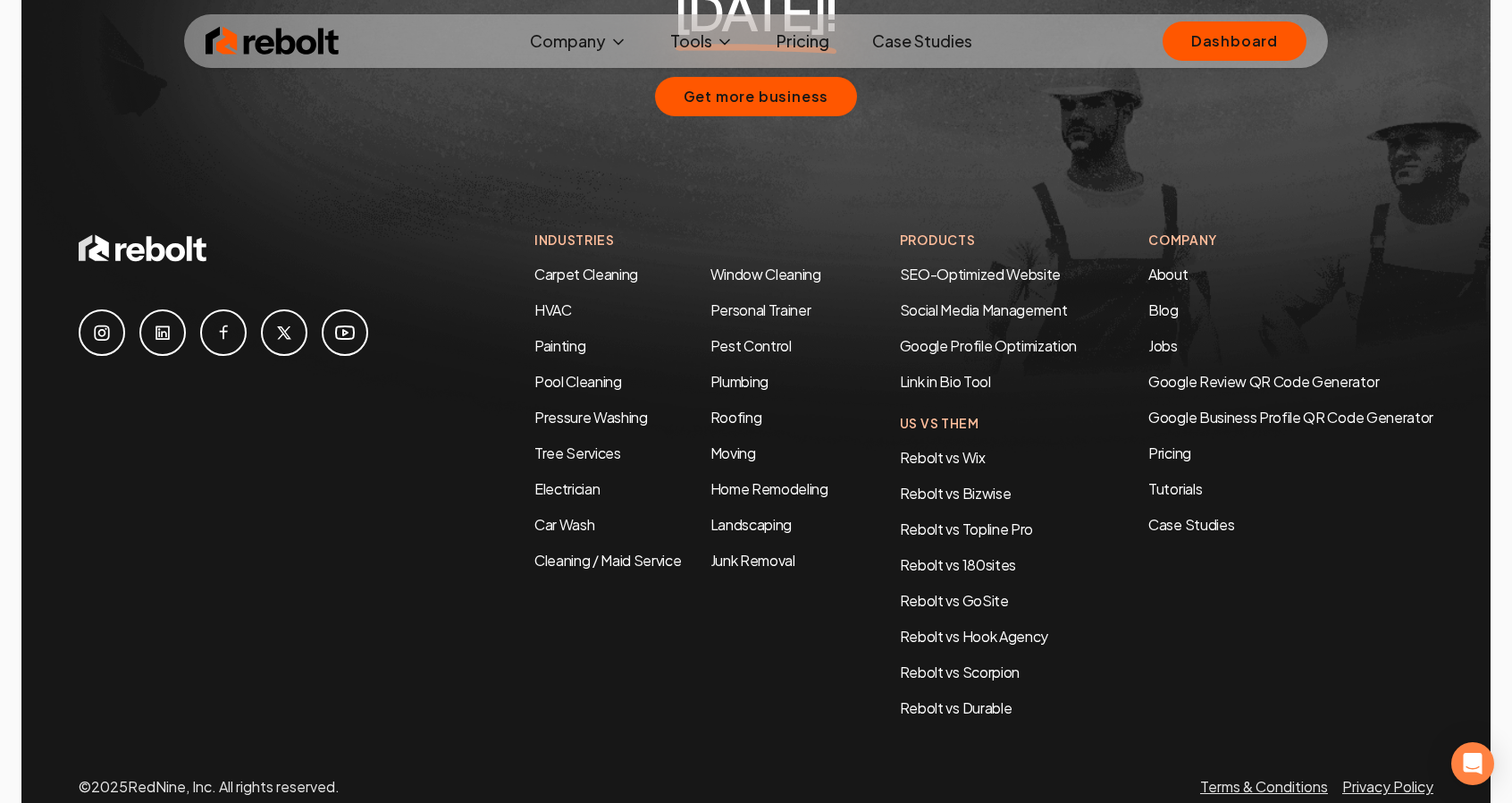
scroll to position [8653, 0]
